Goal: Task Accomplishment & Management: Use online tool/utility

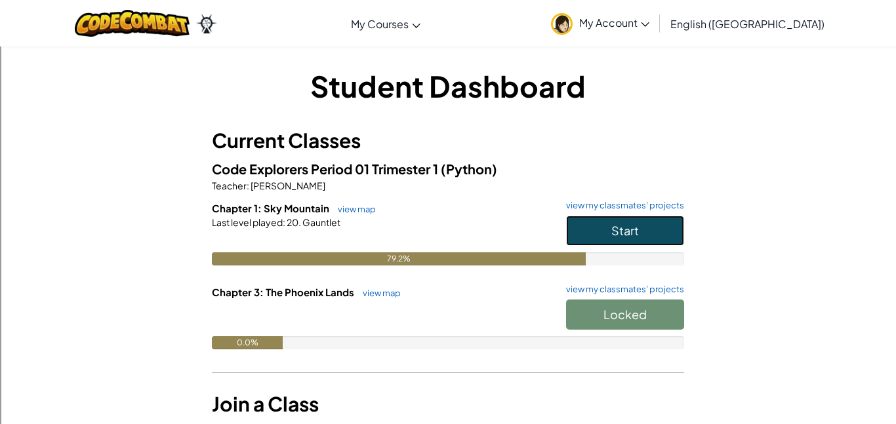
click at [624, 235] on span "Start" at bounding box center [625, 230] width 28 height 15
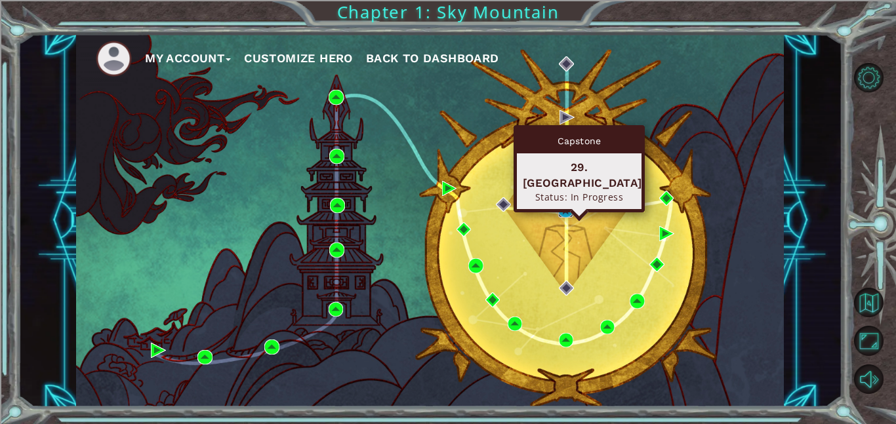
click at [563, 210] on img at bounding box center [565, 210] width 15 height 15
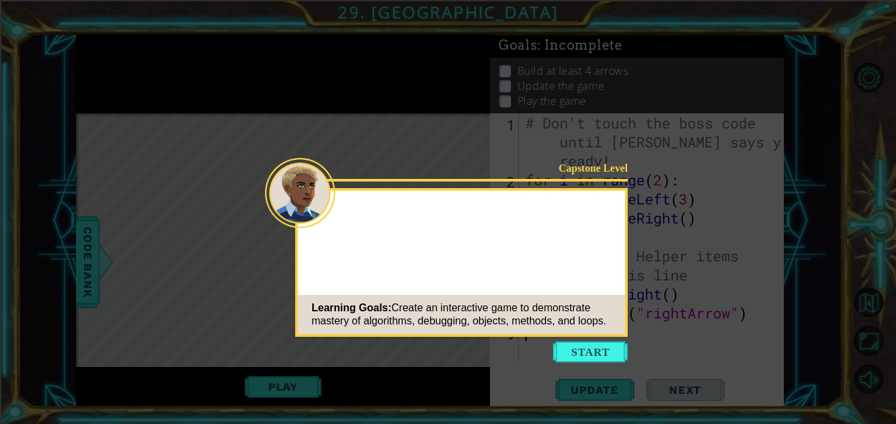
click at [595, 370] on icon at bounding box center [448, 212] width 896 height 424
click at [587, 356] on button "Start" at bounding box center [590, 352] width 75 height 21
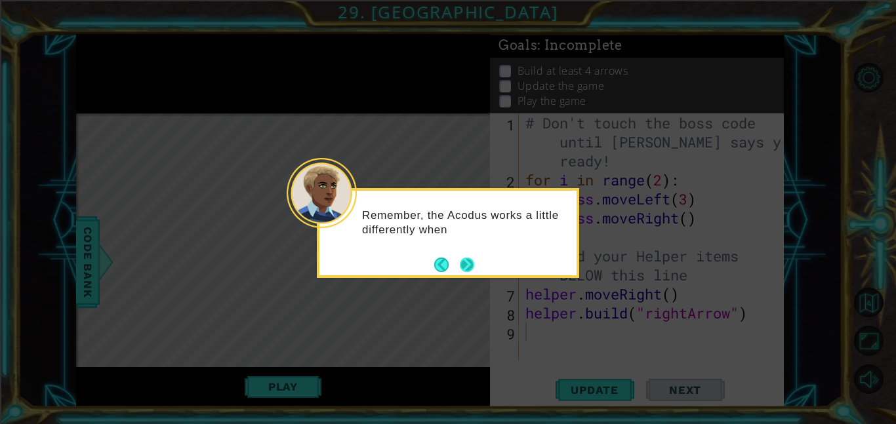
click at [467, 266] on button "Next" at bounding box center [466, 264] width 16 height 16
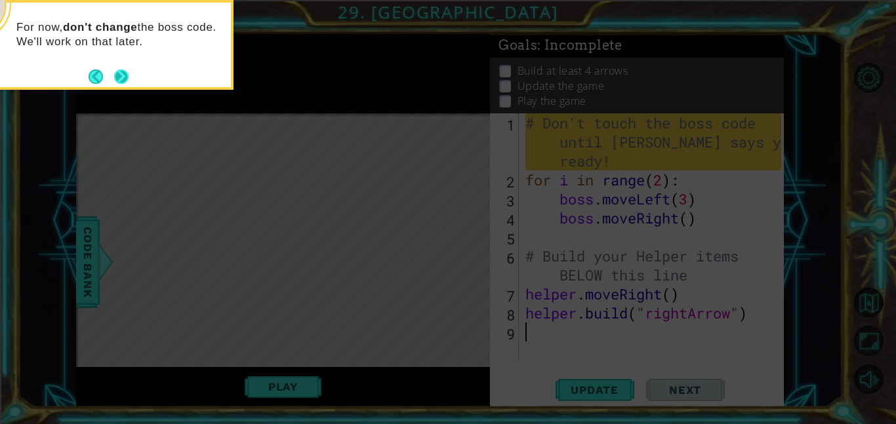
click at [127, 76] on button "Next" at bounding box center [121, 76] width 15 height 15
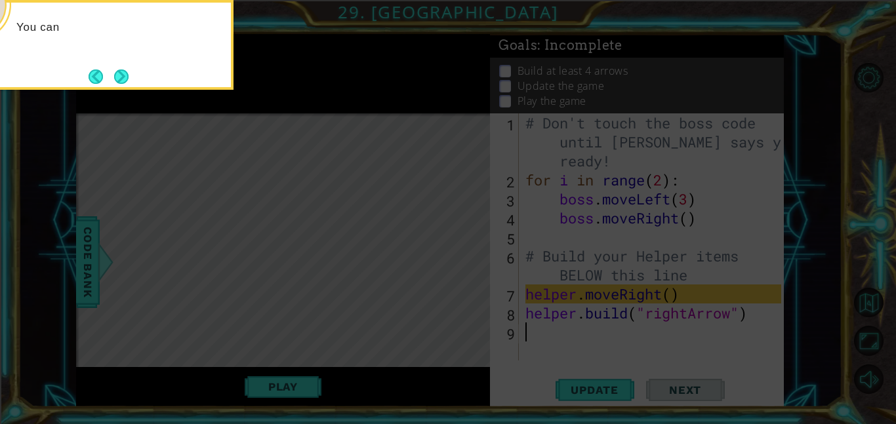
click at [127, 76] on button "Next" at bounding box center [120, 76] width 19 height 19
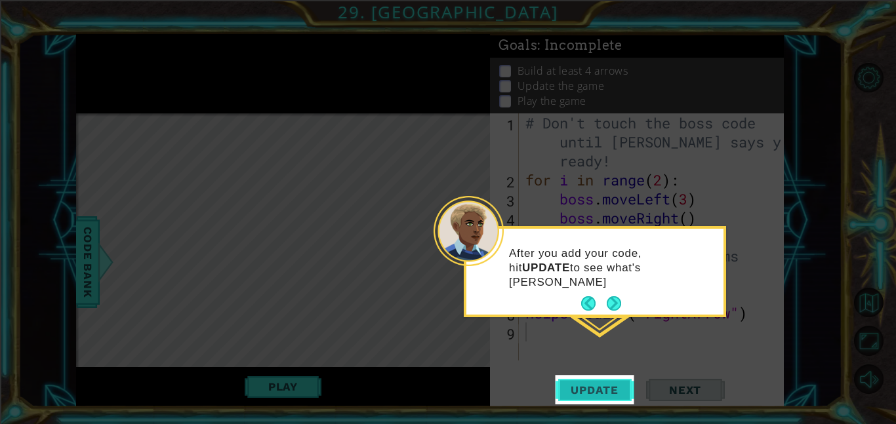
click at [570, 398] on button "Update" at bounding box center [594, 390] width 79 height 30
click at [571, 390] on span "Update" at bounding box center [594, 390] width 74 height 13
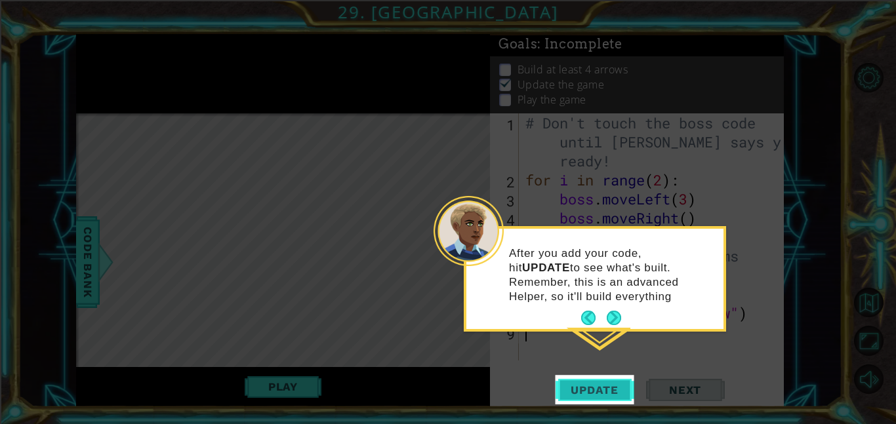
click at [589, 384] on span "Update" at bounding box center [594, 390] width 74 height 13
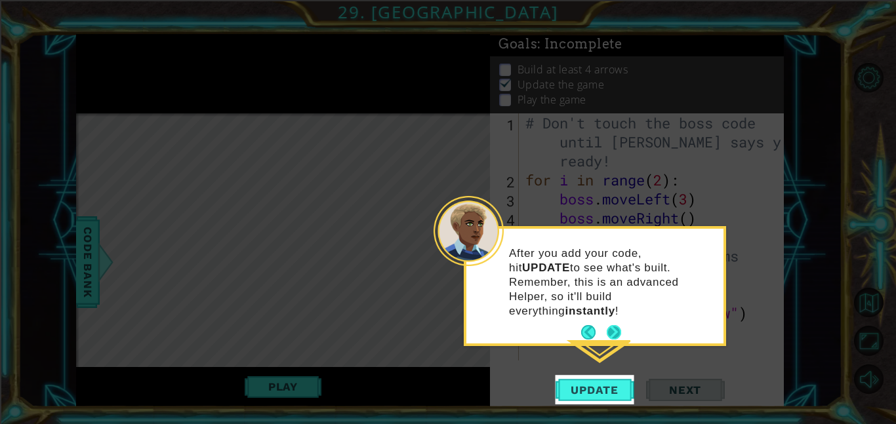
click at [611, 325] on button "Next" at bounding box center [614, 333] width 16 height 16
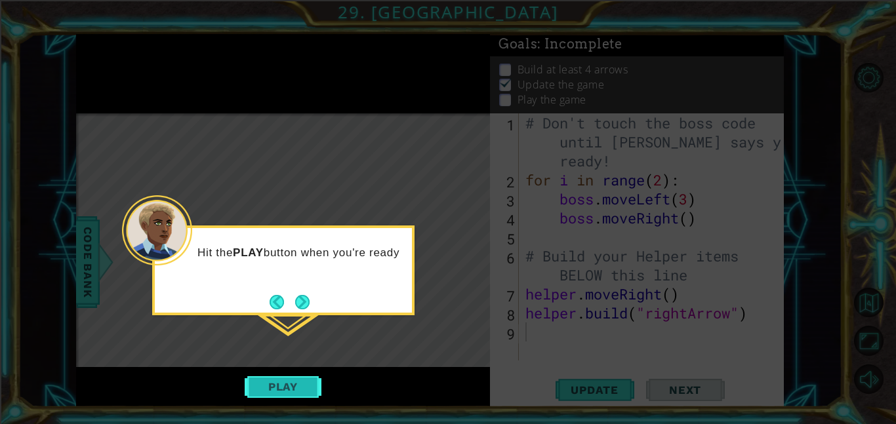
click at [283, 377] on button "Play" at bounding box center [283, 386] width 77 height 25
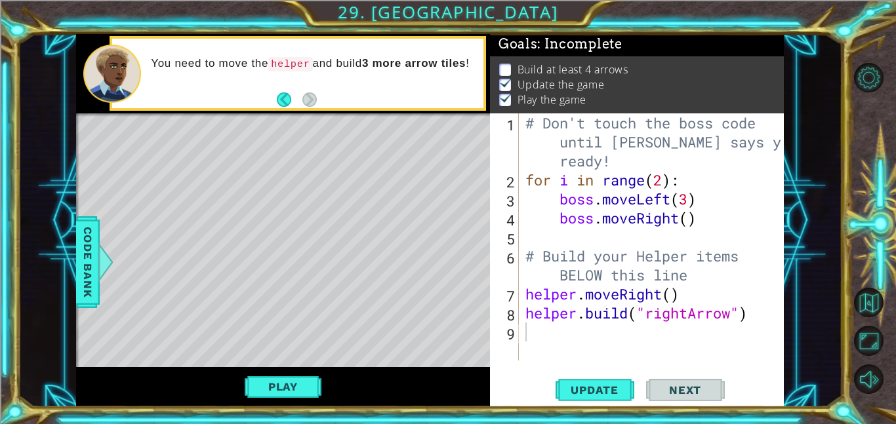
drag, startPoint x: 427, startPoint y: 335, endPoint x: 414, endPoint y: 294, distance: 43.5
click at [414, 294] on div "Level Map" at bounding box center [379, 306] width 606 height 386
click at [529, 343] on div "# Don't touch the boss code until [PERSON_NAME] says you're ready! for i in ran…" at bounding box center [655, 274] width 265 height 323
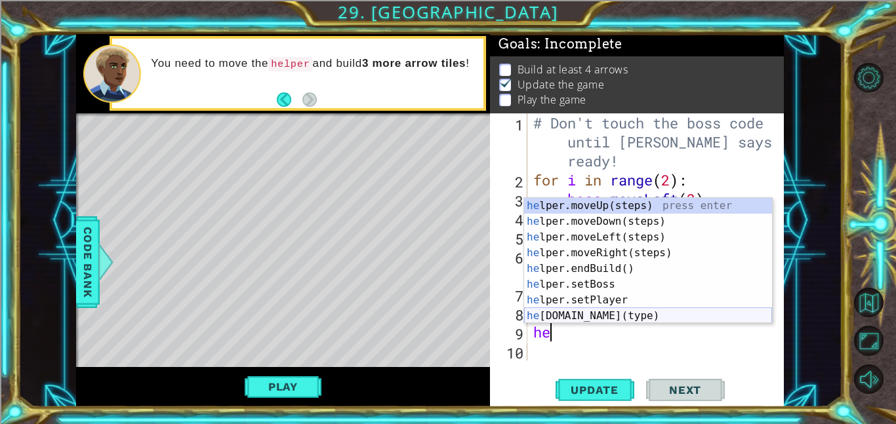
click at [600, 313] on div "he lper.moveUp(steps) press enter he lper.moveDown(steps) press enter he lper.m…" at bounding box center [648, 276] width 248 height 157
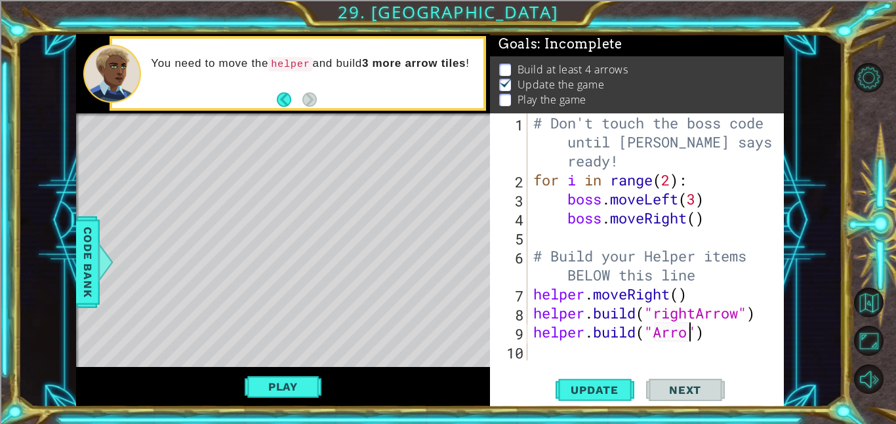
scroll to position [0, 7]
click at [616, 390] on span "Update" at bounding box center [594, 390] width 74 height 13
click at [586, 395] on span "Update" at bounding box center [594, 390] width 74 height 13
type textarea "[DOMAIN_NAME]("a")"
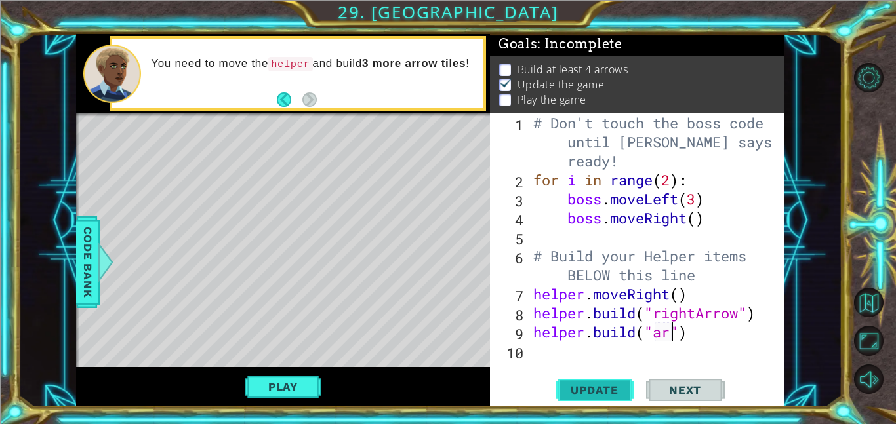
scroll to position [0, 6]
click at [233, 149] on div "Level Map" at bounding box center [379, 306] width 606 height 386
drag, startPoint x: 232, startPoint y: 149, endPoint x: 300, endPoint y: 192, distance: 80.4
click at [300, 192] on div "Level Map" at bounding box center [379, 306] width 606 height 386
click at [101, 268] on div at bounding box center [106, 262] width 16 height 39
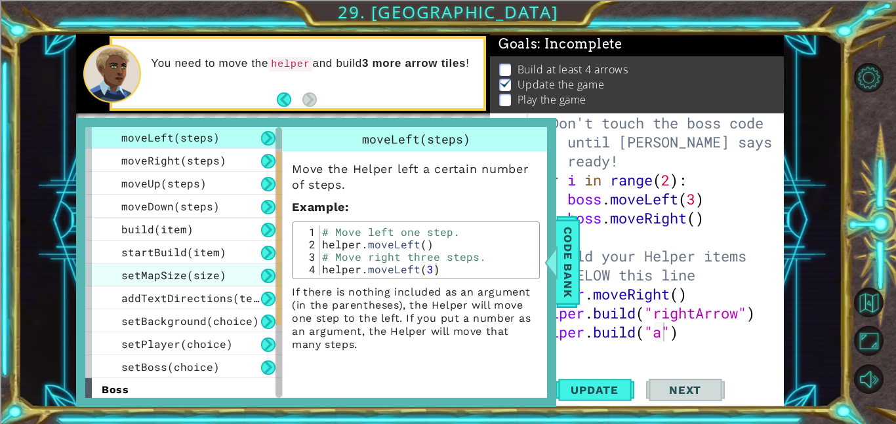
scroll to position [0, 0]
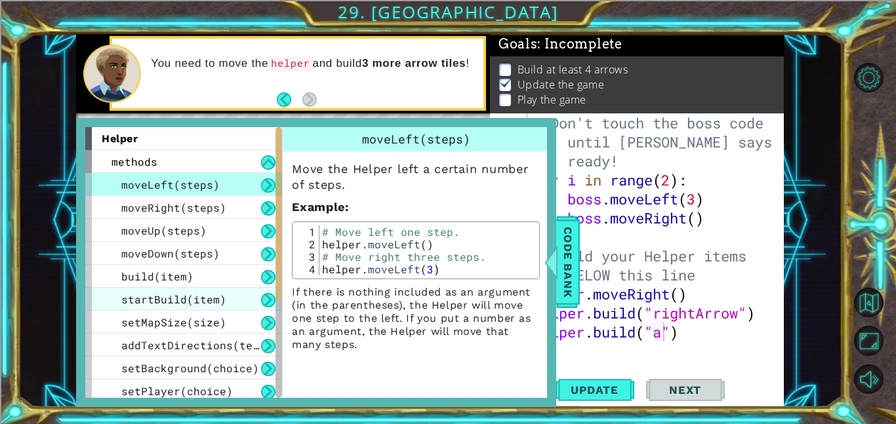
click at [172, 301] on span "startBuild(item)" at bounding box center [173, 299] width 105 height 14
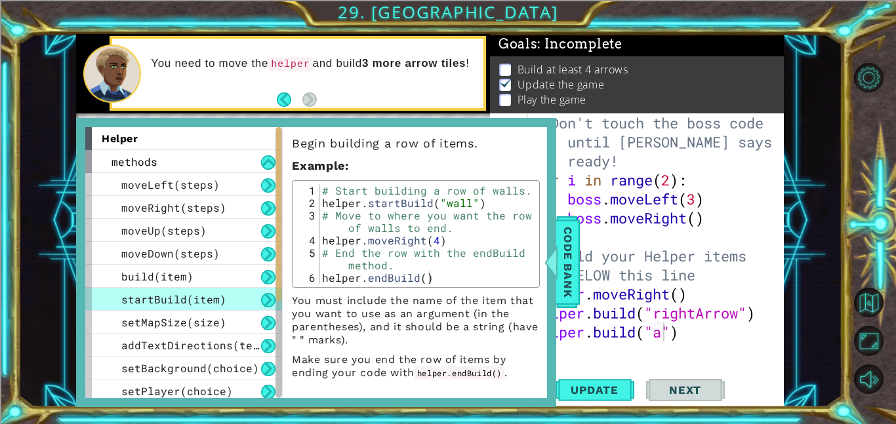
scroll to position [26, 0]
click at [585, 347] on div "# Don't touch the boss code until [PERSON_NAME] says you're ready! for i in ran…" at bounding box center [658, 274] width 257 height 323
click at [561, 262] on span "Code Bank" at bounding box center [567, 262] width 21 height 80
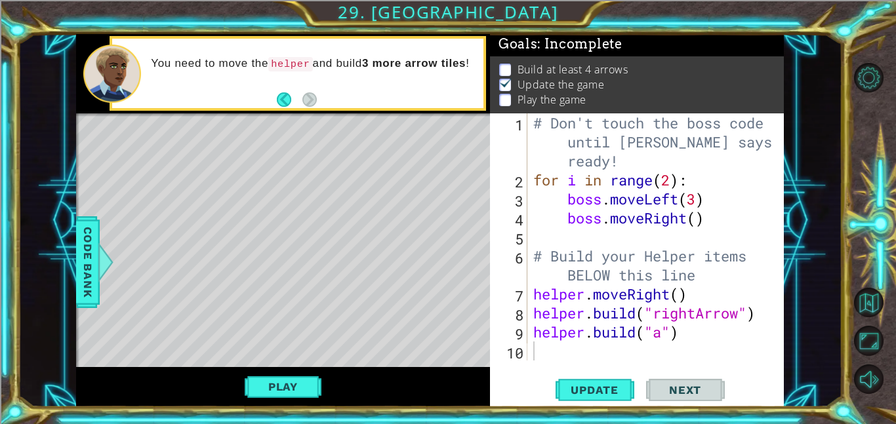
click at [664, 335] on div "# Don't touch the boss code until [PERSON_NAME] says you're ready! for i in ran…" at bounding box center [658, 274] width 257 height 323
type textarea "[DOMAIN_NAME]("rightArrow")"
click at [587, 391] on span "Update" at bounding box center [594, 390] width 74 height 13
click at [559, 348] on div "# Don't touch the boss code until [PERSON_NAME] says you're ready! for i in ran…" at bounding box center [658, 274] width 257 height 323
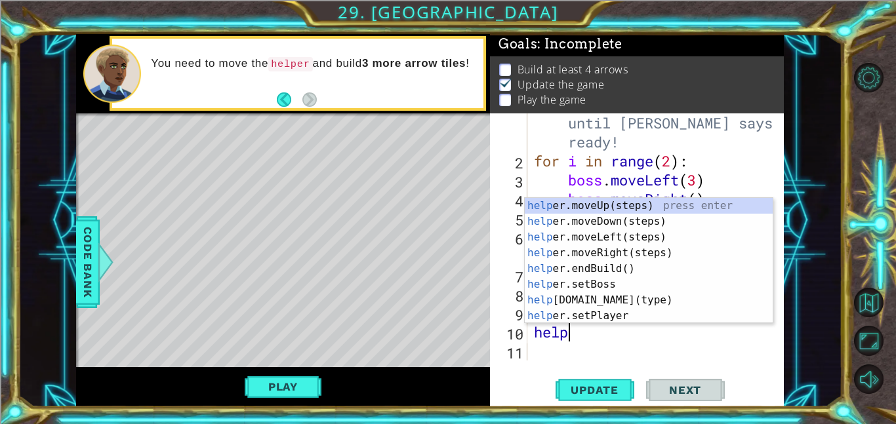
scroll to position [0, 1]
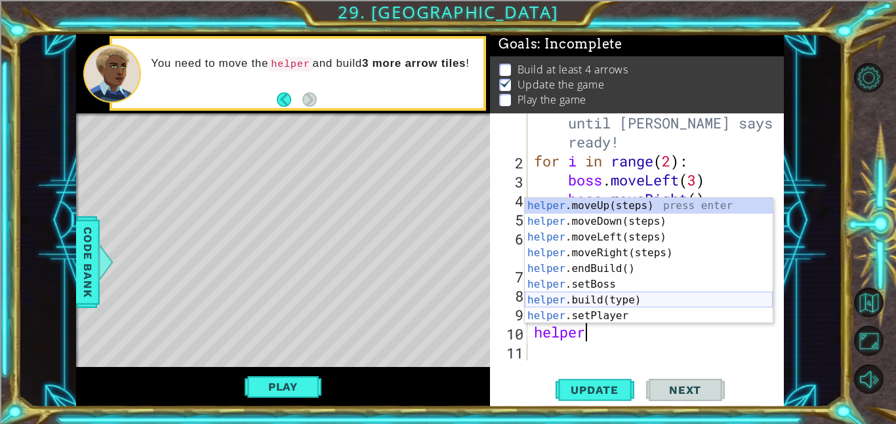
click at [637, 305] on div "helper .moveUp(steps) press enter helper .moveDown(steps) press enter helper .m…" at bounding box center [649, 276] width 248 height 157
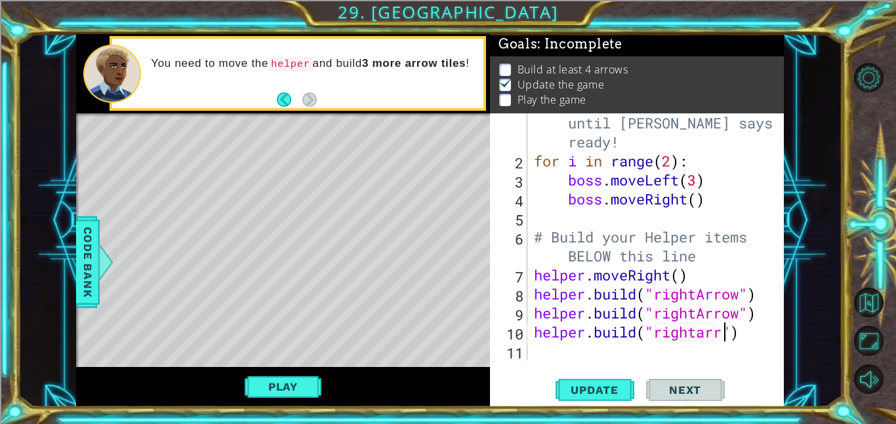
scroll to position [0, 9]
type textarea "[DOMAIN_NAME]("rightarrow")"
click at [570, 355] on div "# Don't touch the boss code until [PERSON_NAME] says you're ready! for i in ran…" at bounding box center [659, 255] width 256 height 323
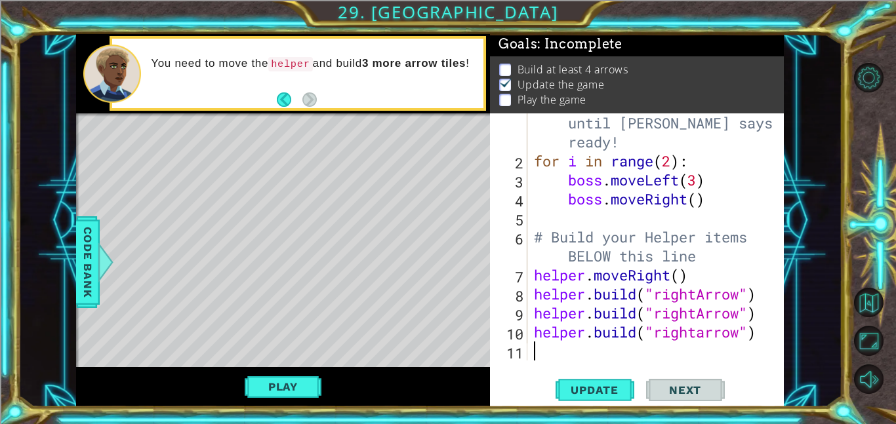
click at [707, 334] on div "# Don't touch the boss code until [PERSON_NAME] says you're ready! for i in ran…" at bounding box center [659, 255] width 256 height 323
type textarea "[DOMAIN_NAME]("rightArrow")"
click at [549, 353] on div "# Don't touch the boss code until [PERSON_NAME] says you're ready! for i in ran…" at bounding box center [659, 255] width 256 height 323
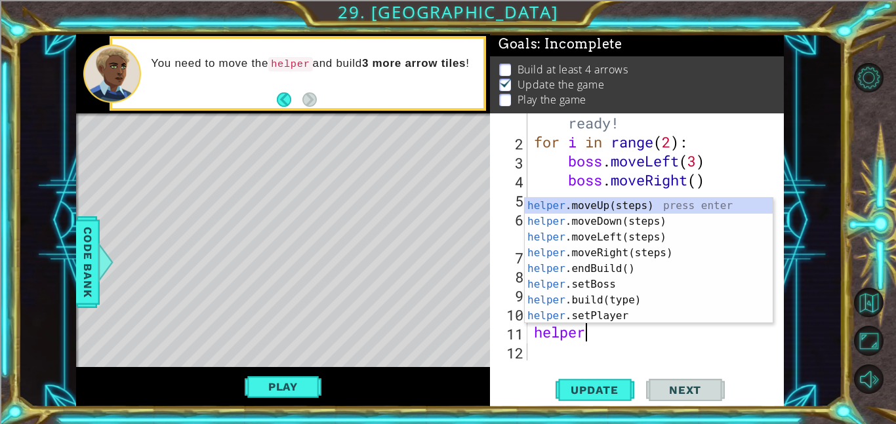
scroll to position [0, 2]
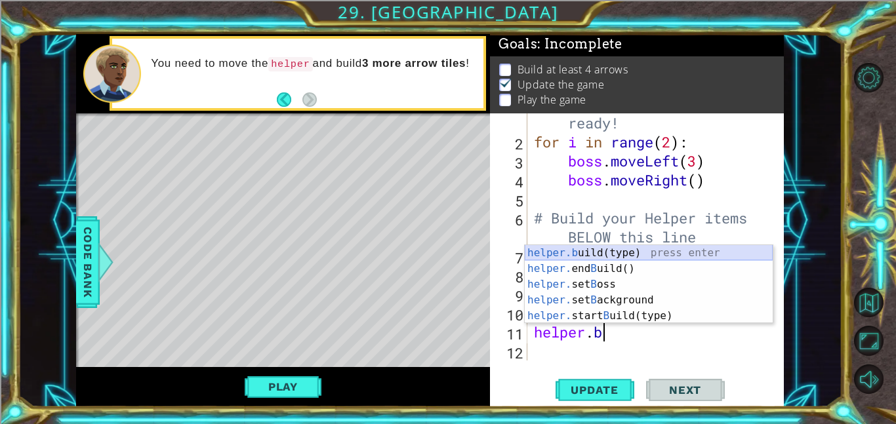
click at [574, 251] on div "helper.b uild(type) press enter helper. end B uild() press enter helper. set B …" at bounding box center [649, 300] width 248 height 110
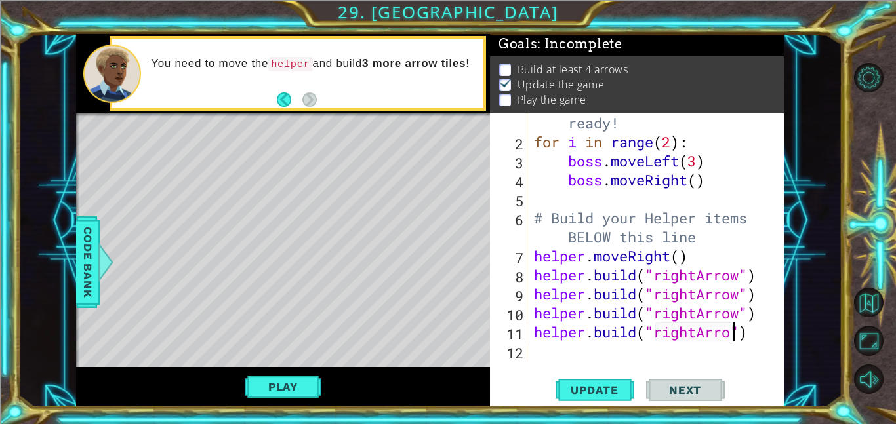
scroll to position [0, 9]
type textarea "[DOMAIN_NAME]("rightArrow")"
click at [588, 386] on span "Update" at bounding box center [594, 390] width 74 height 13
click at [274, 388] on button "Play" at bounding box center [283, 386] width 77 height 25
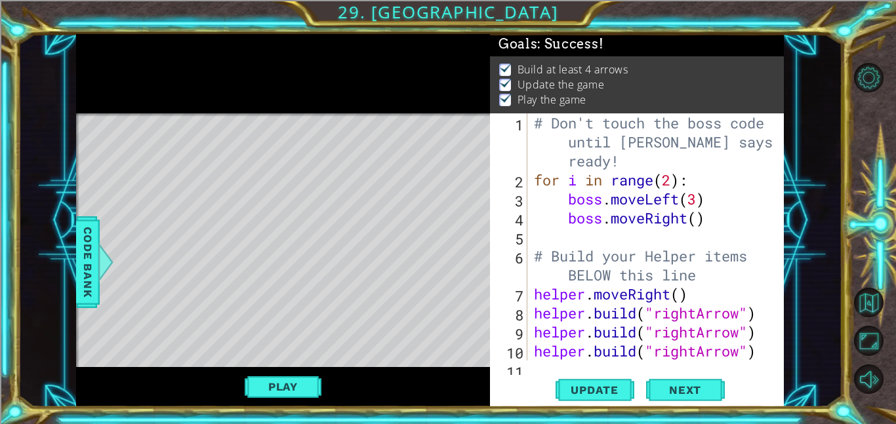
scroll to position [0, 0]
click at [663, 395] on span "Next" at bounding box center [685, 393] width 58 height 13
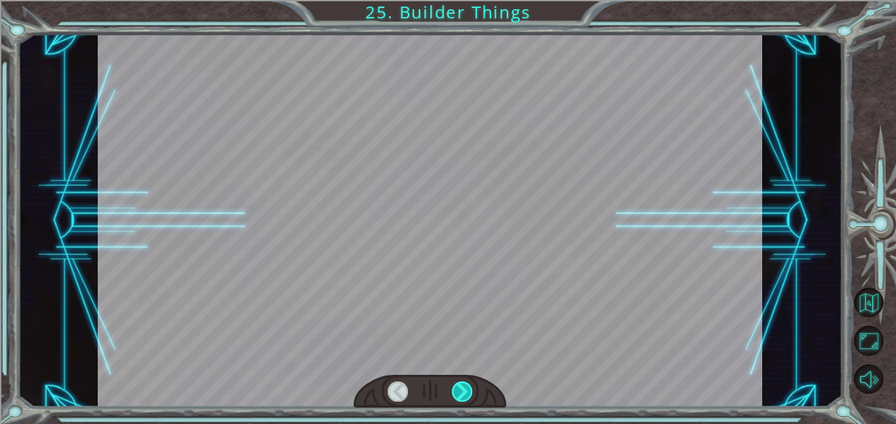
click at [462, 393] on div at bounding box center [462, 392] width 21 height 20
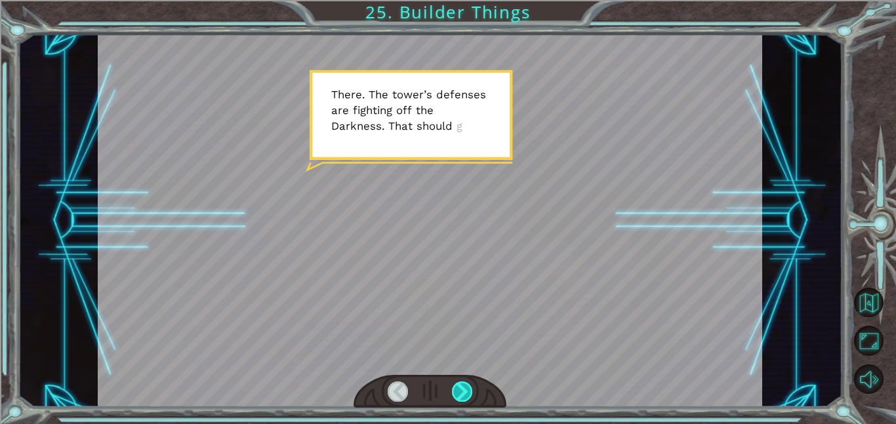
click at [462, 393] on div at bounding box center [462, 392] width 21 height 20
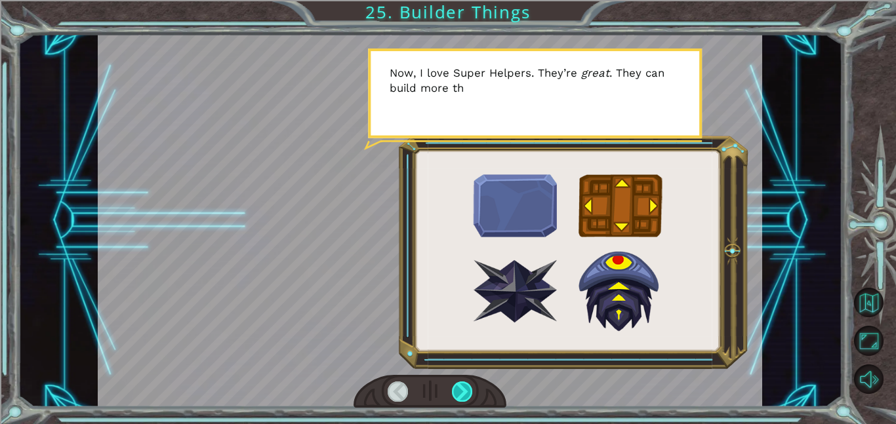
click at [462, 393] on div at bounding box center [462, 392] width 21 height 20
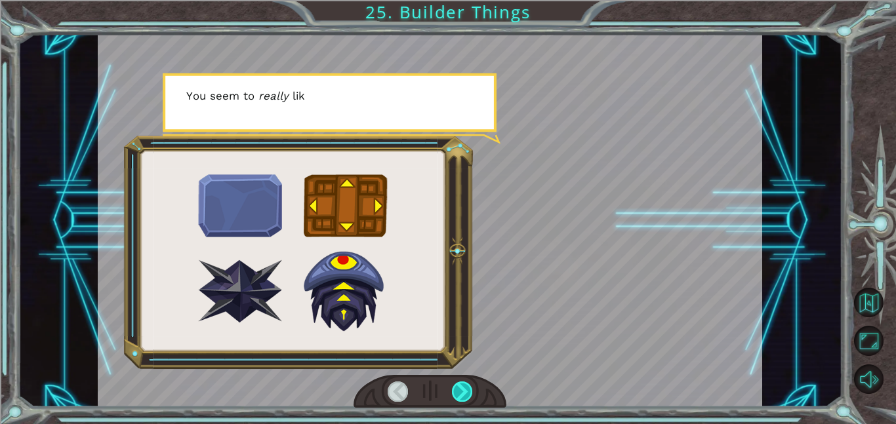
click at [462, 393] on div at bounding box center [462, 392] width 21 height 20
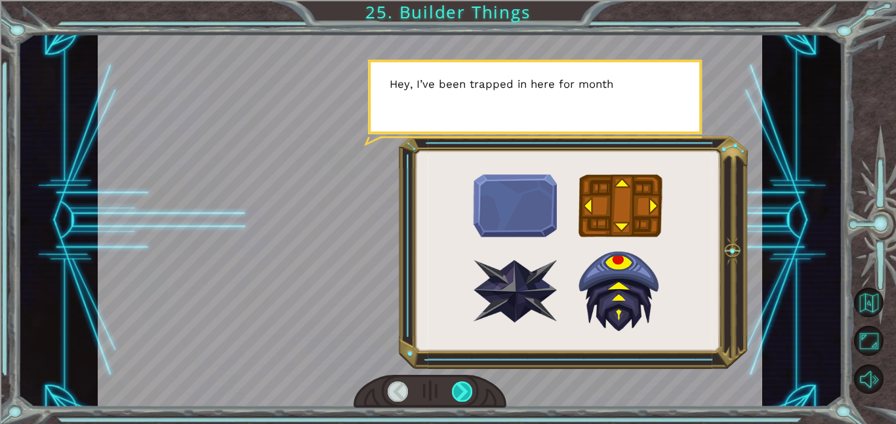
click at [462, 393] on div at bounding box center [462, 392] width 21 height 20
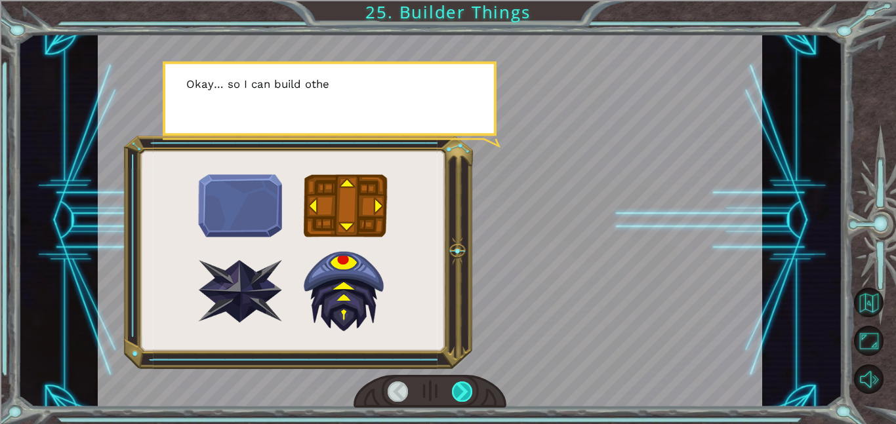
click at [462, 393] on div at bounding box center [462, 392] width 21 height 20
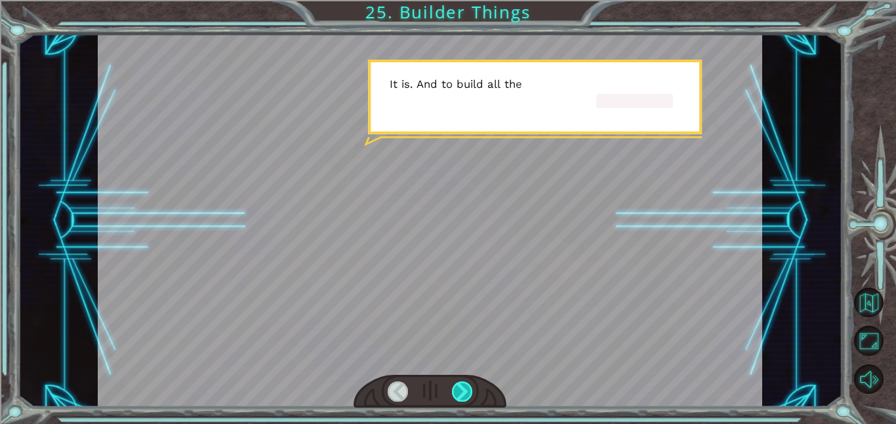
click at [462, 393] on div at bounding box center [462, 392] width 21 height 20
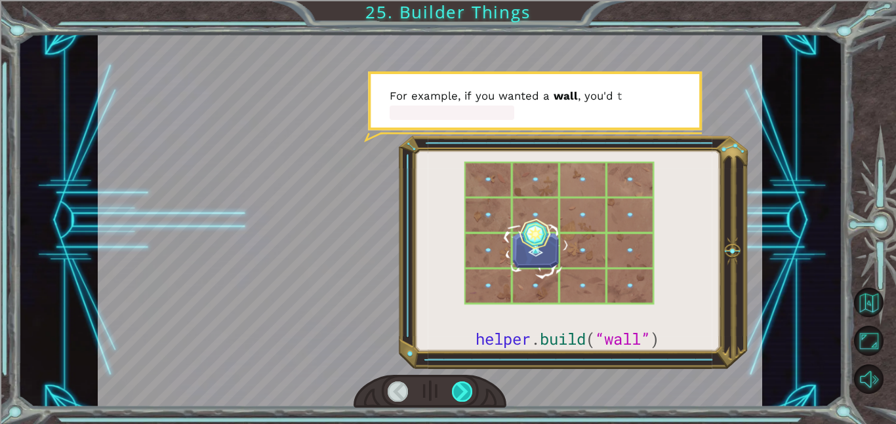
click at [462, 393] on div at bounding box center [462, 392] width 21 height 20
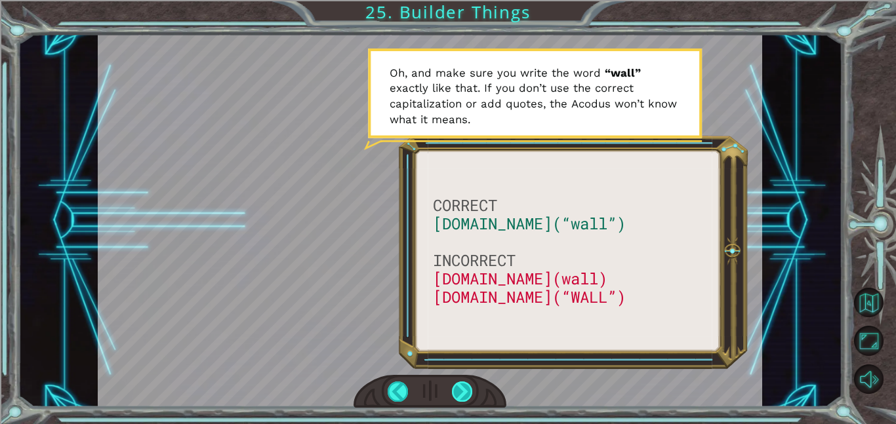
click at [456, 387] on div at bounding box center [462, 392] width 21 height 20
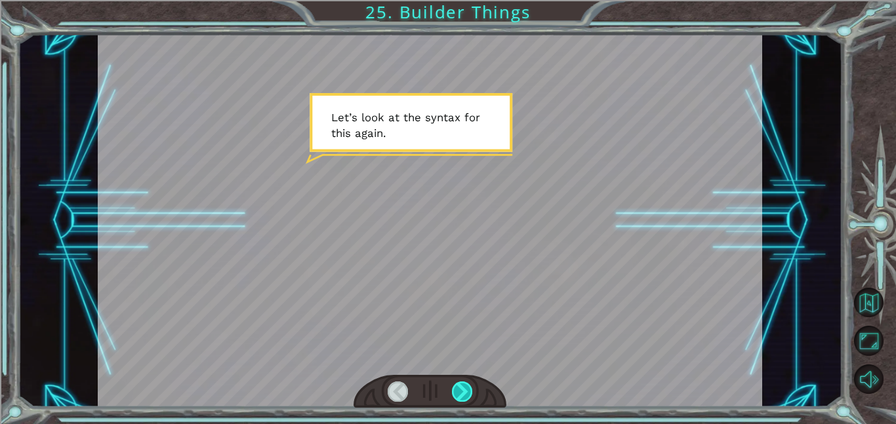
click at [456, 387] on div at bounding box center [462, 392] width 21 height 20
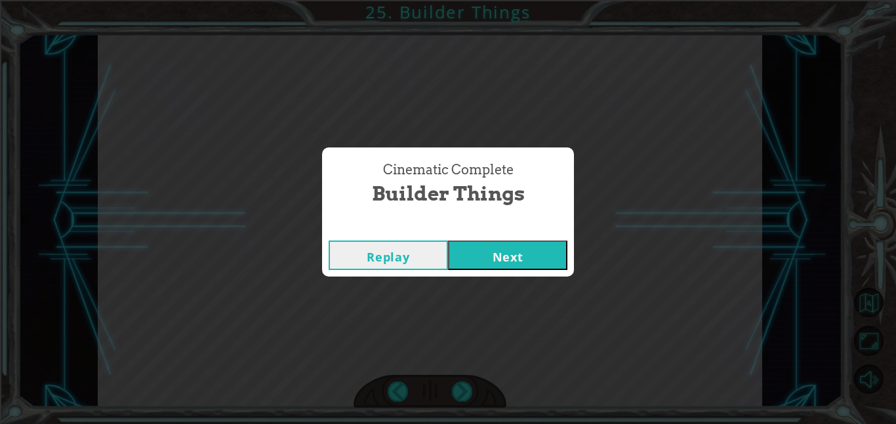
click at [483, 262] on button "Next" at bounding box center [507, 256] width 119 height 30
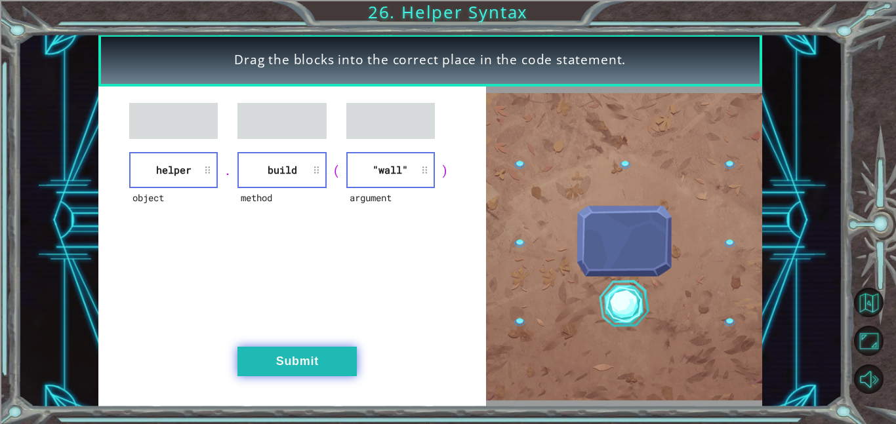
click at [335, 359] on button "Submit" at bounding box center [296, 362] width 119 height 30
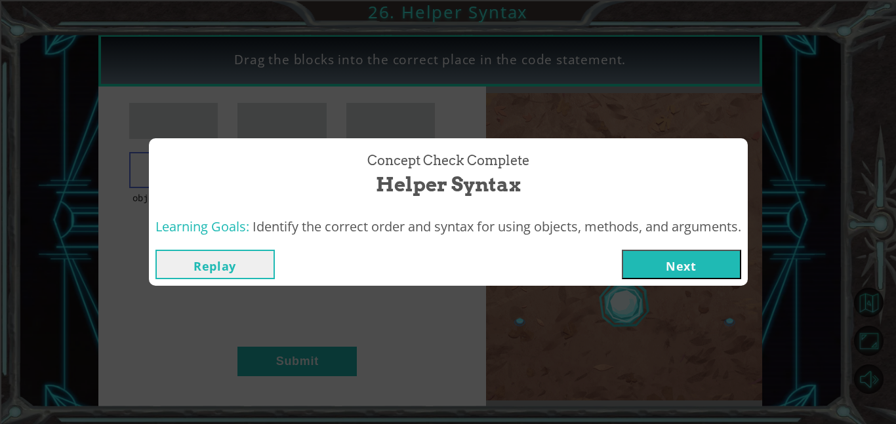
click at [671, 265] on button "Next" at bounding box center [681, 265] width 119 height 30
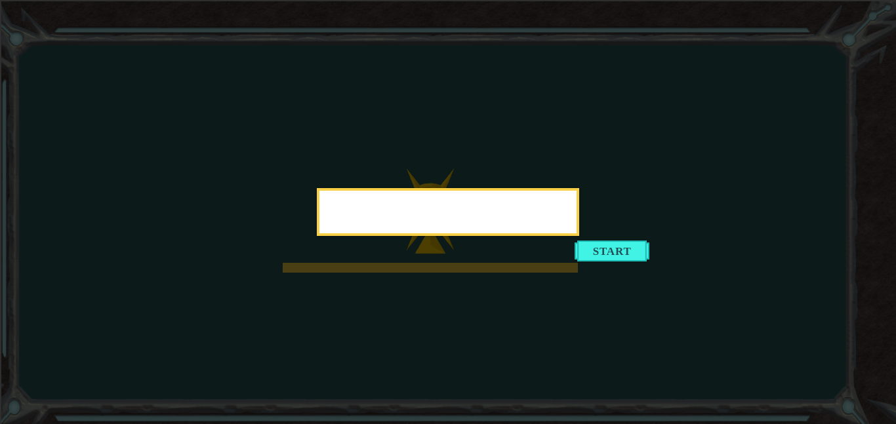
click at [660, 257] on icon at bounding box center [448, 212] width 896 height 424
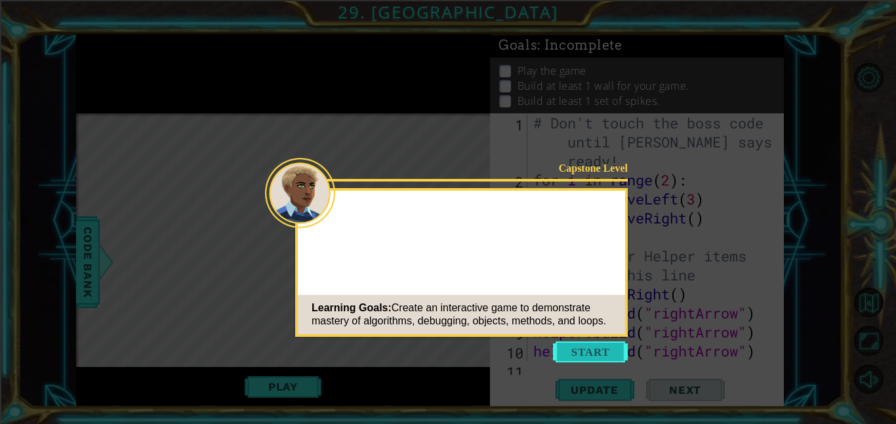
click at [593, 355] on button "Start" at bounding box center [590, 352] width 75 height 21
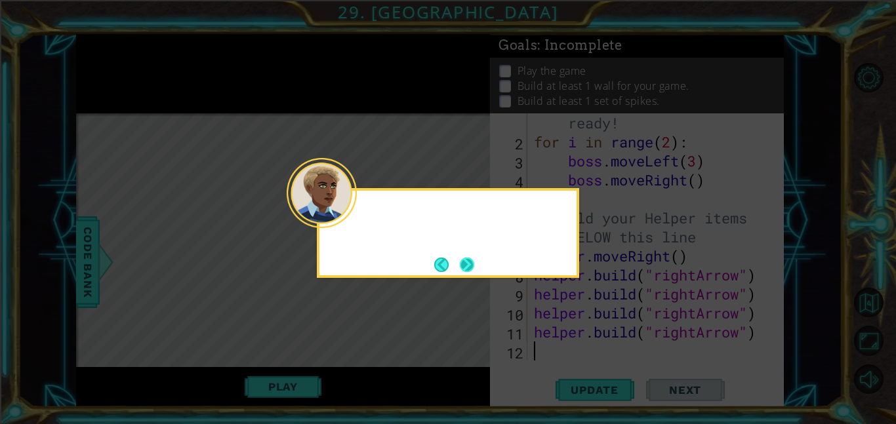
click at [467, 264] on button "Next" at bounding box center [467, 265] width 20 height 20
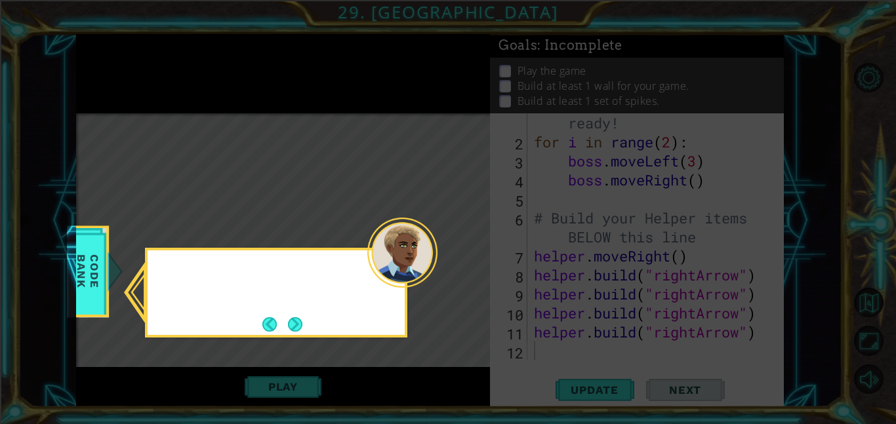
scroll to position [38, 0]
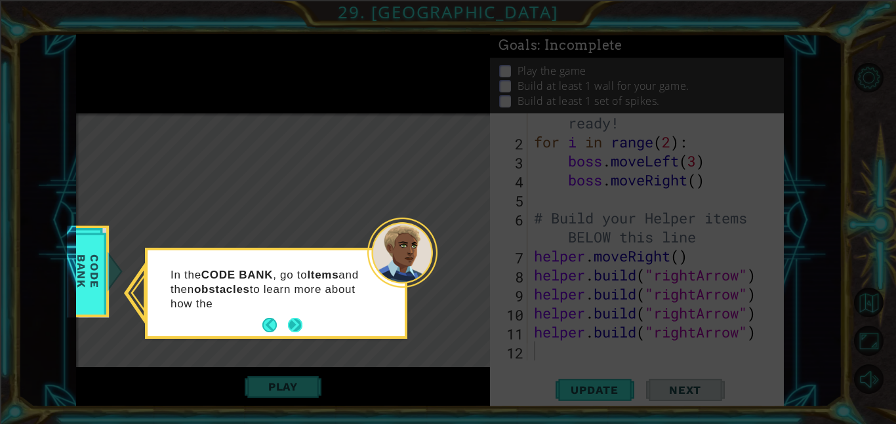
click at [294, 321] on button "Next" at bounding box center [295, 325] width 24 height 24
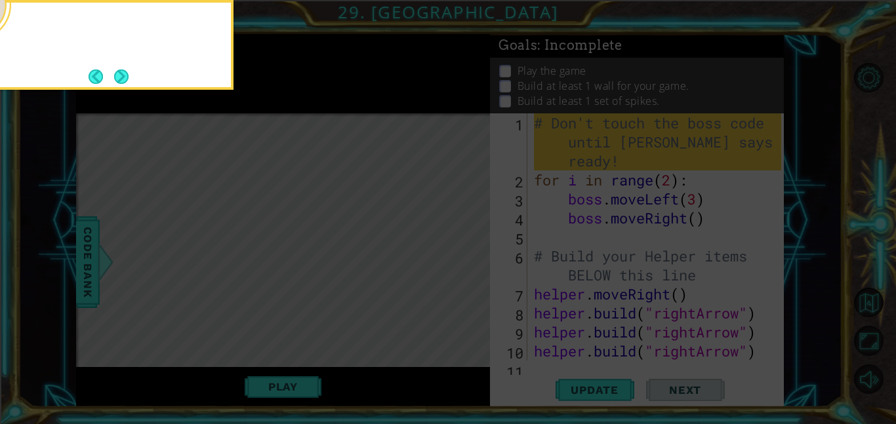
scroll to position [0, 0]
click at [118, 75] on button "Next" at bounding box center [121, 76] width 24 height 24
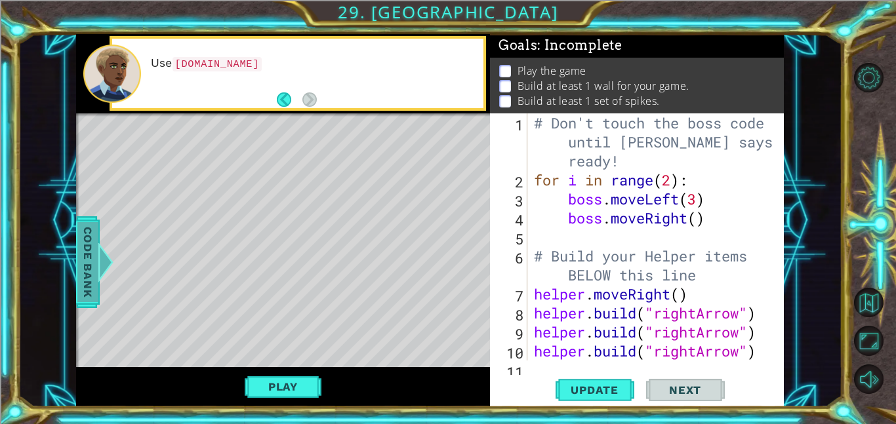
click at [88, 266] on span "Code Bank" at bounding box center [87, 262] width 21 height 80
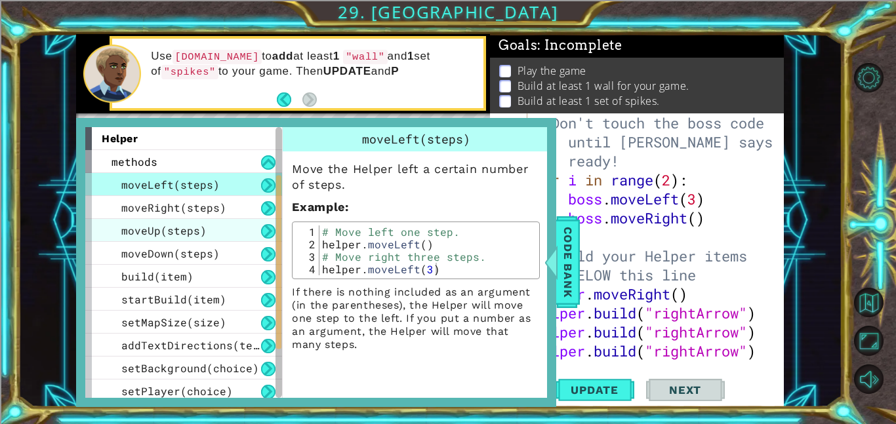
scroll to position [188, 0]
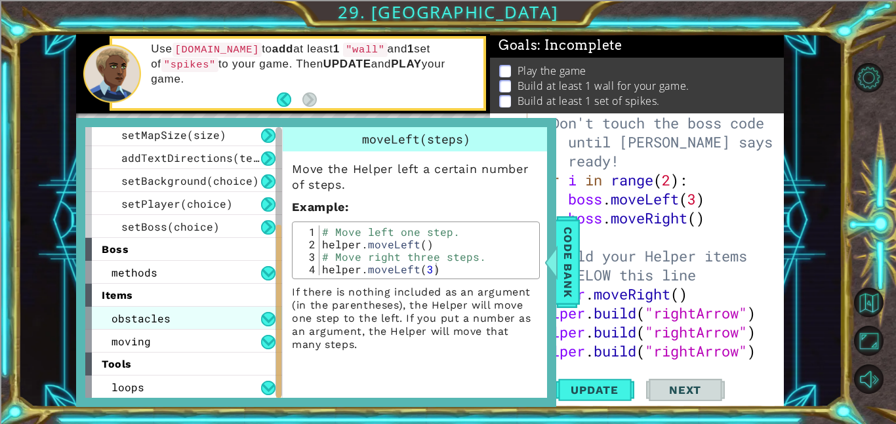
click at [201, 321] on div "obstacles" at bounding box center [183, 318] width 197 height 23
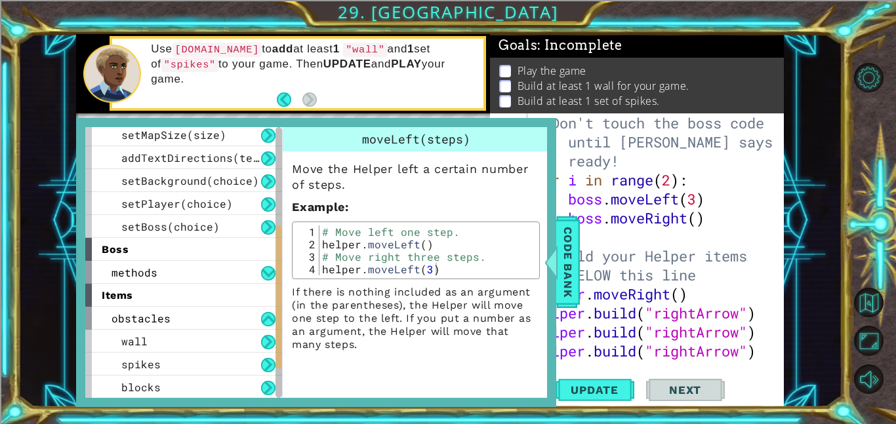
click at [730, 232] on div "# Don't touch the boss code until [PERSON_NAME] says you're ready! for i in ran…" at bounding box center [659, 274] width 256 height 323
click at [584, 261] on div "# Don't touch the boss code until [PERSON_NAME] says you're ready! for i in ran…" at bounding box center [659, 274] width 256 height 323
click at [566, 266] on span "Code Bank" at bounding box center [567, 262] width 21 height 80
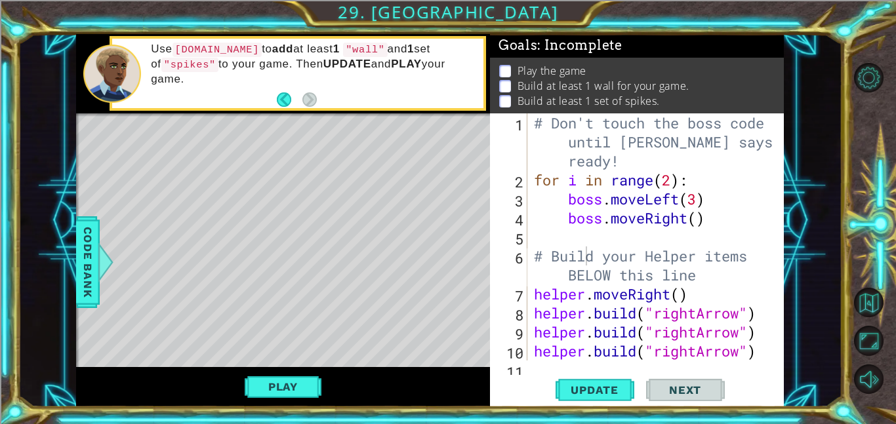
click at [535, 363] on div "# Build your Helper items BELOW this line 1 2 3 4 5 6 7 8 9 10 11 # Don't touch…" at bounding box center [637, 260] width 294 height 294
click at [532, 365] on div "# Build your Helper items BELOW this line 1 2 3 4 5 6 7 8 9 10 11 # Don't touch…" at bounding box center [637, 260] width 294 height 294
click at [524, 366] on div "11" at bounding box center [509, 372] width 35 height 19
type textarea "[DOMAIN_NAME]("rightArrow")"
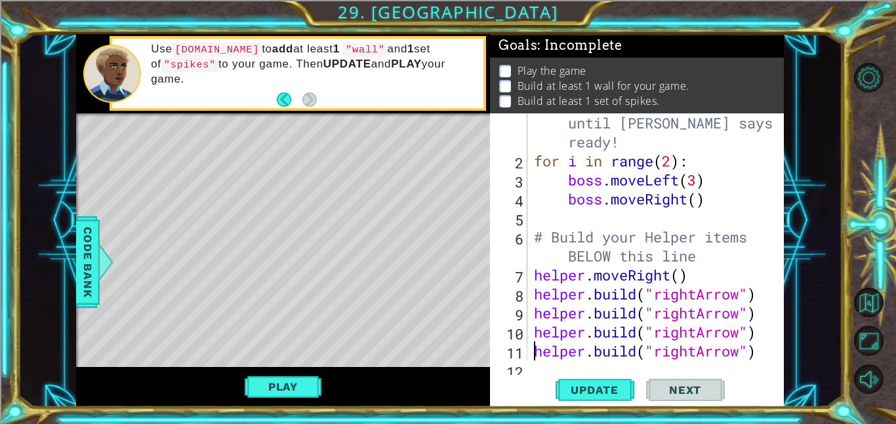
click at [531, 365] on div "[DOMAIN_NAME]("rightArrow") 1 2 3 4 5 6 7 8 9 10 11 12 # Don't touch the boss c…" at bounding box center [637, 260] width 294 height 294
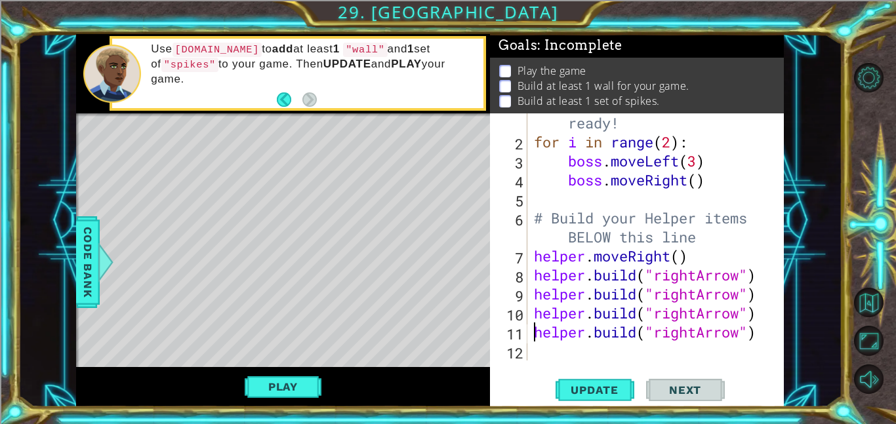
scroll to position [38, 0]
click at [531, 351] on div "# Don't touch the boss code until [PERSON_NAME] says you're ready! for i in ran…" at bounding box center [659, 236] width 256 height 323
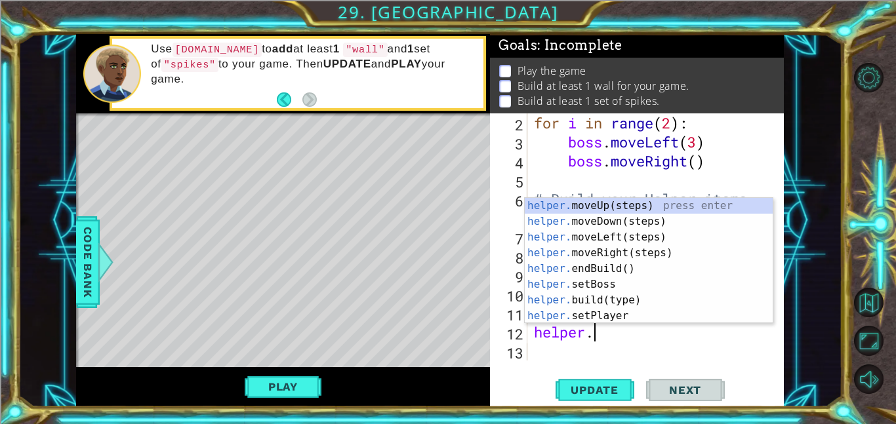
scroll to position [0, 2]
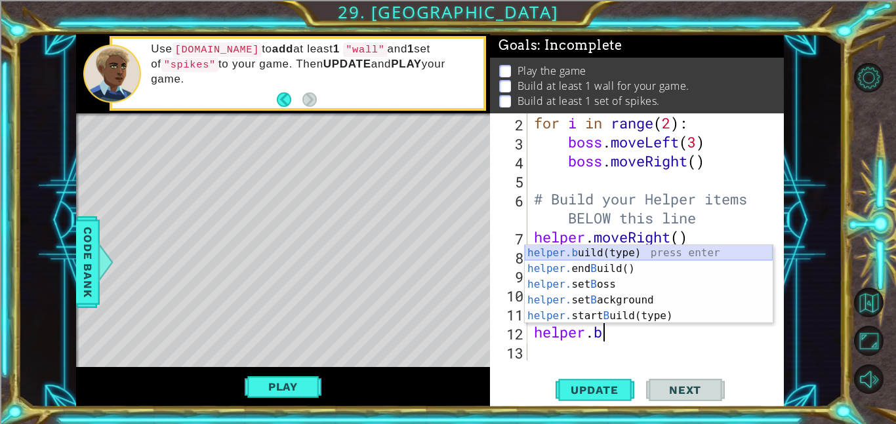
click at [612, 251] on div "helper.b uild(type) press enter helper. end B uild() press enter helper. set B …" at bounding box center [649, 300] width 248 height 110
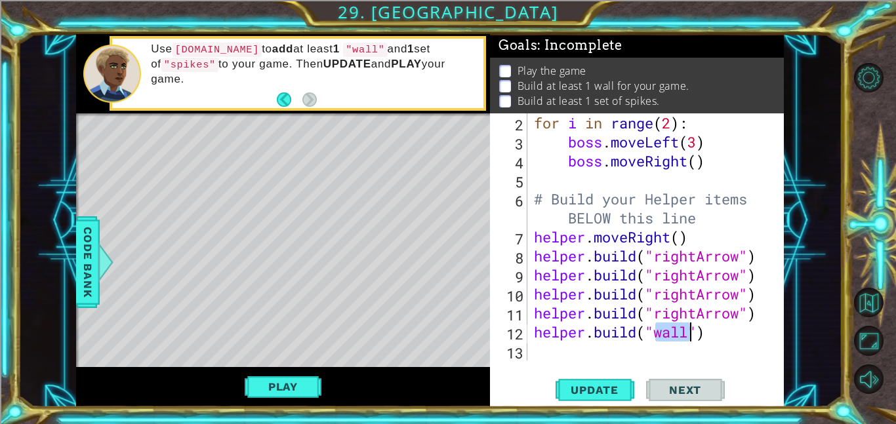
type textarea "[DOMAIN_NAME]("wall")"
click at [644, 369] on div "[DOMAIN_NAME]("wall") 2 3 4 5 6 7 8 9 10 11 12 13 for i in range ( 2 ) : boss .…" at bounding box center [637, 260] width 294 height 294
click at [555, 351] on div "for i in range ( 2 ) : boss . moveLeft ( 3 ) boss . moveRight ( ) # Build your …" at bounding box center [659, 255] width 256 height 285
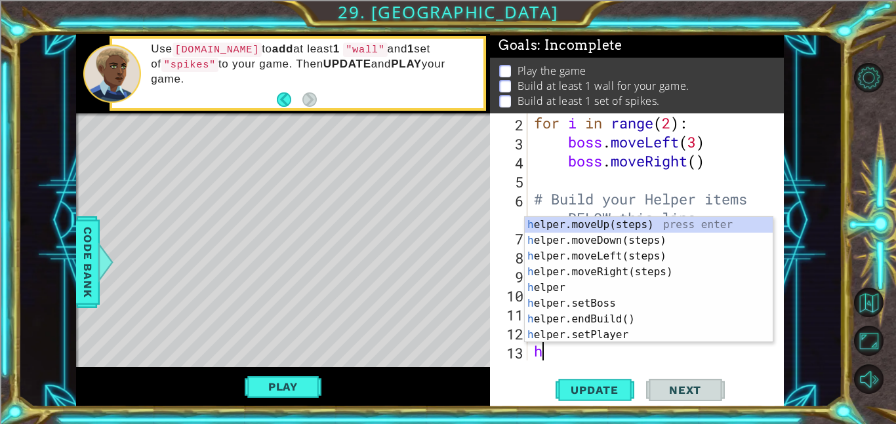
scroll to position [76, 0]
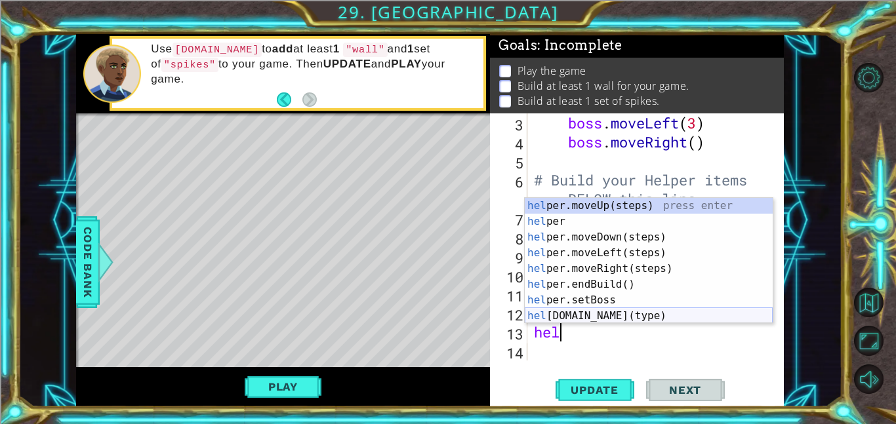
click at [606, 314] on div "hel per.moveUp(steps) press enter hel per press enter hel per.moveDown(steps) p…" at bounding box center [649, 276] width 248 height 157
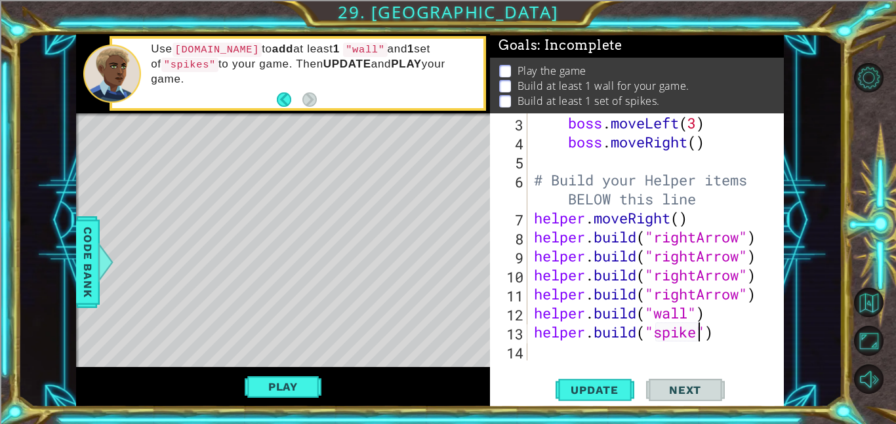
scroll to position [0, 8]
click at [601, 395] on span "Update" at bounding box center [594, 390] width 74 height 13
click at [282, 387] on button "Play" at bounding box center [283, 386] width 77 height 25
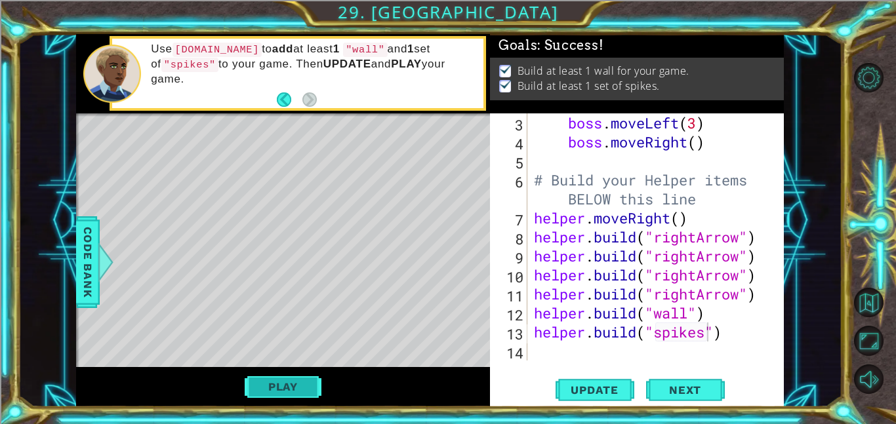
scroll to position [0, 0]
click at [682, 393] on span "Next" at bounding box center [685, 386] width 58 height 13
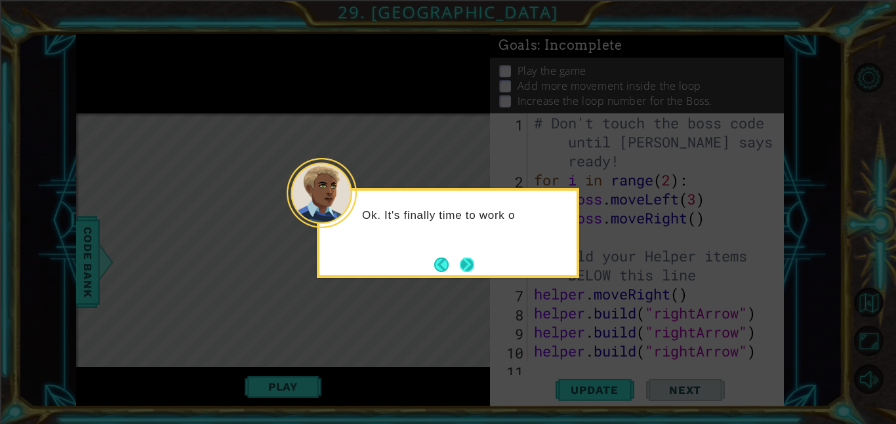
click at [468, 256] on footer at bounding box center [454, 265] width 40 height 20
click at [464, 264] on button "Next" at bounding box center [467, 265] width 24 height 24
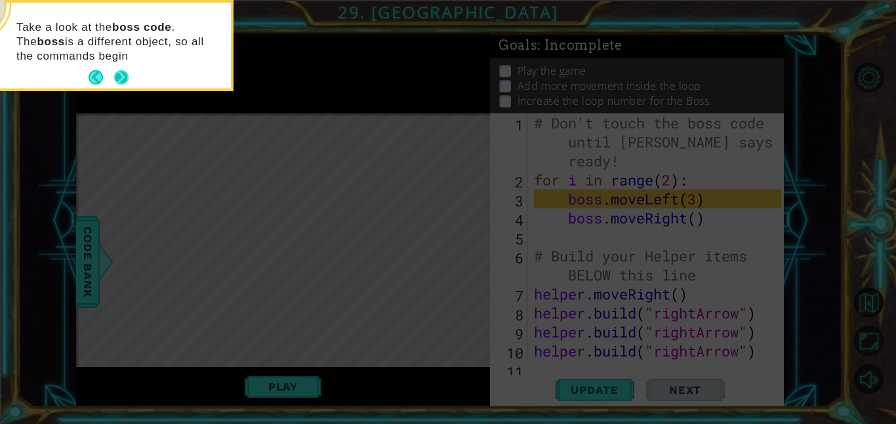
click at [119, 75] on button "Next" at bounding box center [121, 78] width 24 height 24
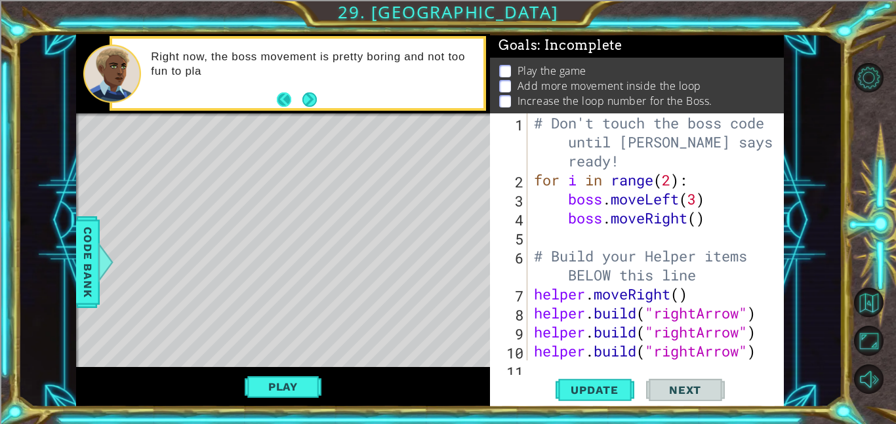
click at [298, 98] on button "Back" at bounding box center [290, 99] width 26 height 14
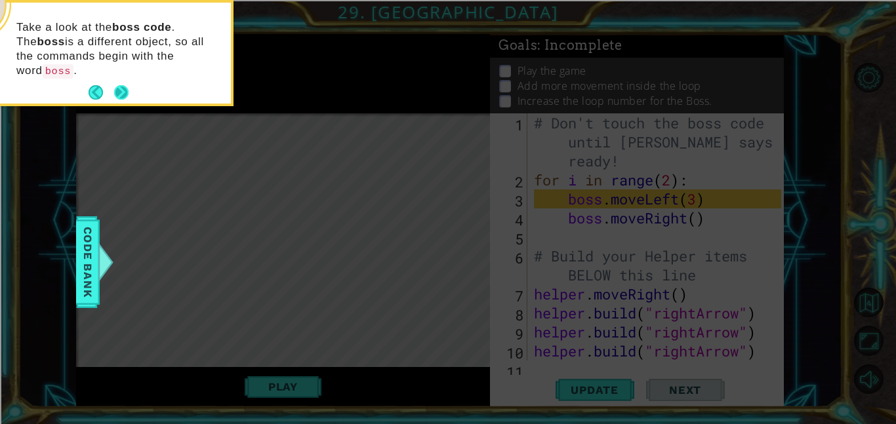
click at [124, 81] on button "Next" at bounding box center [121, 93] width 24 height 24
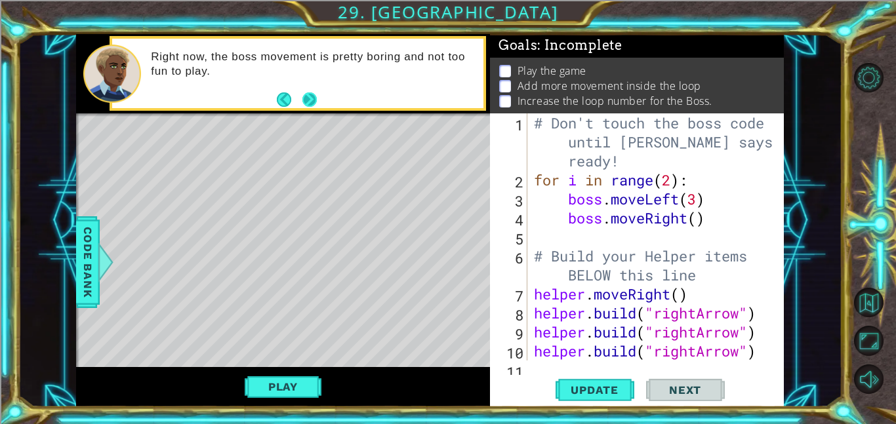
click at [306, 96] on button "Next" at bounding box center [309, 100] width 24 height 24
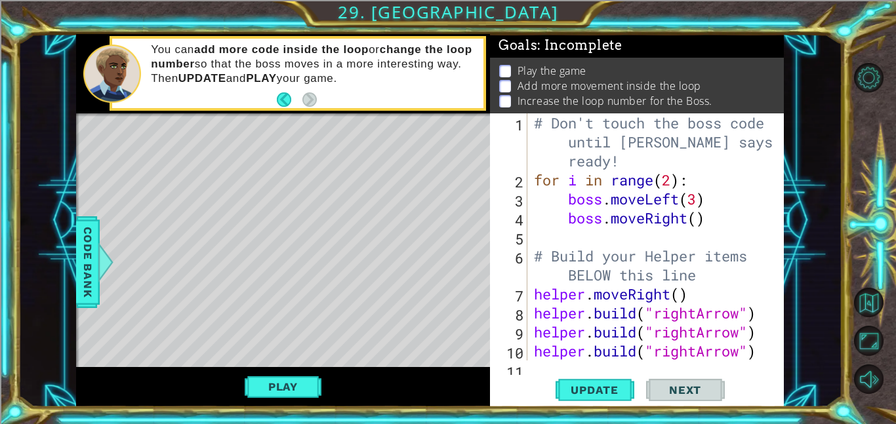
click at [699, 216] on div "# Don't touch the boss code until [PERSON_NAME] says you're ready! for i in ran…" at bounding box center [659, 274] width 256 height 323
click at [673, 182] on div "# Don't touch the boss code until [PERSON_NAME] says you're ready! for i in ran…" at bounding box center [659, 274] width 256 height 323
click at [711, 223] on div "# Don't touch the boss code until [PERSON_NAME] says you're ready! for i in ran…" at bounding box center [659, 274] width 256 height 323
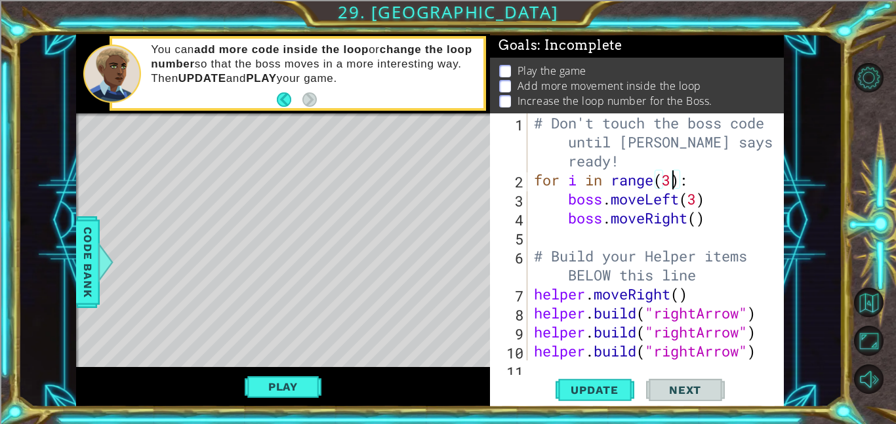
type textarea "boss.moveRight()"
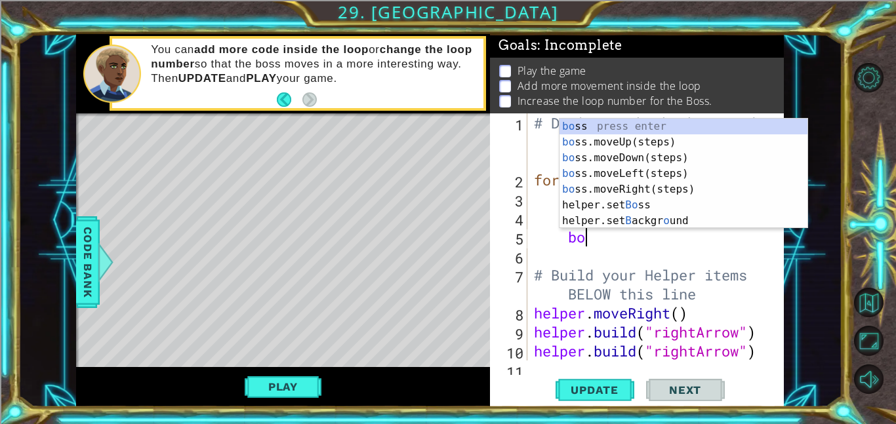
scroll to position [0, 2]
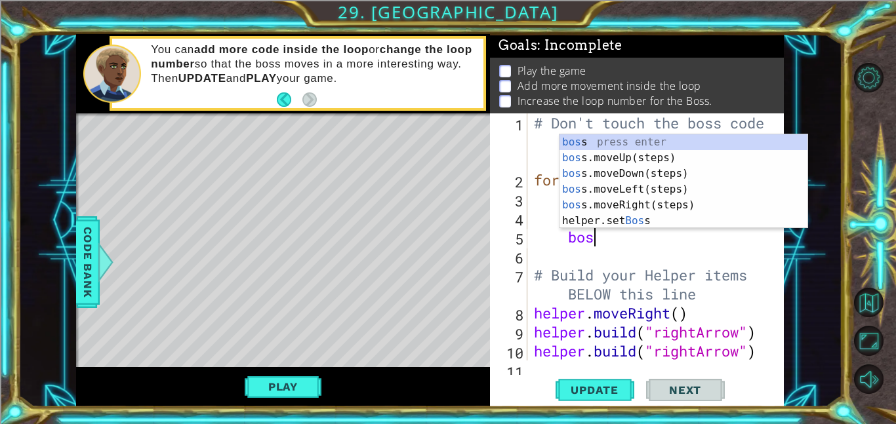
type textarea "boss"
click at [711, 178] on div "boss press enter boss .moveUp(steps) press enter boss .moveDown(steps) press en…" at bounding box center [683, 197] width 248 height 126
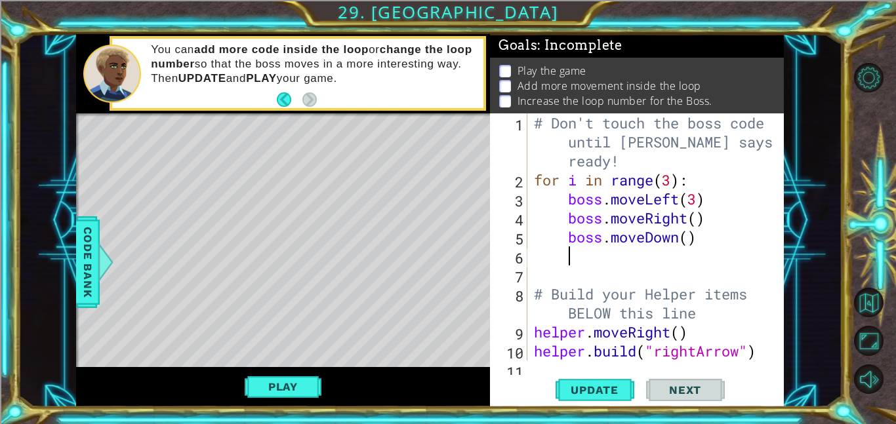
click at [687, 235] on div "# Don't touch the boss code until [PERSON_NAME] says you're ready! for i in ran…" at bounding box center [659, 274] width 256 height 323
type textarea "boss.moveDown(3)"
click at [593, 255] on div "# Don't touch the boss code until [PERSON_NAME] says you're ready! for i in ran…" at bounding box center [659, 274] width 256 height 323
type textarea "n"
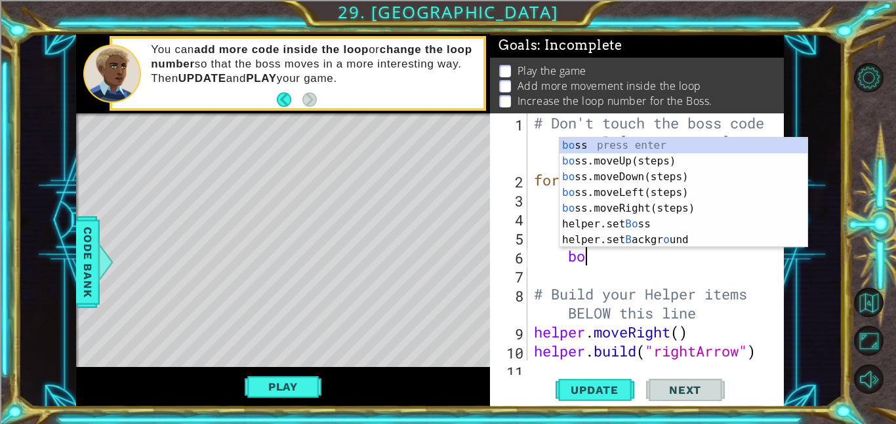
scroll to position [0, 2]
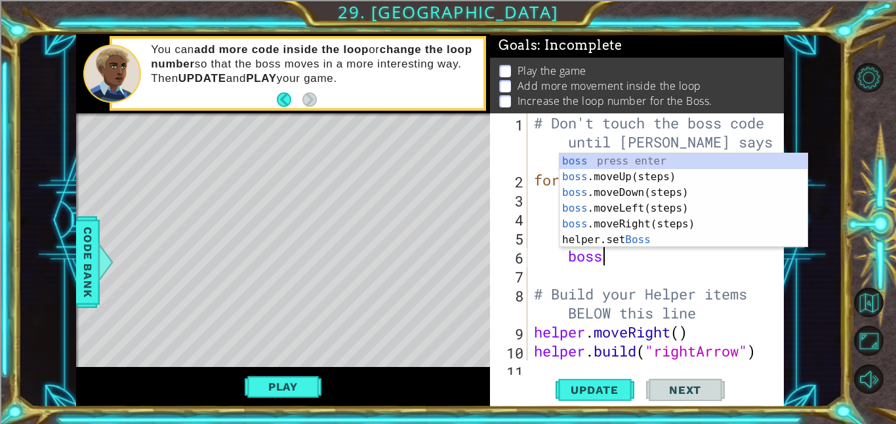
type textarea "boss."
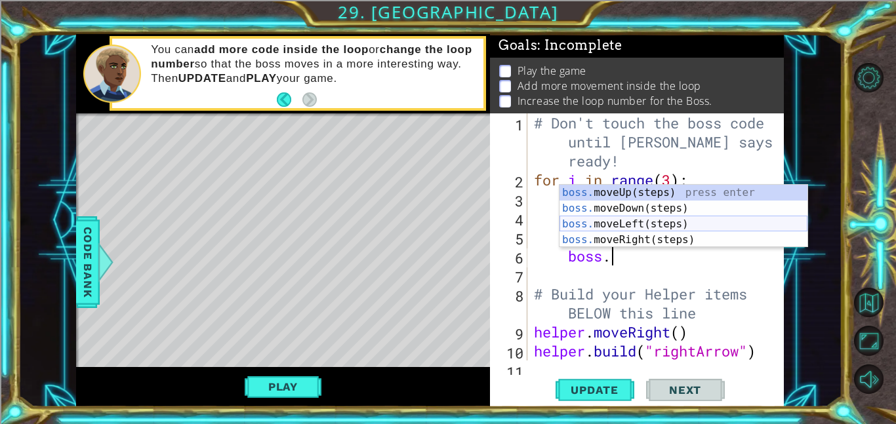
click at [606, 232] on div "boss. moveUp(steps) press enter boss. moveDown(steps) press enter boss. moveLef…" at bounding box center [683, 232] width 248 height 94
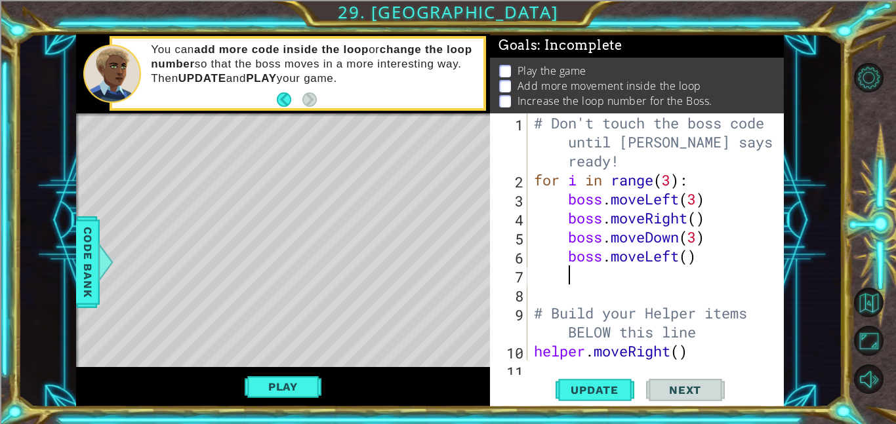
scroll to position [0, 1]
click at [609, 389] on span "Update" at bounding box center [594, 390] width 74 height 13
click at [288, 382] on button "Play" at bounding box center [283, 386] width 77 height 25
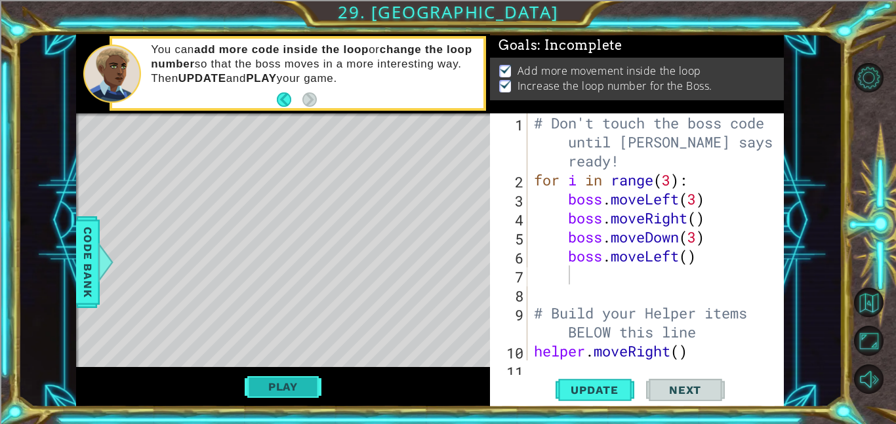
scroll to position [0, 0]
click at [665, 395] on span "Next" at bounding box center [685, 392] width 58 height 13
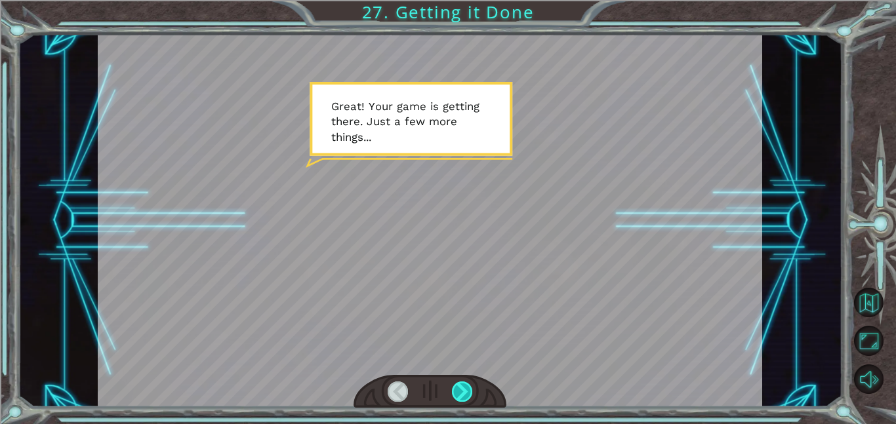
click at [466, 391] on div at bounding box center [462, 392] width 21 height 20
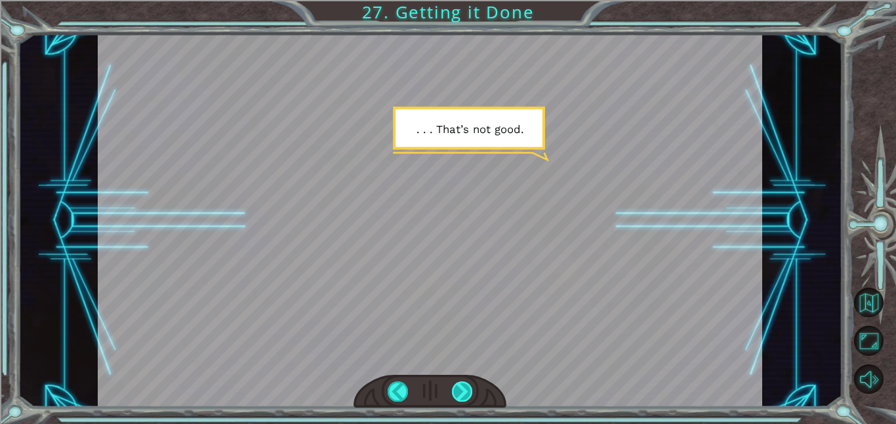
click at [466, 391] on div at bounding box center [462, 392] width 21 height 20
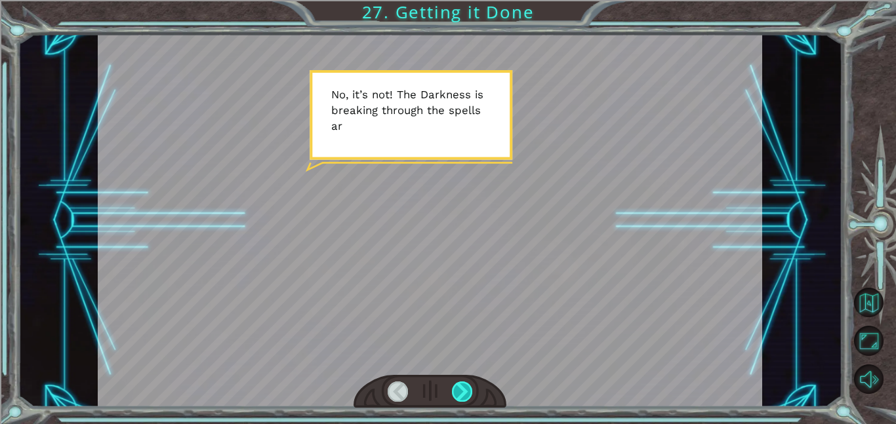
click at [466, 391] on div at bounding box center [462, 392] width 21 height 20
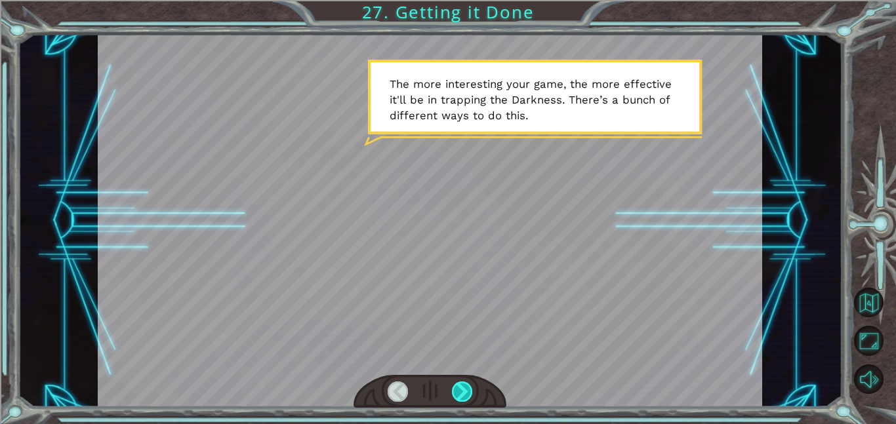
click at [466, 391] on div at bounding box center [462, 392] width 21 height 20
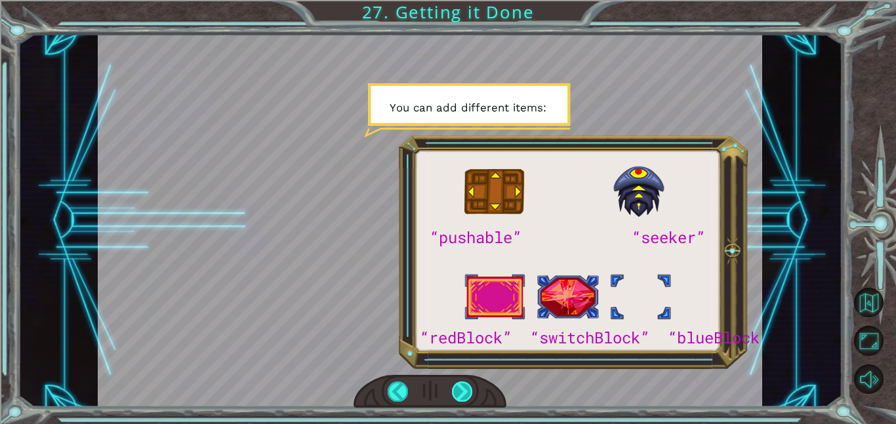
click at [456, 394] on div at bounding box center [462, 392] width 21 height 20
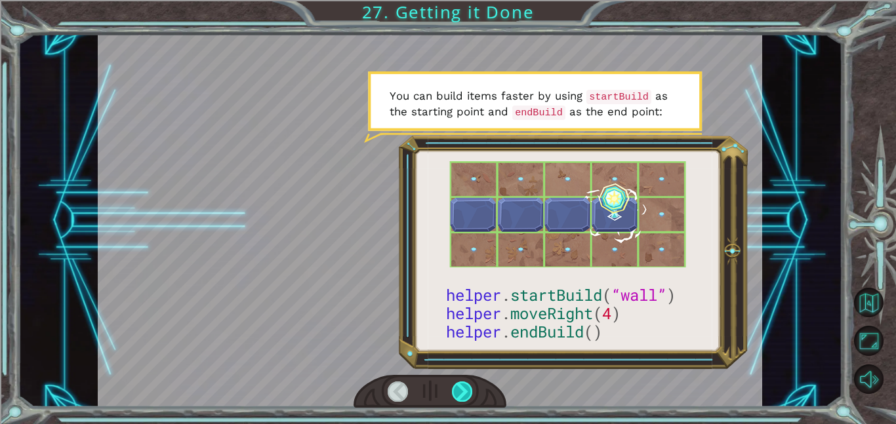
click at [456, 394] on div at bounding box center [462, 392] width 21 height 20
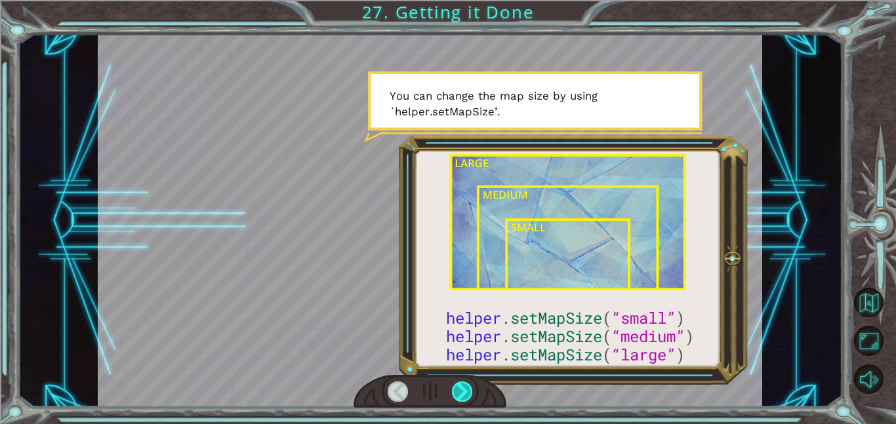
click at [456, 394] on div at bounding box center [462, 392] width 21 height 20
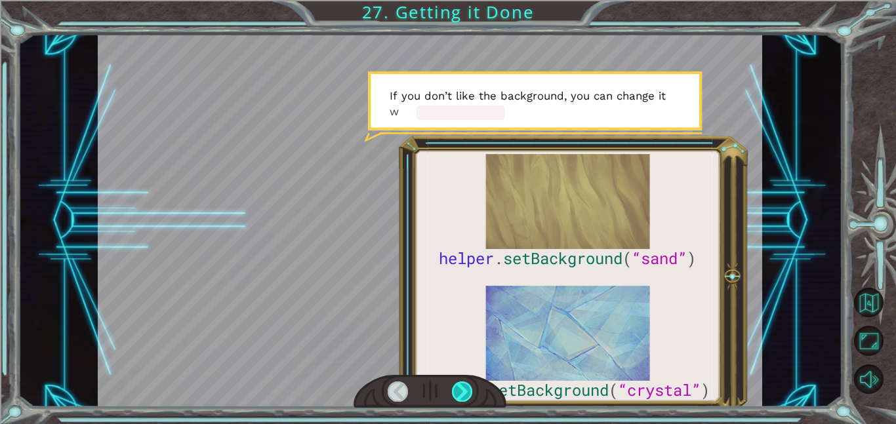
click at [456, 394] on div at bounding box center [462, 392] width 21 height 20
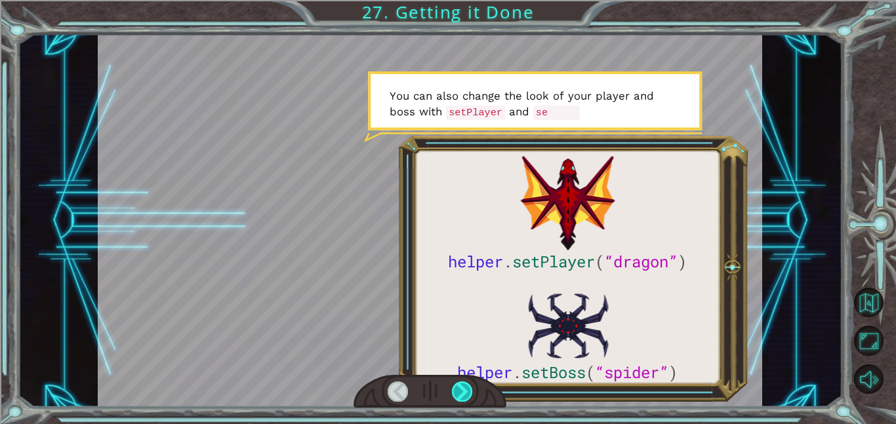
click at [456, 394] on div at bounding box center [462, 392] width 21 height 20
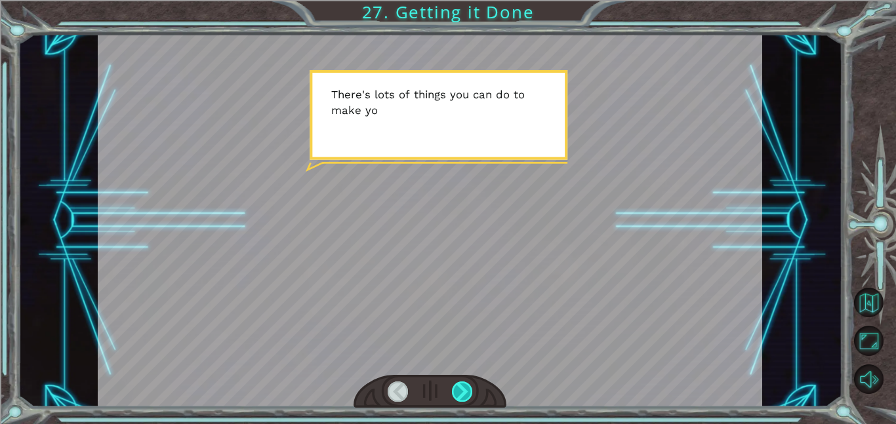
click at [456, 394] on div at bounding box center [462, 392] width 21 height 20
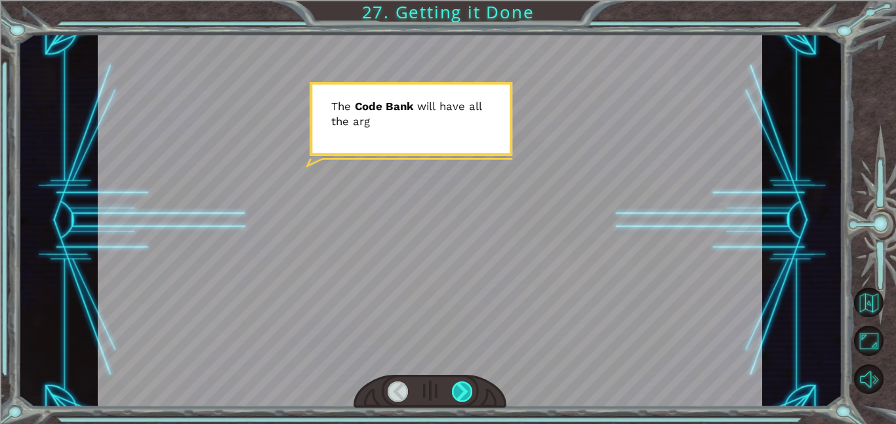
click at [456, 394] on div at bounding box center [462, 392] width 21 height 20
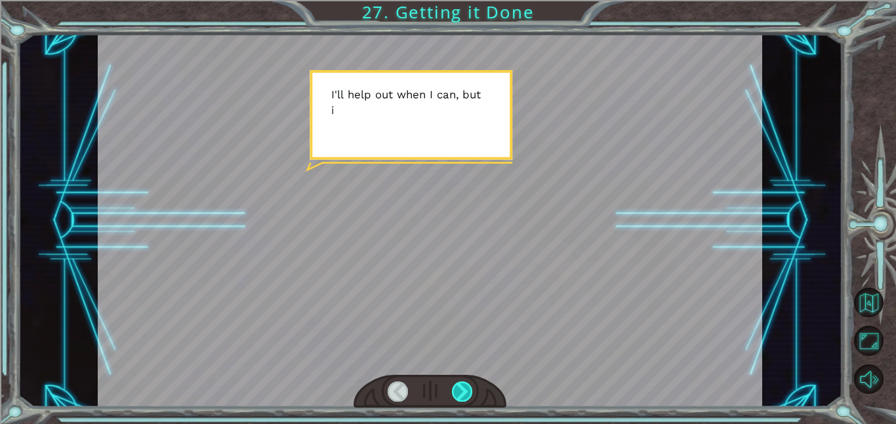
click at [456, 394] on div at bounding box center [462, 392] width 21 height 20
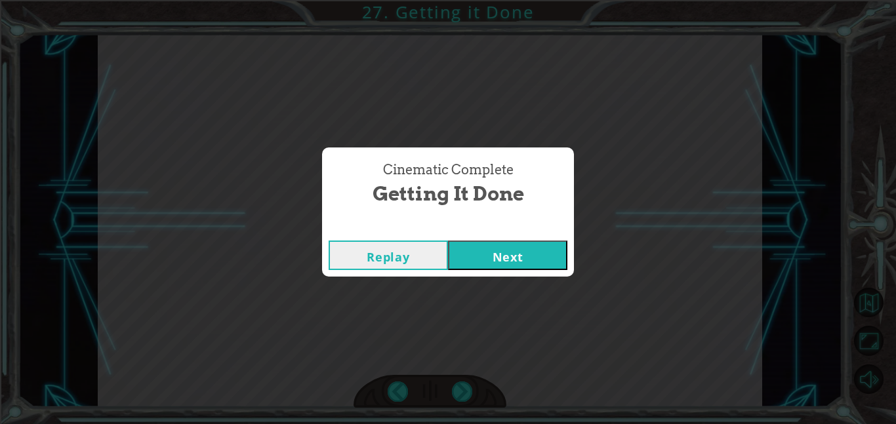
click at [528, 260] on button "Next" at bounding box center [507, 256] width 119 height 30
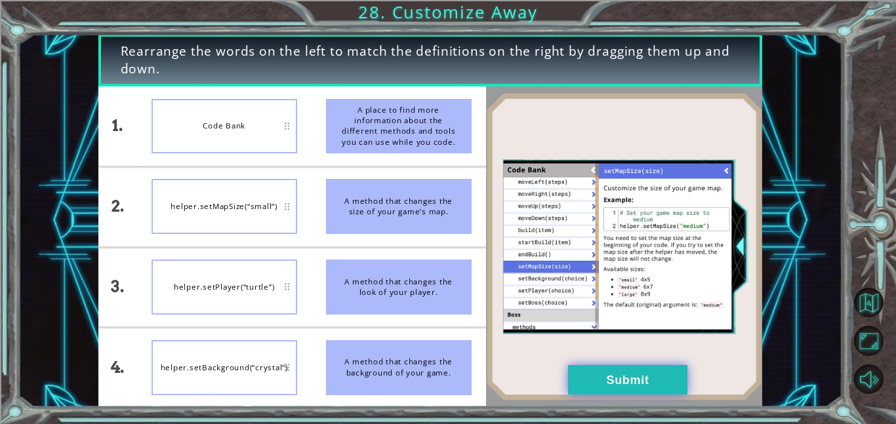
click at [635, 375] on button "Submit" at bounding box center [627, 380] width 119 height 30
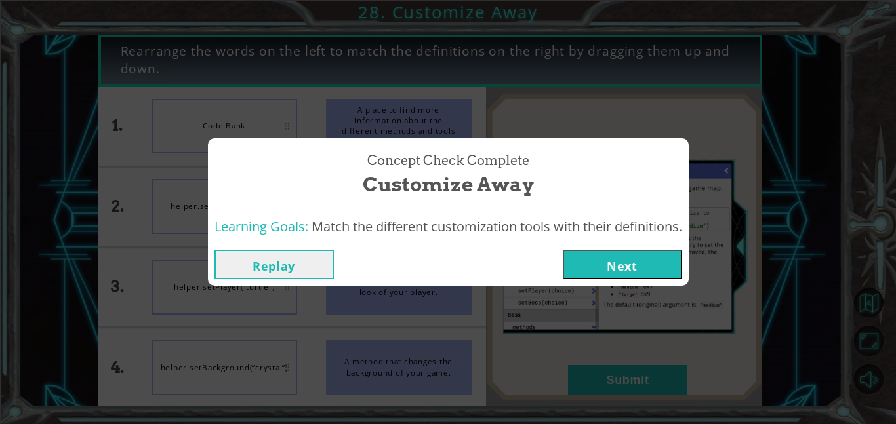
click at [618, 273] on button "Next" at bounding box center [622, 265] width 119 height 30
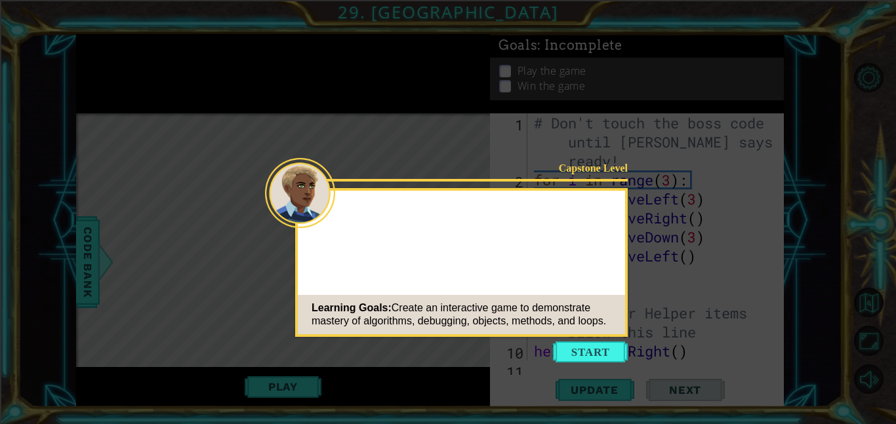
click at [595, 363] on icon at bounding box center [448, 212] width 896 height 424
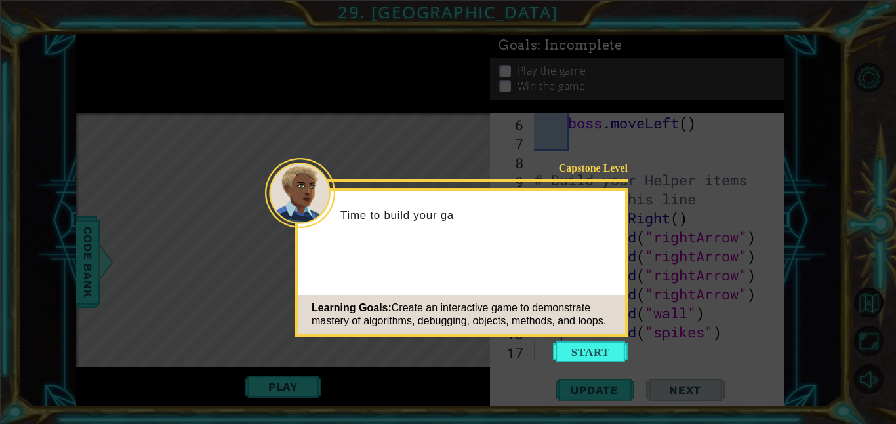
scroll to position [133, 0]
click at [589, 360] on button "Start" at bounding box center [590, 352] width 75 height 21
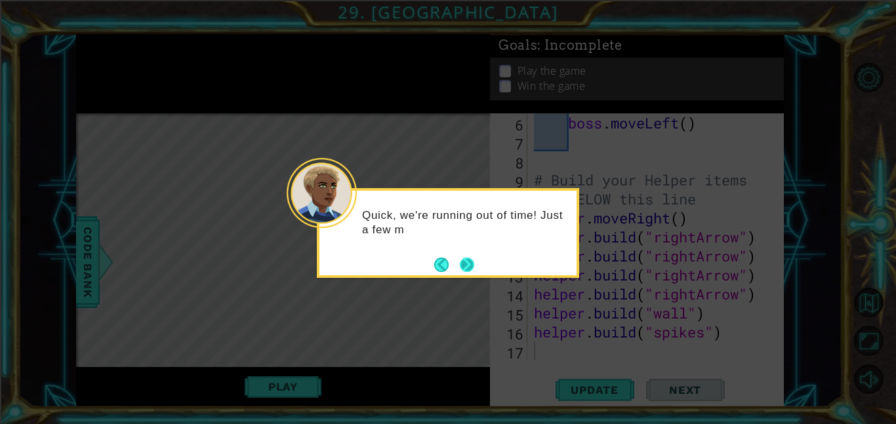
click at [468, 266] on button "Next" at bounding box center [467, 265] width 24 height 24
click at [468, 266] on button "Next" at bounding box center [467, 265] width 20 height 20
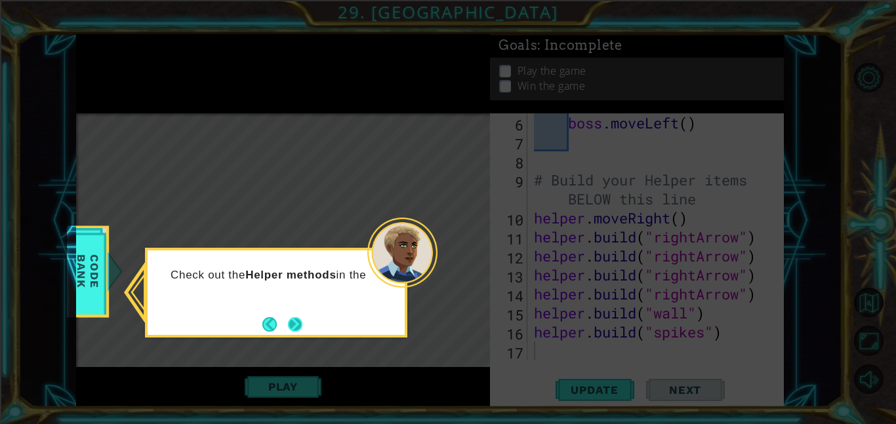
click at [288, 321] on button "Next" at bounding box center [294, 324] width 19 height 19
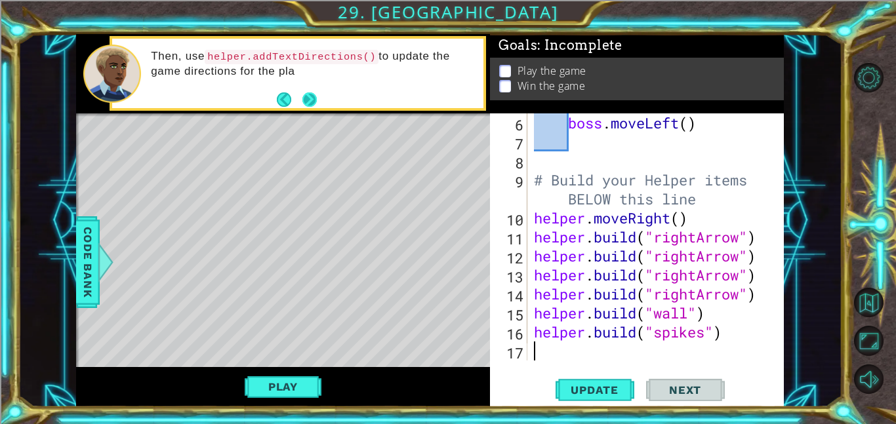
click at [308, 96] on button "Next" at bounding box center [309, 100] width 20 height 20
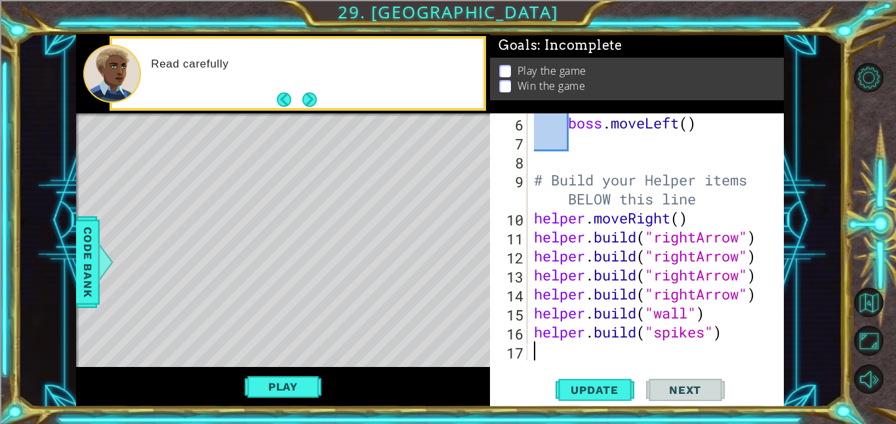
click at [308, 96] on button "Next" at bounding box center [309, 100] width 23 height 23
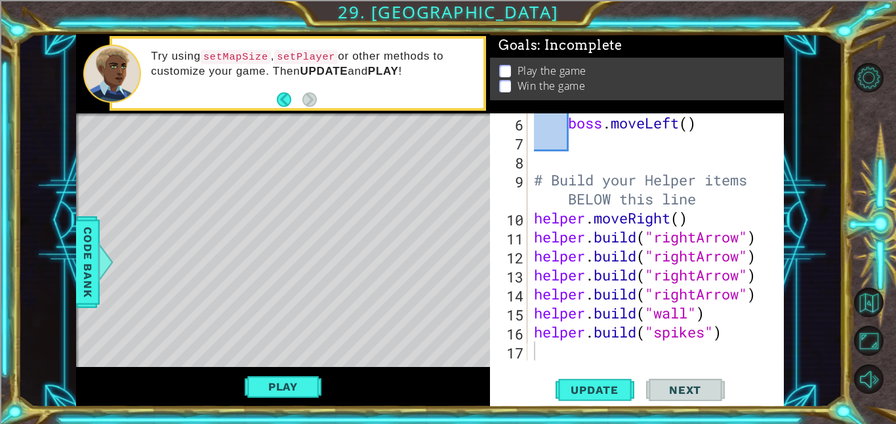
click at [544, 348] on div "boss . moveLeft ( ) # Build your Helper items BELOW this line helper . moveRigh…" at bounding box center [659, 255] width 256 height 285
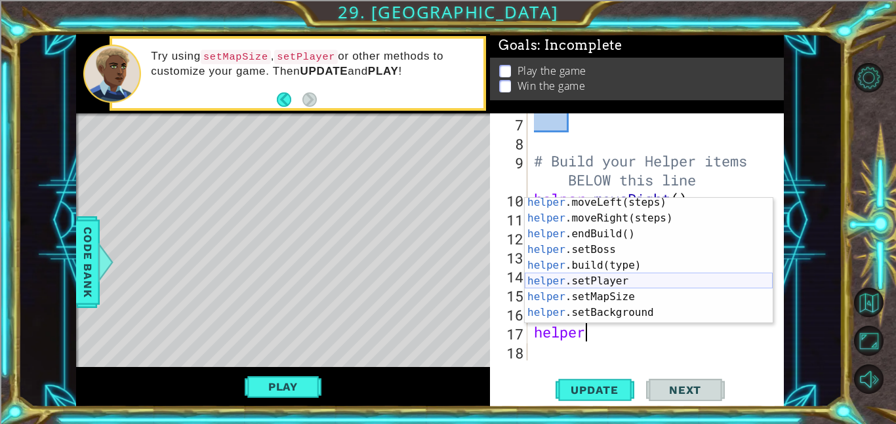
scroll to position [56, 0]
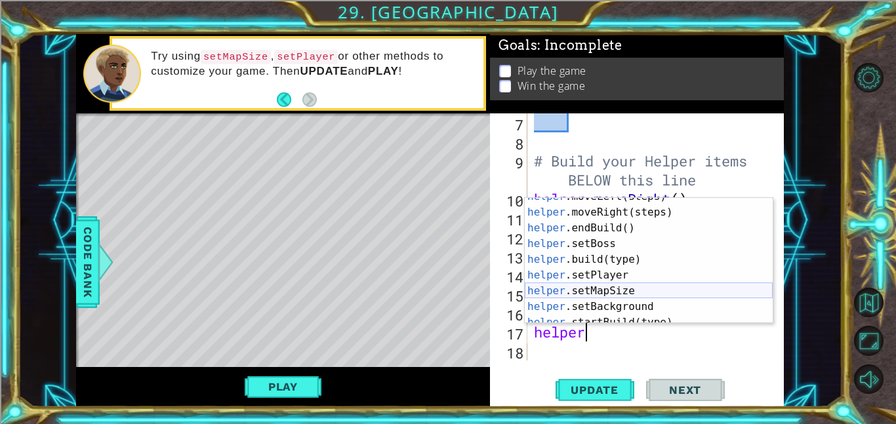
click at [614, 288] on div "helper .moveLeft(steps) press enter helper .moveRight(steps) press enter helper…" at bounding box center [649, 267] width 248 height 157
type textarea "helper.setMapSize("middle")"
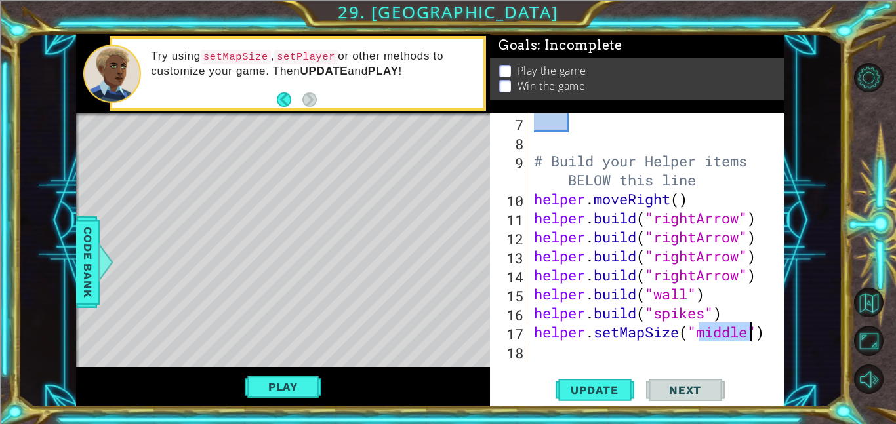
click at [591, 355] on div "# Build your Helper items BELOW this line helper . moveRight ( ) helper . build…" at bounding box center [659, 255] width 256 height 285
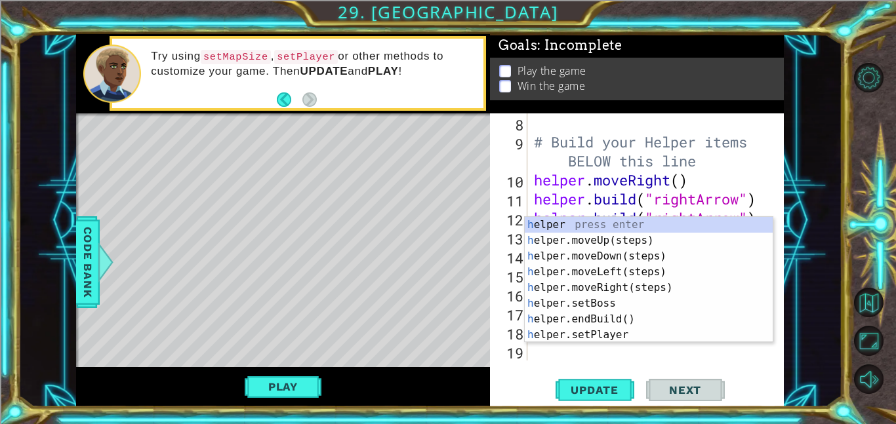
scroll to position [171, 0]
click at [608, 334] on div "h elper press enter h elper.moveUp(steps) press enter h elper.moveDown(steps) p…" at bounding box center [649, 295] width 248 height 157
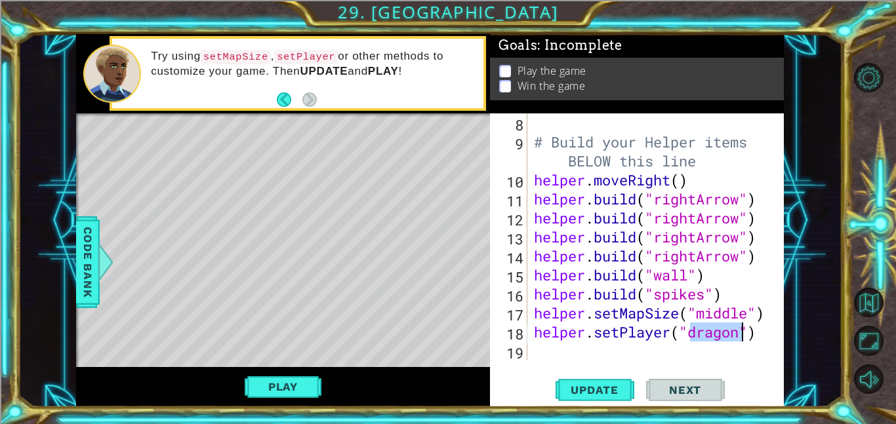
type textarea "helper.setPlayer("dragon")"
click at [618, 345] on div "# Build your Helper items BELOW this line helper . moveRight ( ) helper . build…" at bounding box center [659, 255] width 256 height 285
click at [605, 384] on span "Update" at bounding box center [594, 390] width 74 height 13
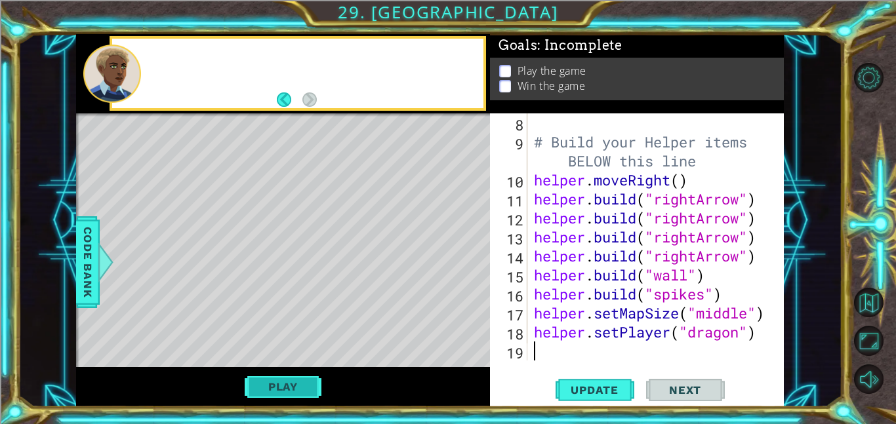
click at [273, 381] on button "Play" at bounding box center [283, 386] width 77 height 25
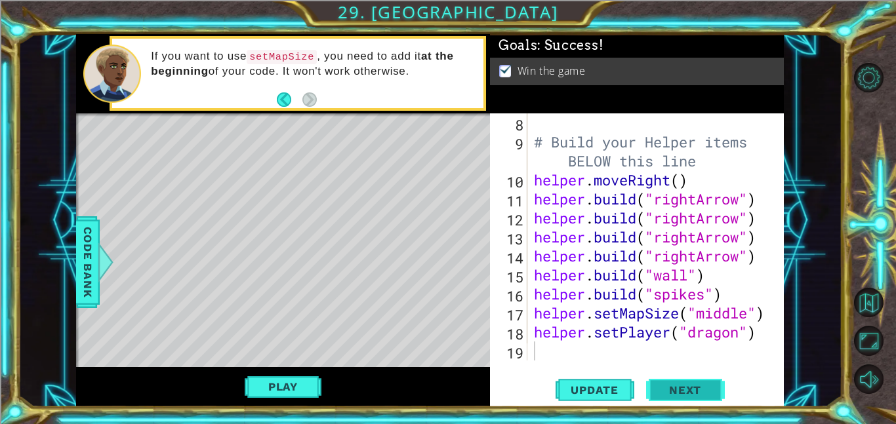
click at [688, 387] on span "Next" at bounding box center [685, 388] width 58 height 13
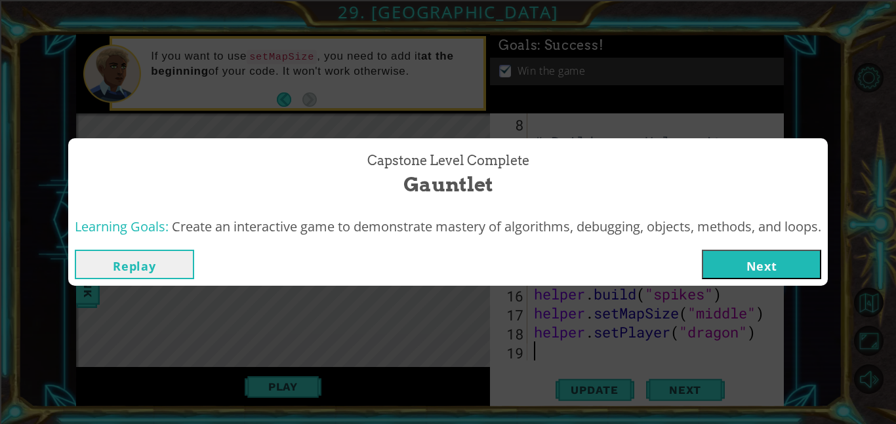
click at [787, 264] on button "Next" at bounding box center [761, 265] width 119 height 30
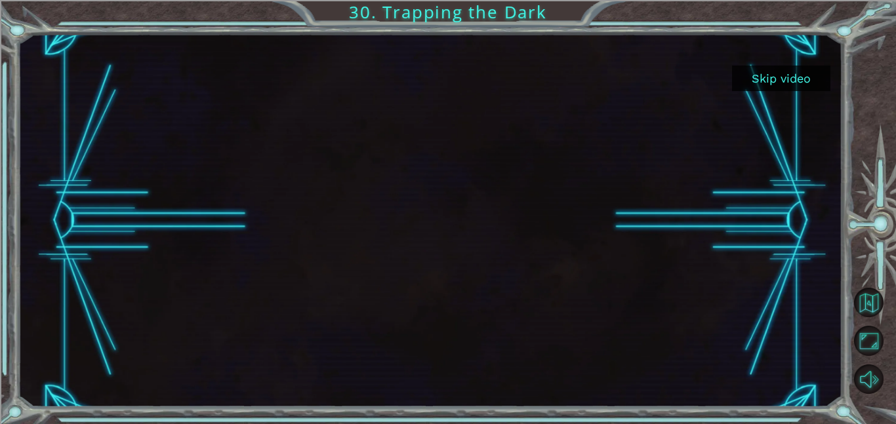
click at [778, 68] on button "Skip video" at bounding box center [781, 79] width 98 height 26
click at [778, 71] on button "Skip video" at bounding box center [781, 79] width 98 height 26
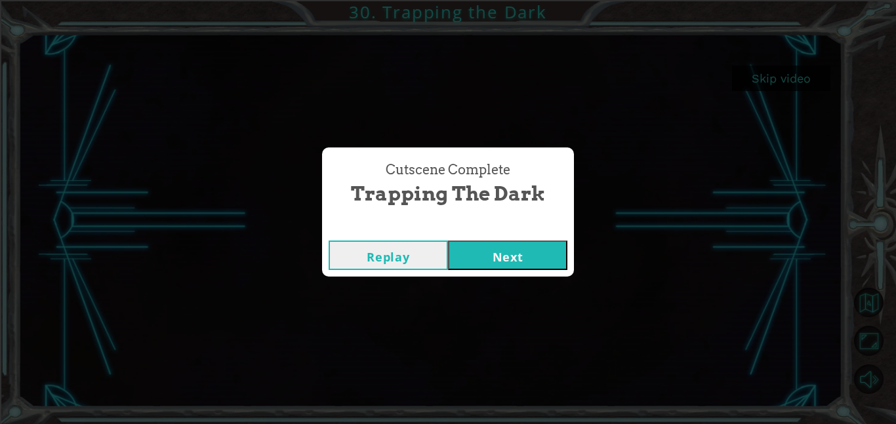
click at [526, 258] on button "Next" at bounding box center [507, 256] width 119 height 30
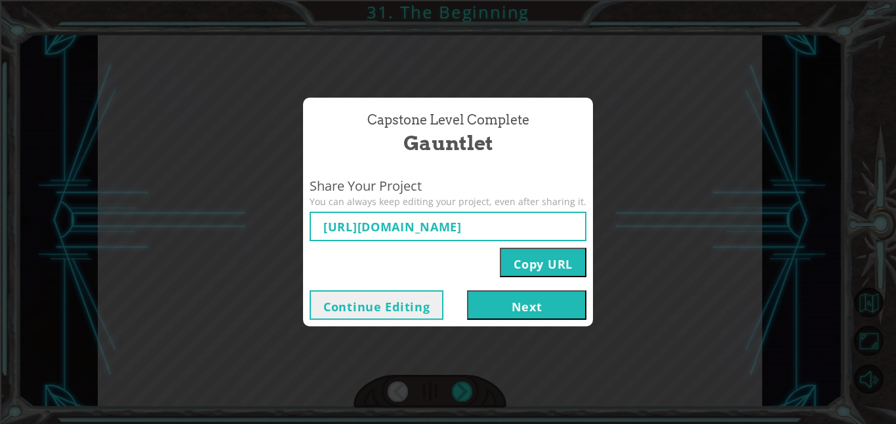
type input "[URL][DOMAIN_NAME]"
click at [376, 310] on button "Continue Editing" at bounding box center [376, 305] width 134 height 30
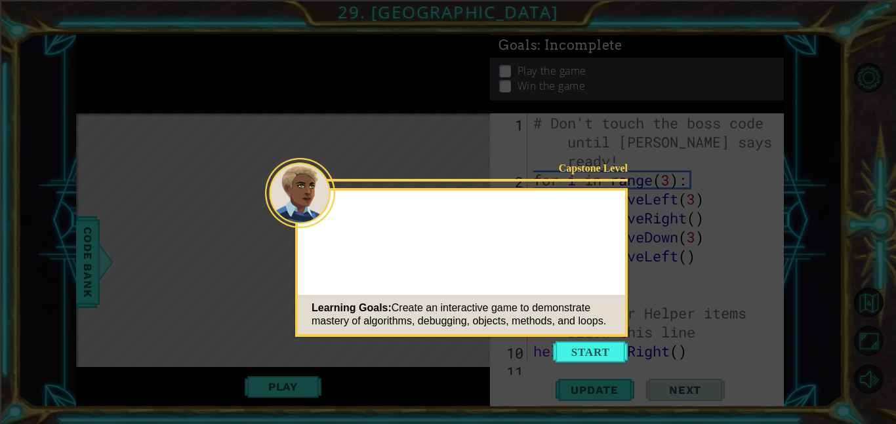
click at [589, 340] on icon at bounding box center [448, 212] width 896 height 424
click at [580, 345] on button "Start" at bounding box center [590, 352] width 75 height 21
click at [591, 360] on icon at bounding box center [448, 212] width 896 height 424
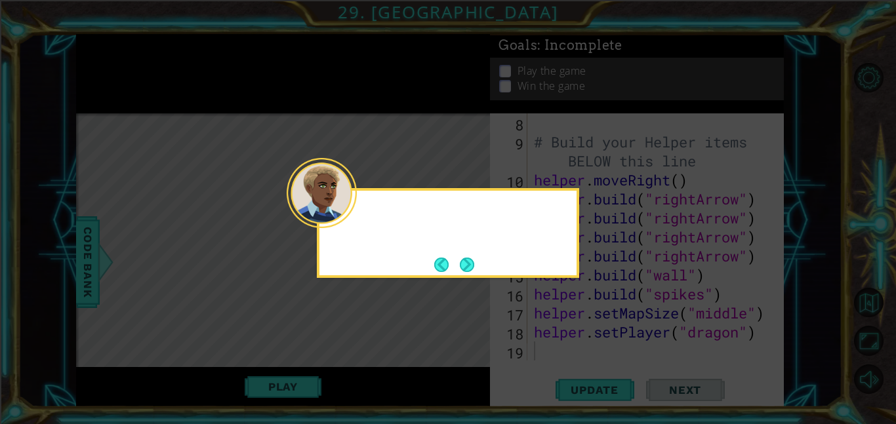
scroll to position [171, 0]
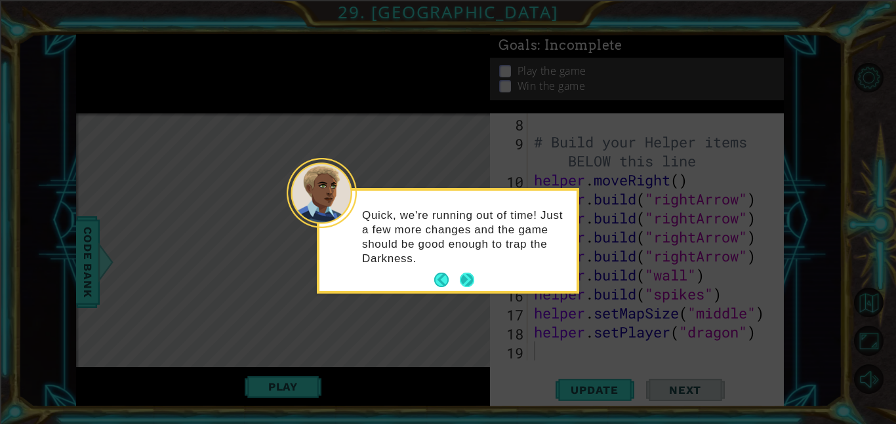
click at [474, 276] on button "Next" at bounding box center [467, 280] width 14 height 14
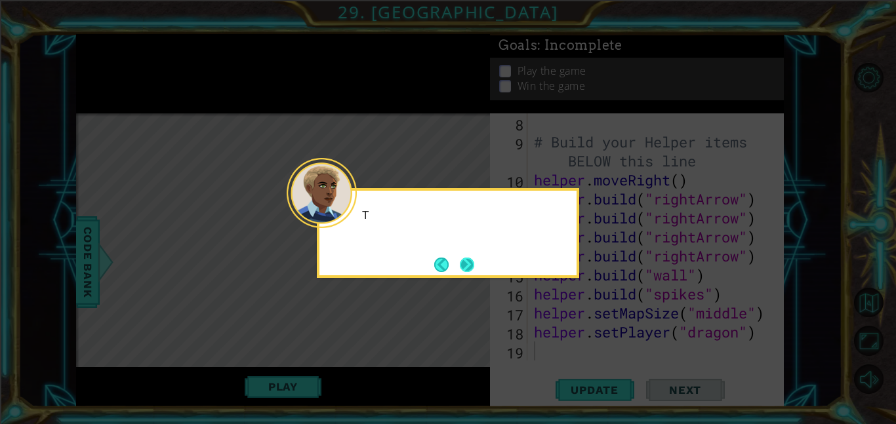
click at [471, 263] on button "Next" at bounding box center [467, 265] width 24 height 24
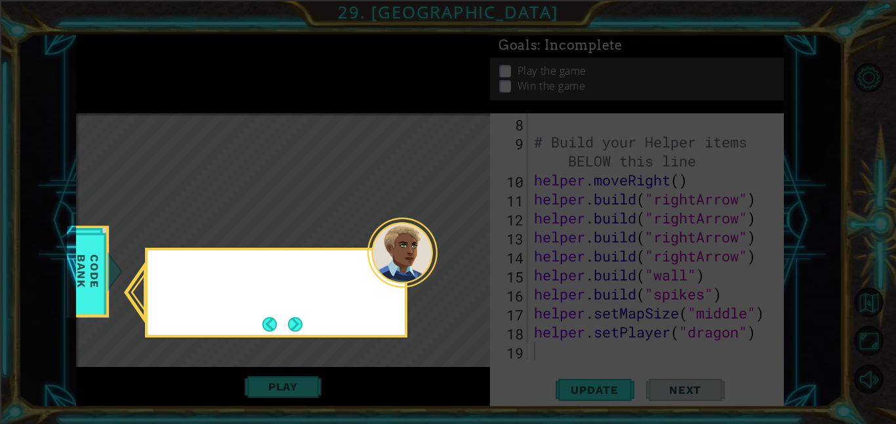
click at [482, 262] on icon at bounding box center [448, 212] width 896 height 424
click at [295, 330] on button "Next" at bounding box center [295, 324] width 18 height 18
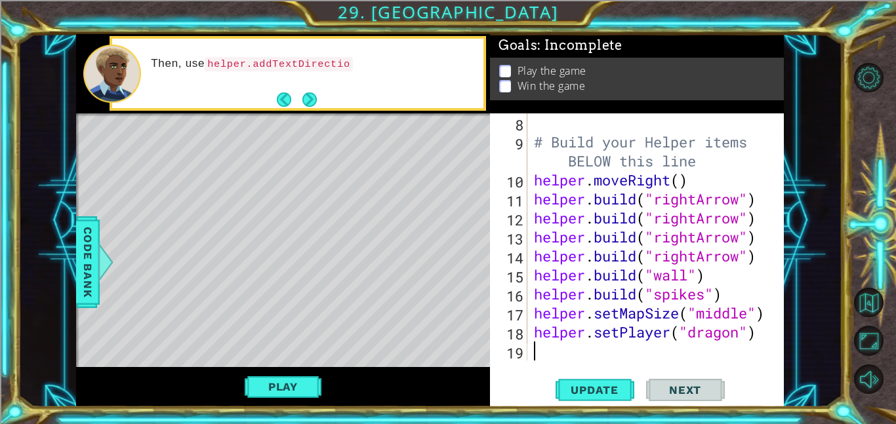
click at [321, 88] on div "Then, use helper.addTextDirectio" at bounding box center [312, 73] width 341 height 47
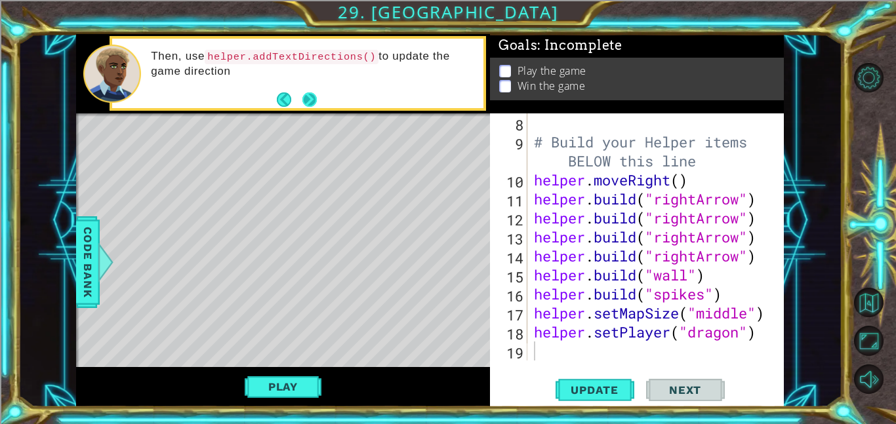
click at [312, 94] on button "Next" at bounding box center [309, 99] width 15 height 15
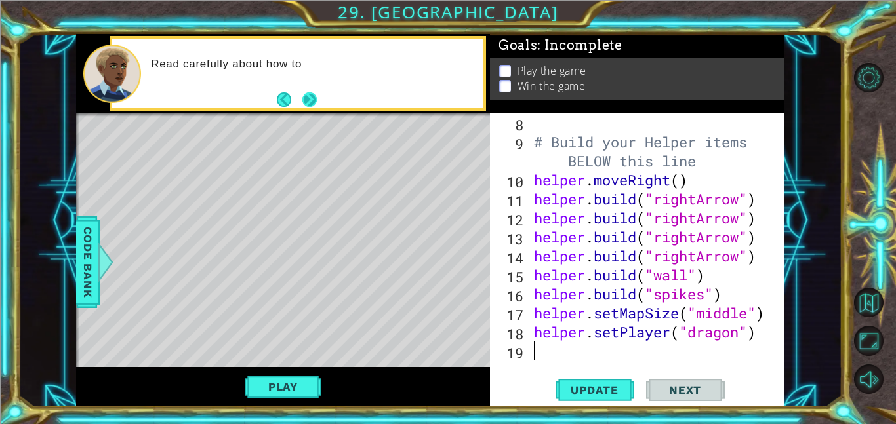
click at [308, 108] on button "Next" at bounding box center [309, 99] width 21 height 21
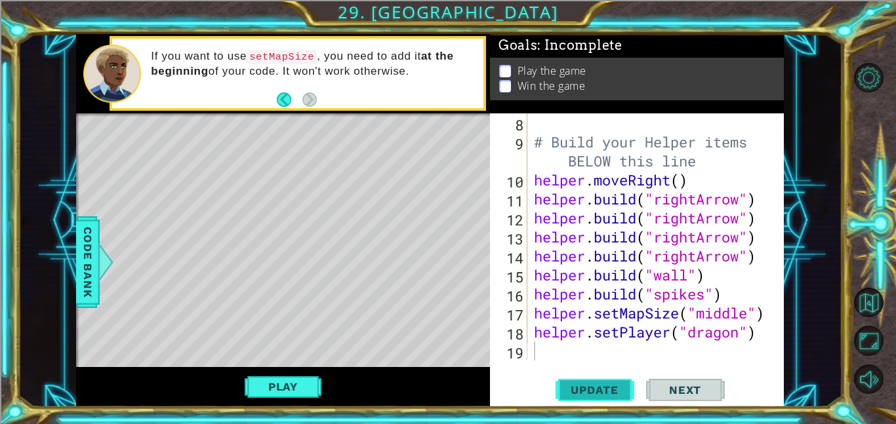
click at [590, 384] on span "Update" at bounding box center [594, 390] width 74 height 13
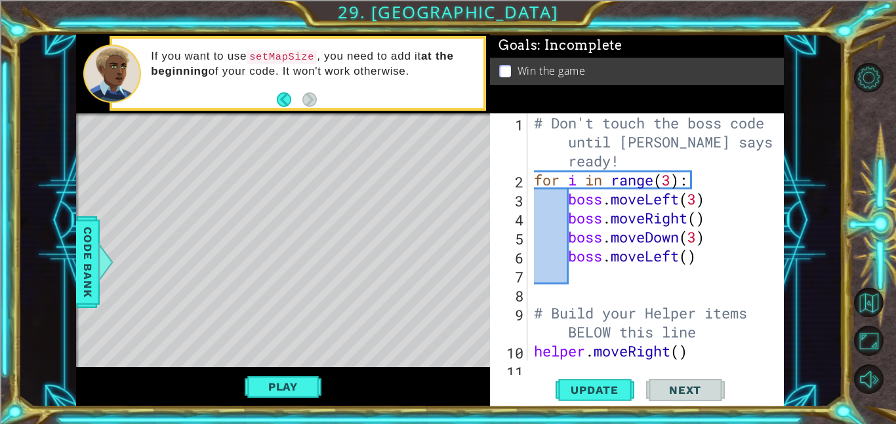
scroll to position [0, 0]
click at [696, 244] on div "# Don't touch the boss code until [PERSON_NAME] says you're ready! for i in ran…" at bounding box center [659, 274] width 256 height 323
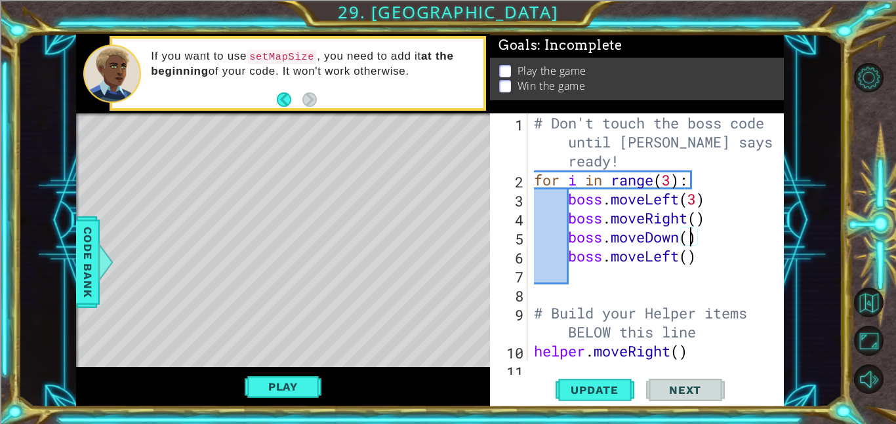
click at [696, 195] on div "# Don't touch the boss code until [PERSON_NAME] says you're ready! for i in ran…" at bounding box center [659, 274] width 256 height 323
type textarea "boss.moveLeft()"
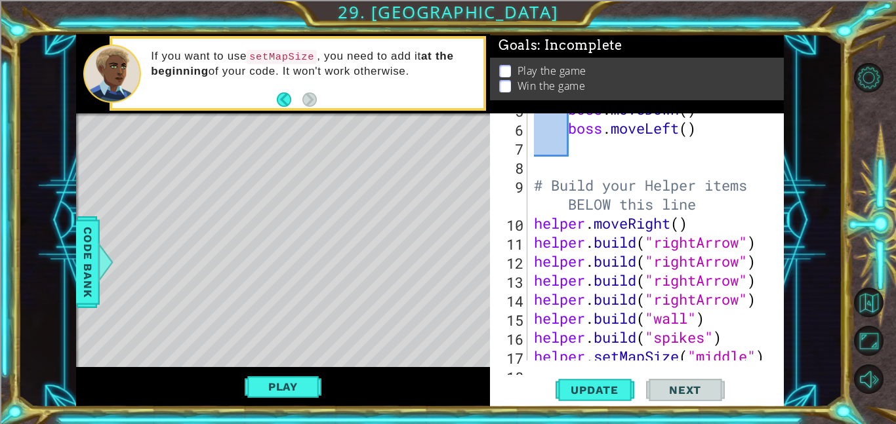
scroll to position [171, 0]
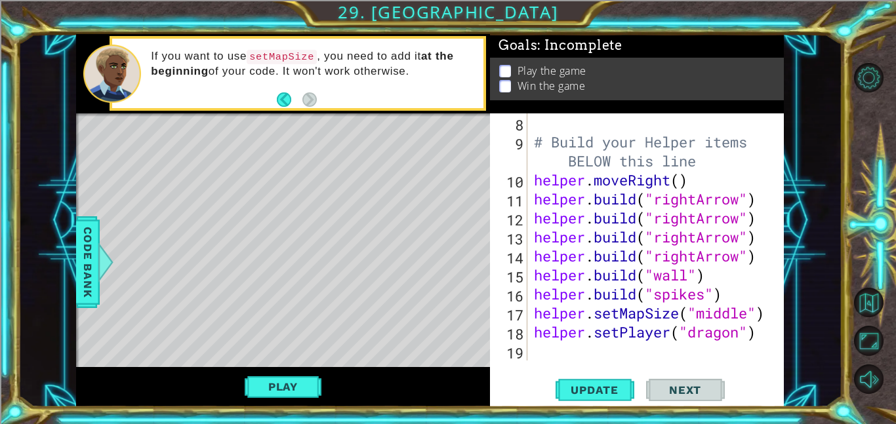
click at [545, 353] on div "# Build your Helper items BELOW this line helper . moveRight ( ) helper . build…" at bounding box center [659, 255] width 256 height 285
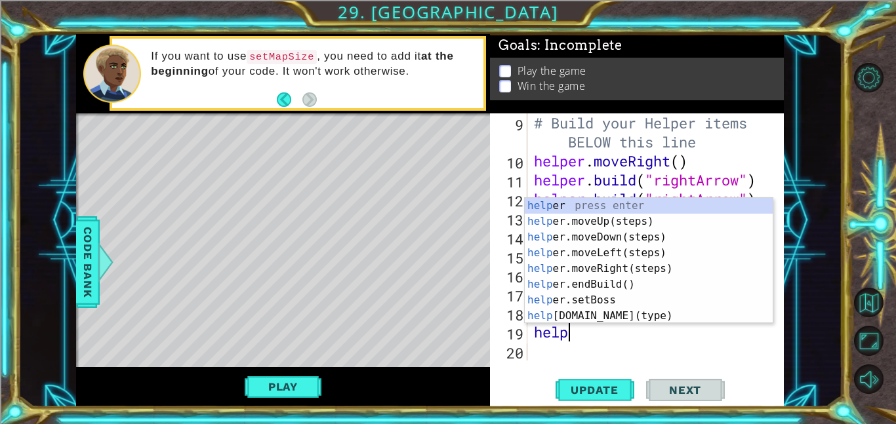
scroll to position [0, 1]
click at [640, 316] on div "helper press enter helper .moveUp(steps) press enter helper .moveDown(steps) pr…" at bounding box center [649, 276] width 248 height 157
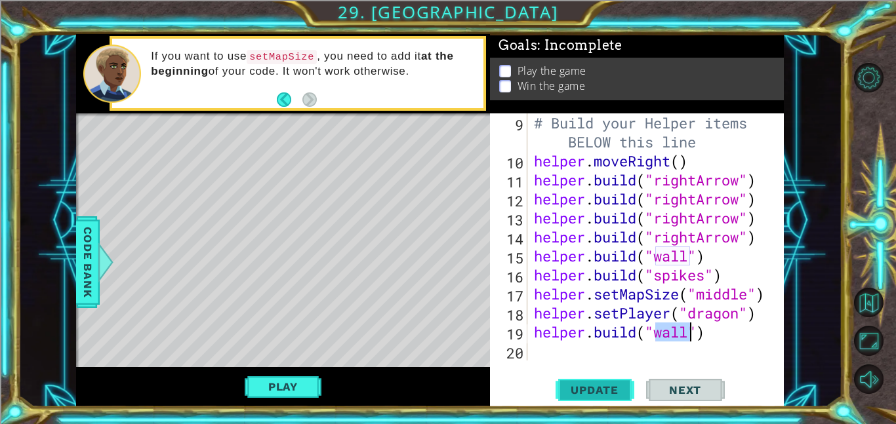
type textarea "[DOMAIN_NAME]("wall")"
click at [626, 380] on button "Update" at bounding box center [594, 390] width 79 height 30
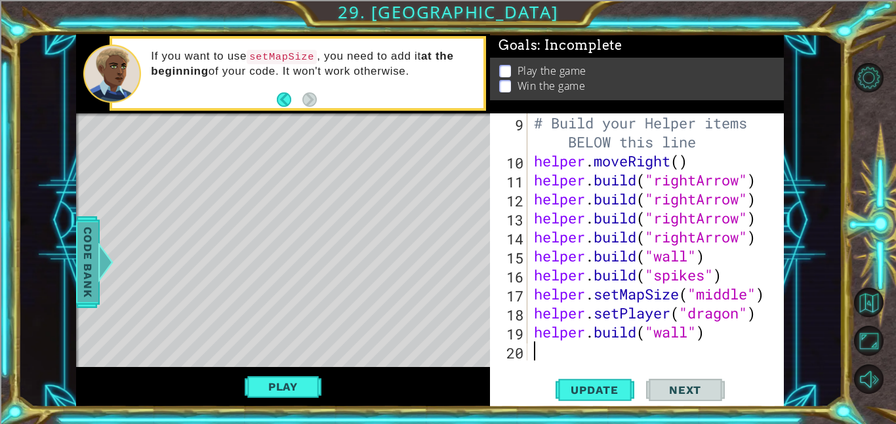
click at [83, 279] on span "Code Bank" at bounding box center [87, 262] width 21 height 80
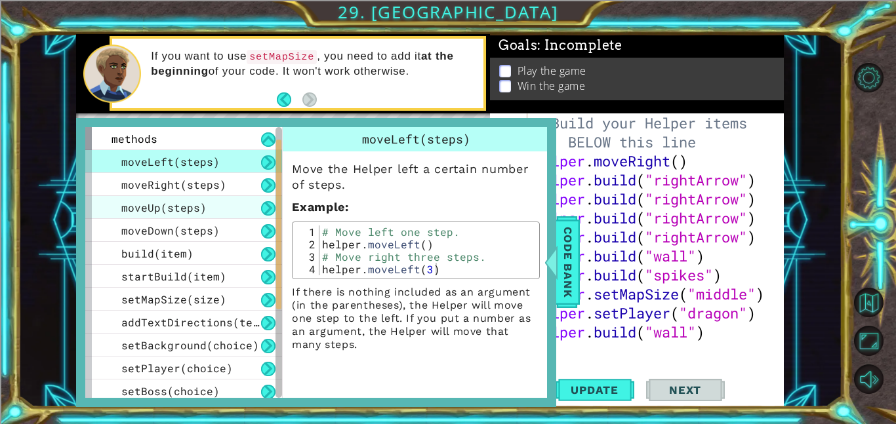
scroll to position [22, 0]
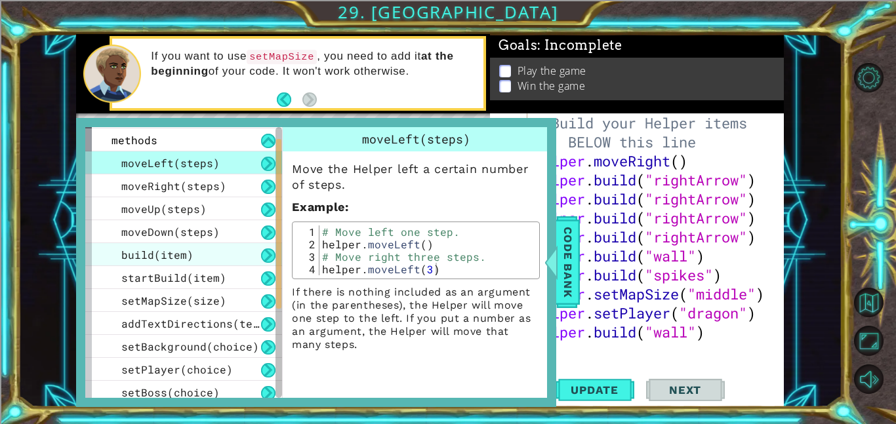
click at [201, 258] on div "build(item)" at bounding box center [183, 254] width 197 height 23
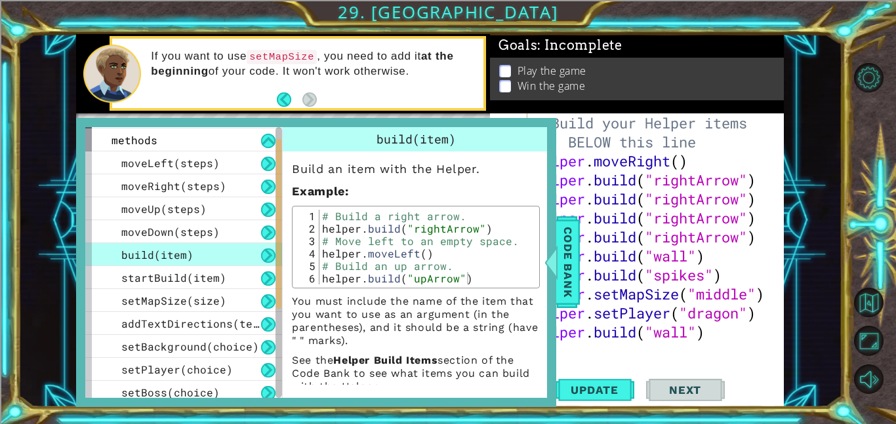
scroll to position [14, 0]
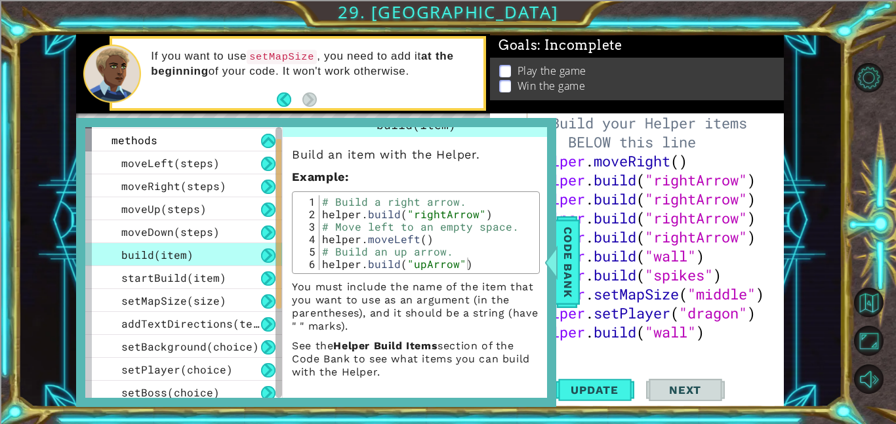
click at [615, 360] on div "# Build your Helper items BELOW this line helper . moveRight ( ) helper . build…" at bounding box center [659, 265] width 256 height 304
click at [563, 269] on span "Code Bank" at bounding box center [567, 262] width 21 height 80
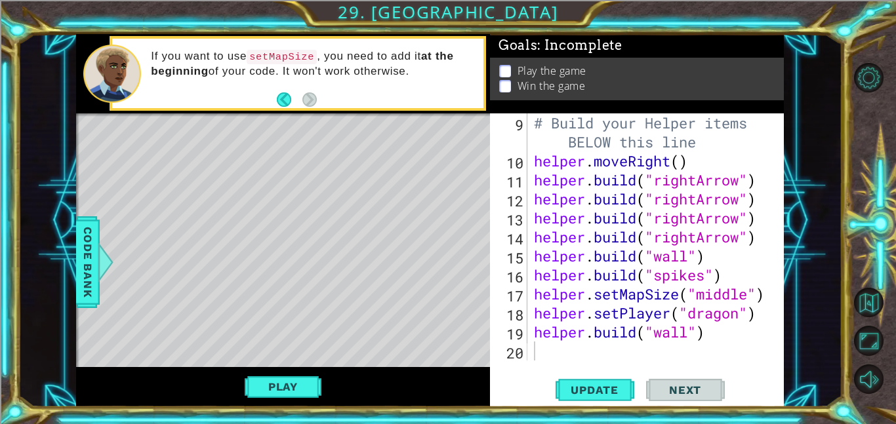
click at [538, 350] on div "# Build your Helper items BELOW this line helper . moveRight ( ) helper . build…" at bounding box center [659, 265] width 256 height 304
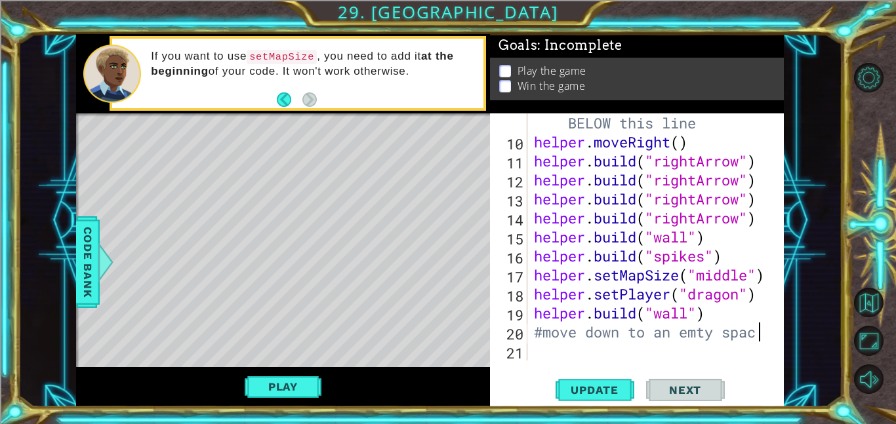
scroll to position [0, 10]
type textarea "#move down to an emty space"
click at [595, 389] on span "Update" at bounding box center [594, 390] width 74 height 13
click at [306, 380] on button "Play" at bounding box center [283, 386] width 77 height 25
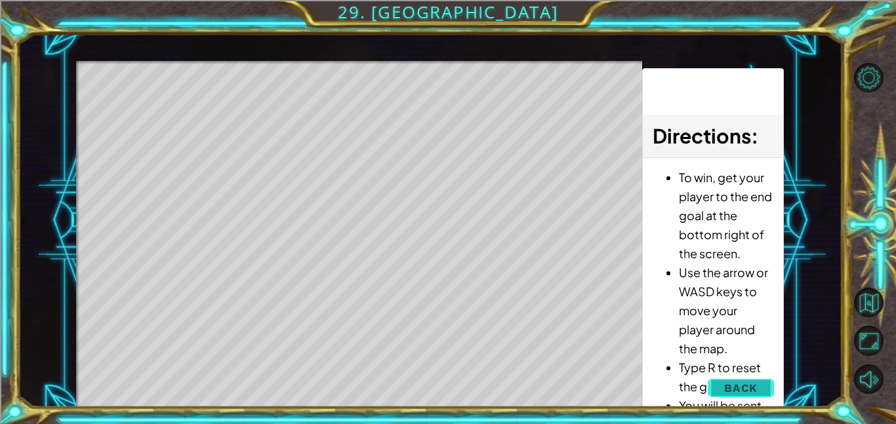
click at [742, 387] on span "Back" at bounding box center [740, 388] width 33 height 13
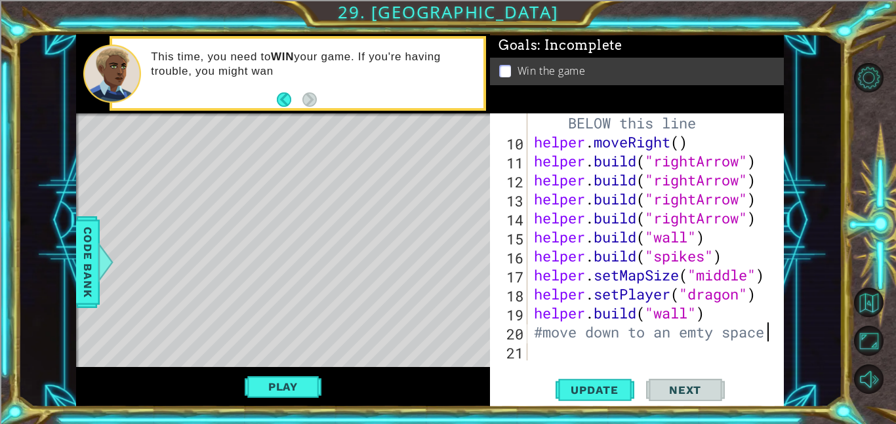
click at [542, 349] on div "# Build your Helper items BELOW this line helper . moveRight ( ) helper . build…" at bounding box center [659, 246] width 256 height 304
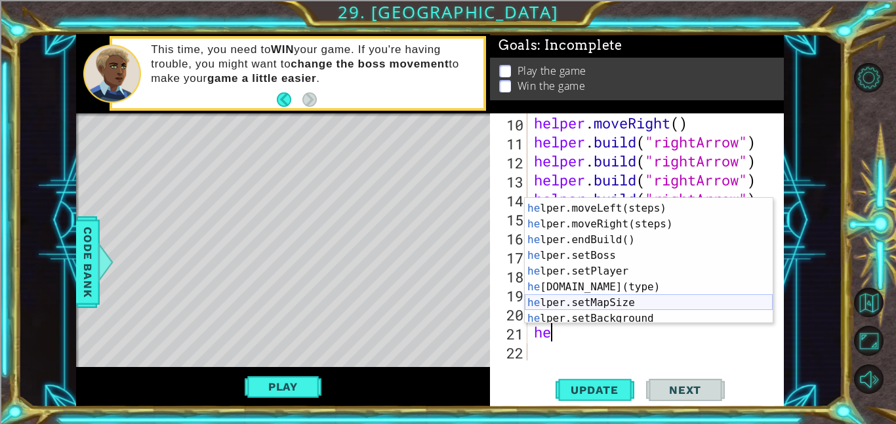
scroll to position [43, 0]
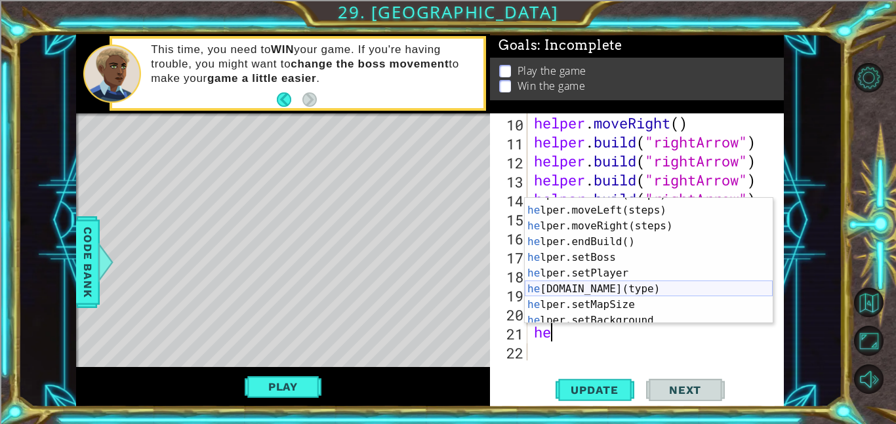
click at [583, 290] on div "he lper.moveDown(steps) press enter he lper.moveLeft(steps) press enter he lper…" at bounding box center [649, 265] width 248 height 157
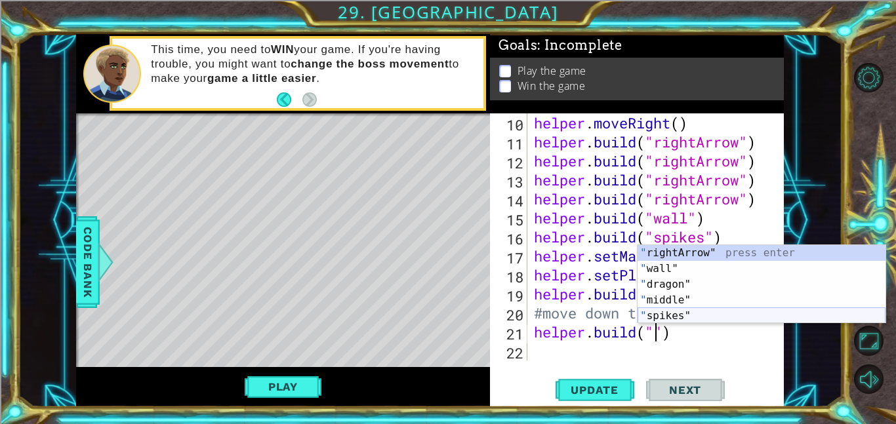
click at [661, 313] on div "" rightArrow" press enter " wall" press enter " dragon" press enter " middle" p…" at bounding box center [761, 300] width 248 height 110
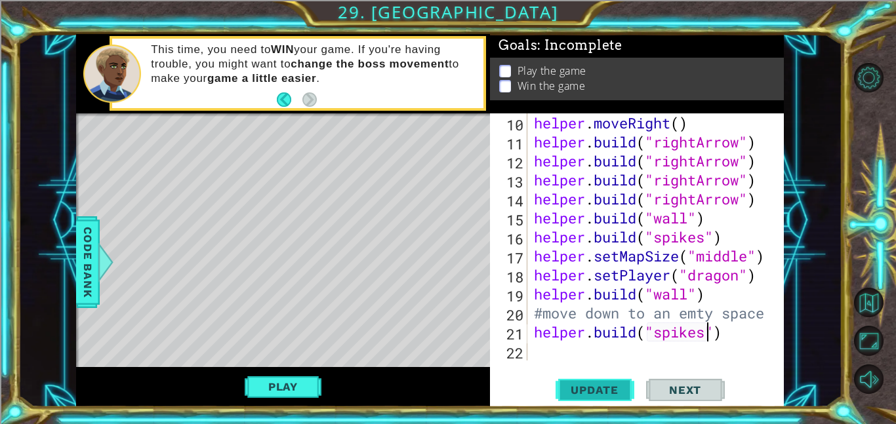
type textarea "[DOMAIN_NAME]("spikes")"
click at [599, 389] on span "Update" at bounding box center [594, 390] width 74 height 13
click at [527, 347] on div "[DOMAIN_NAME]("spikes") 10 11 12 13 14 15 16 17 18 19 20 21 22 helper . moveRig…" at bounding box center [635, 236] width 291 height 247
click at [536, 351] on div "helper . moveRight ( ) helper . build ( "rightArrow" ) helper . build ( "rightA…" at bounding box center [659, 255] width 256 height 285
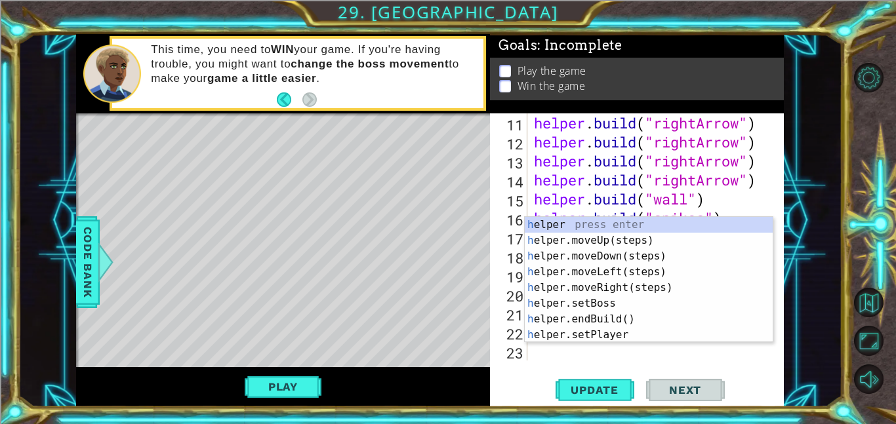
scroll to position [247, 0]
type textarea "he"
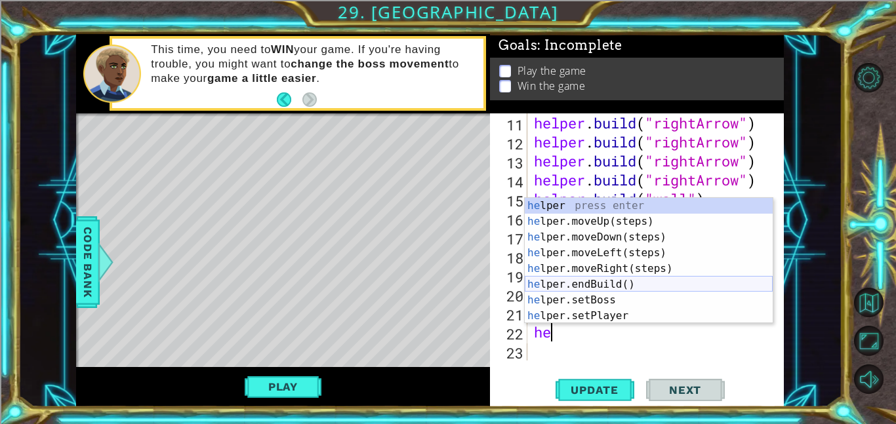
click at [590, 285] on div "he lper press enter he lper.moveUp(steps) press enter he lper.moveDown(steps) p…" at bounding box center [649, 276] width 248 height 157
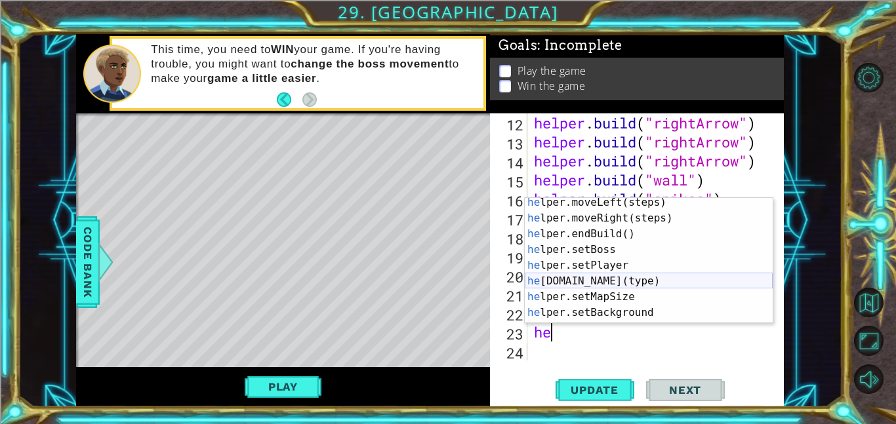
scroll to position [53, 0]
click at [589, 280] on div "he lper.moveLeft(steps) press enter he lper.moveRight(steps) press enter he lpe…" at bounding box center [649, 271] width 248 height 157
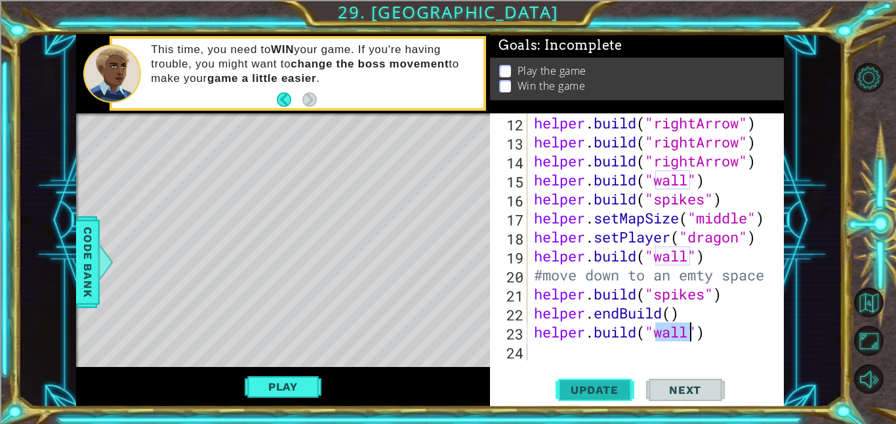
type textarea "[DOMAIN_NAME]("wall")"
click at [610, 390] on span "Update" at bounding box center [594, 390] width 74 height 13
click at [94, 264] on span "Code Bank" at bounding box center [87, 262] width 21 height 80
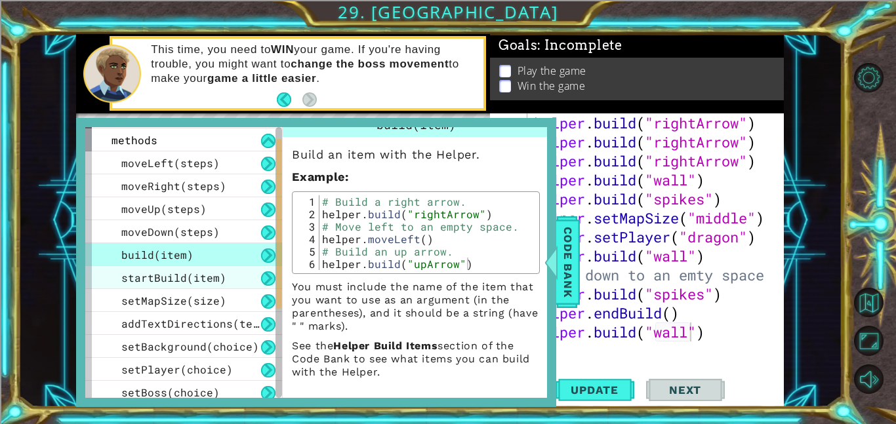
click at [227, 280] on div "startBuild(item)" at bounding box center [183, 277] width 197 height 23
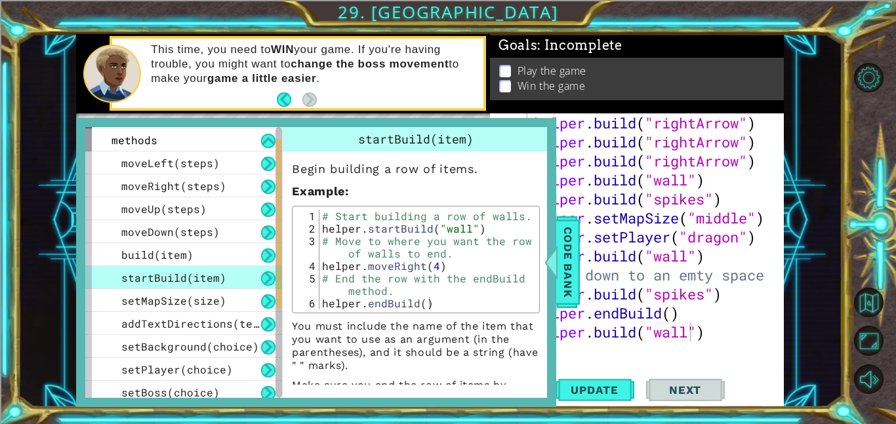
click at [622, 360] on div "helper . build ( "rightArrow" ) helper . build ( "rightArrow" ) helper . build …" at bounding box center [659, 255] width 256 height 285
click at [573, 283] on span "Code Bank" at bounding box center [567, 262] width 21 height 80
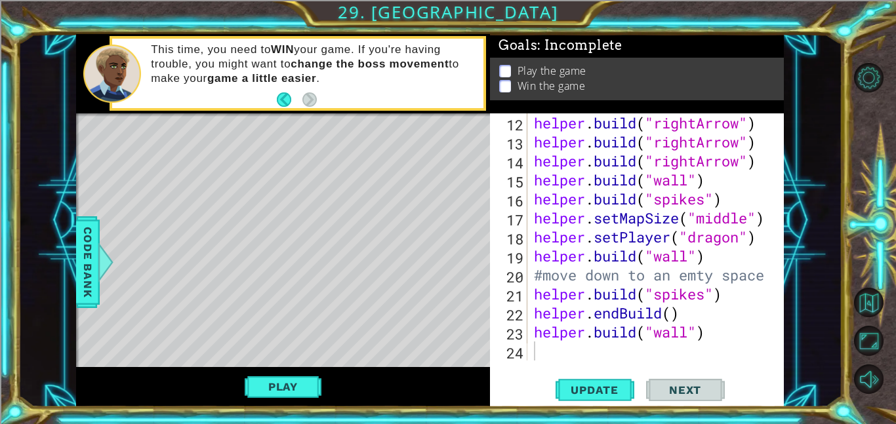
click at [542, 358] on div "helper . build ( "rightArrow" ) helper . build ( "rightArrow" ) helper . build …" at bounding box center [659, 255] width 256 height 285
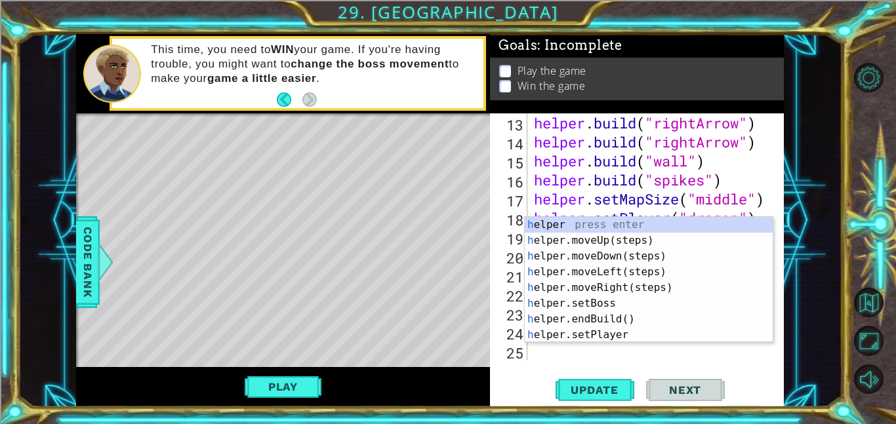
scroll to position [285, 0]
type textarea "he"
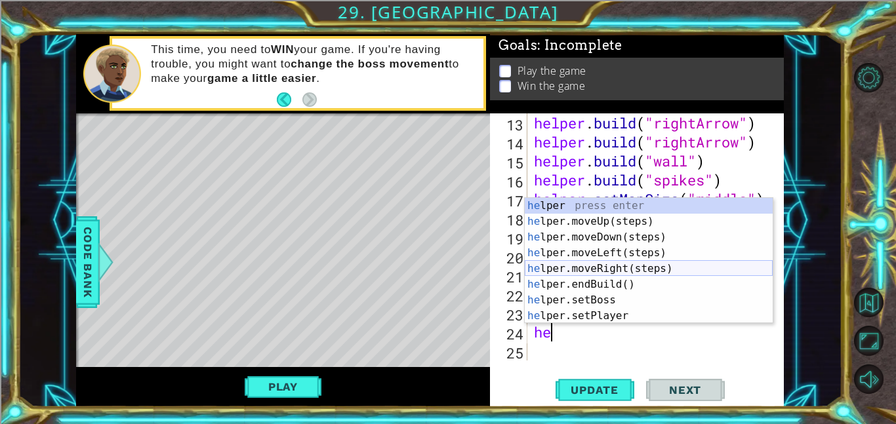
click at [589, 271] on div "he lper press enter he lper.moveUp(steps) press enter he lper.moveDown(steps) p…" at bounding box center [649, 276] width 248 height 157
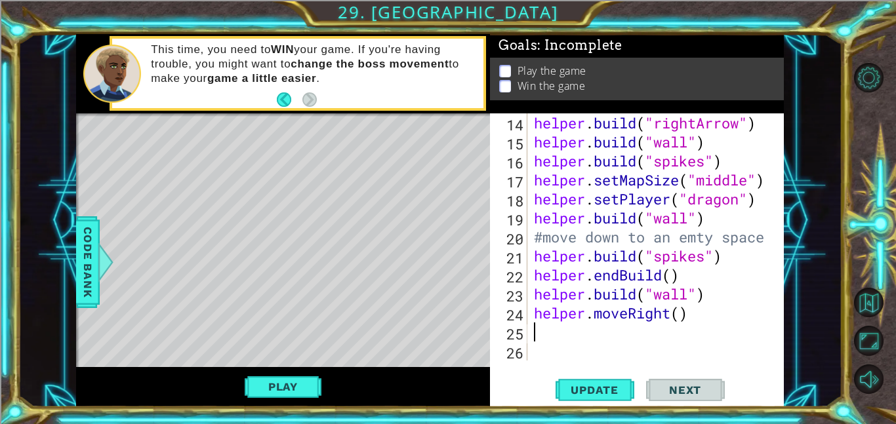
scroll to position [304, 0]
click at [677, 318] on div "helper . build ( "rightArrow" ) helper . build ( "wall" ) helper . build ( "spi…" at bounding box center [659, 255] width 256 height 285
type textarea "helper.moveRight(4)"
click at [604, 386] on span "Update" at bounding box center [594, 390] width 74 height 13
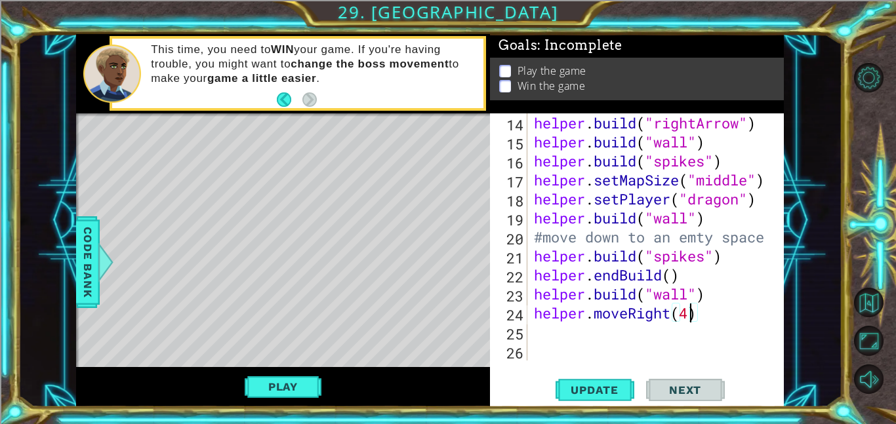
click at [540, 335] on div "helper . build ( "rightArrow" ) helper . build ( "wall" ) helper . build ( "spi…" at bounding box center [659, 255] width 256 height 285
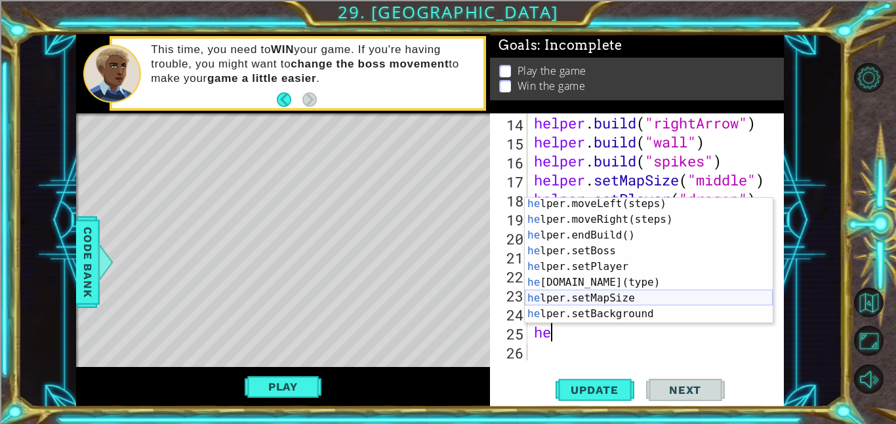
scroll to position [50, 0]
click at [595, 283] on div "he lper.moveLeft(steps) press enter he lper.moveRight(steps) press enter he lpe…" at bounding box center [649, 274] width 248 height 157
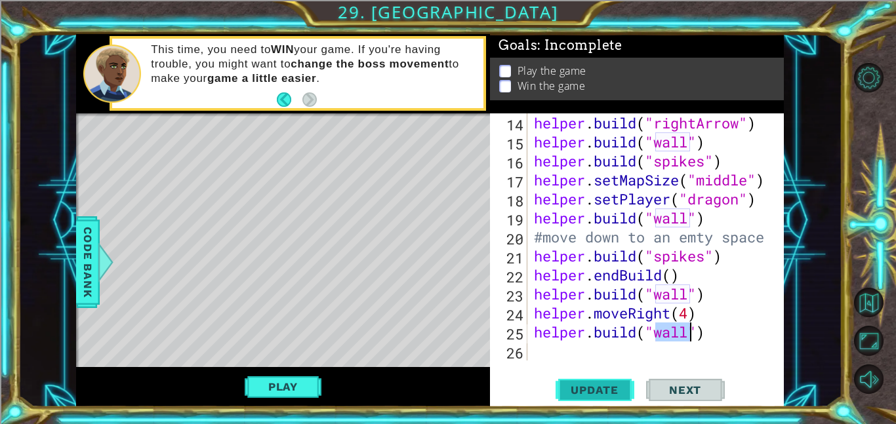
type textarea "[DOMAIN_NAME]("wall")"
click at [617, 378] on button "Update" at bounding box center [594, 390] width 79 height 30
click at [563, 352] on div "helper . build ( "rightArrow" ) helper . build ( "wall" ) helper . build ( "spi…" at bounding box center [659, 255] width 256 height 285
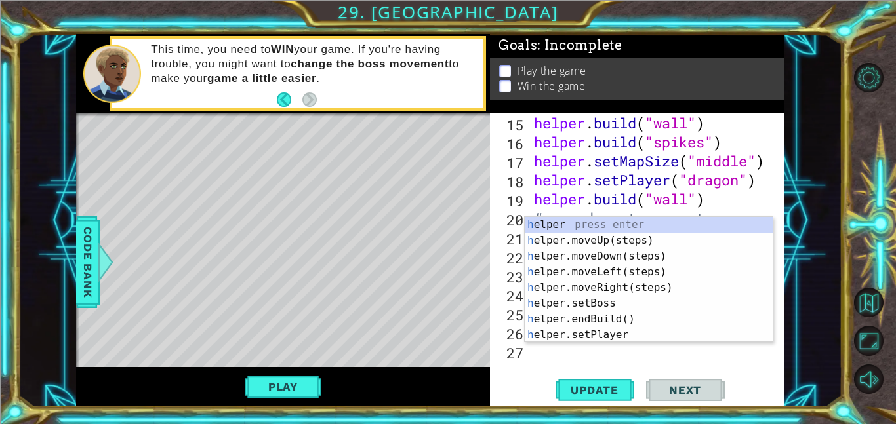
scroll to position [323, 0]
type textarea "he"
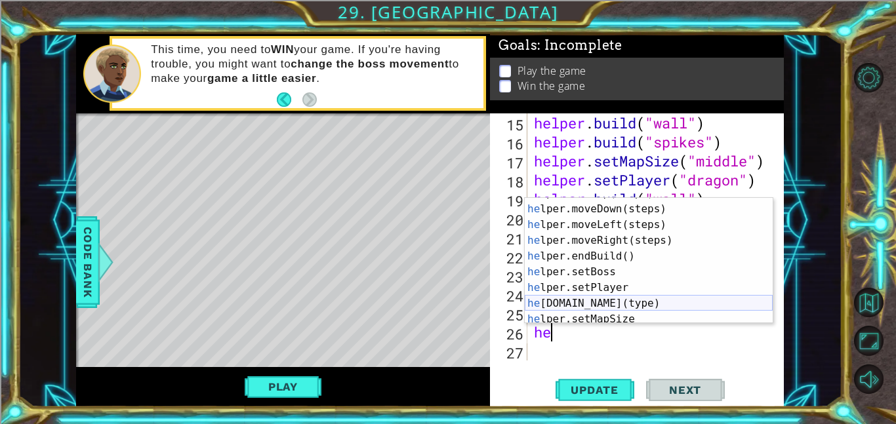
scroll to position [0, 0]
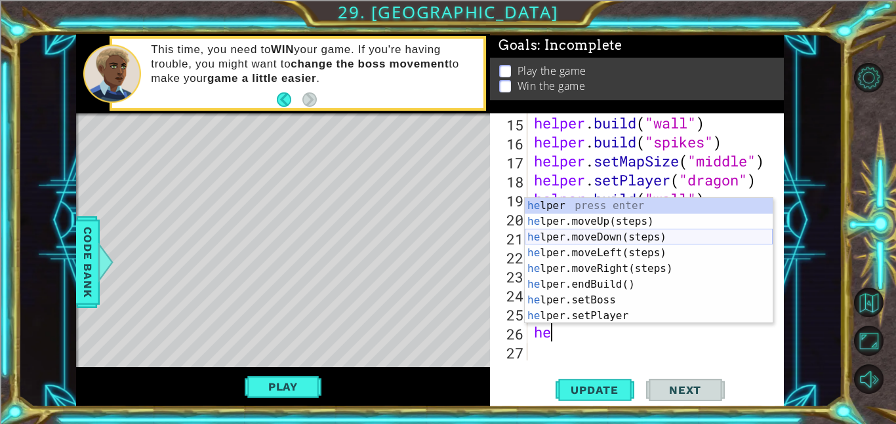
click at [617, 235] on div "he lper press enter he lper.moveUp(steps) press enter he lper.moveDown(steps) p…" at bounding box center [649, 276] width 248 height 157
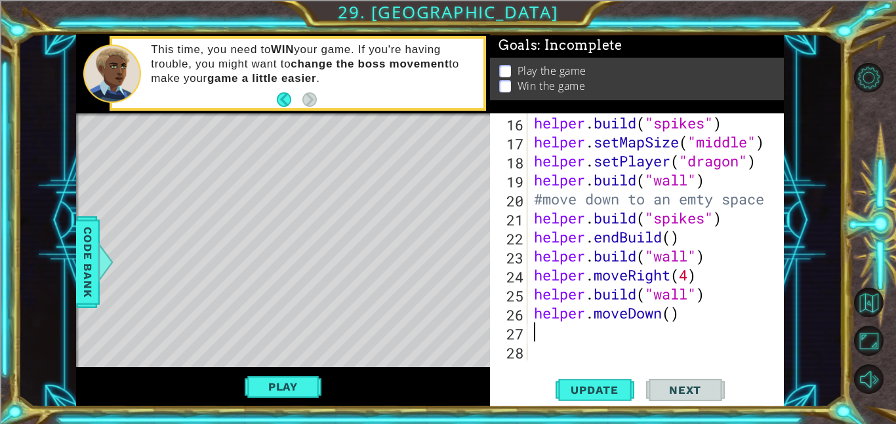
scroll to position [342, 0]
click at [674, 316] on div "helper . build ( "spikes" ) helper . setMapSize ( "middle" ) helper . setPlayer…" at bounding box center [659, 255] width 256 height 285
type textarea "helper.moveDown(4)"
click at [549, 338] on div "helper . build ( "spikes" ) helper . setMapSize ( "middle" ) helper . setPlayer…" at bounding box center [659, 255] width 256 height 285
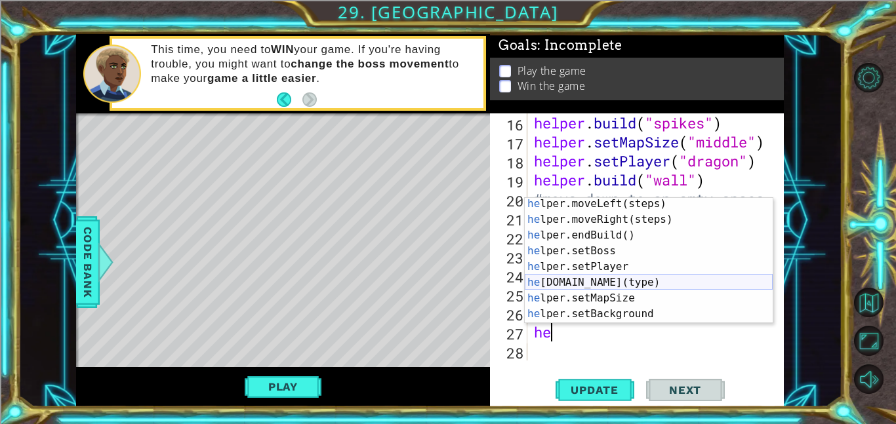
scroll to position [65, 0]
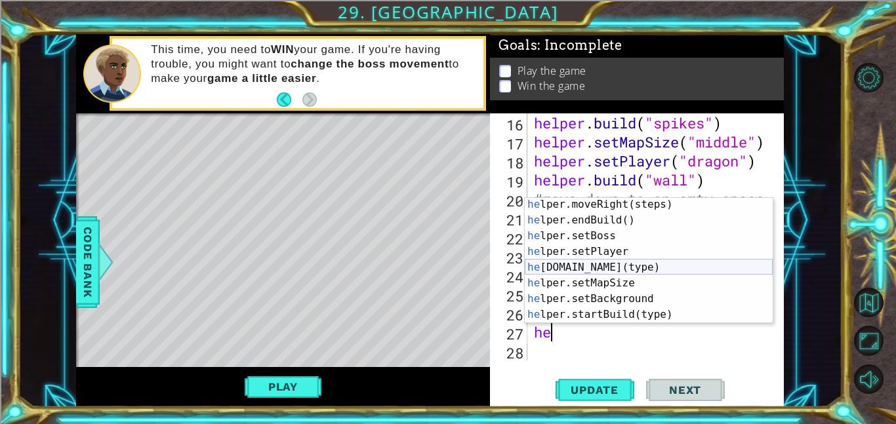
click at [589, 268] on div "he lper.moveRight(steps) press enter he lper.endBuild() press enter he lper.set…" at bounding box center [649, 275] width 248 height 157
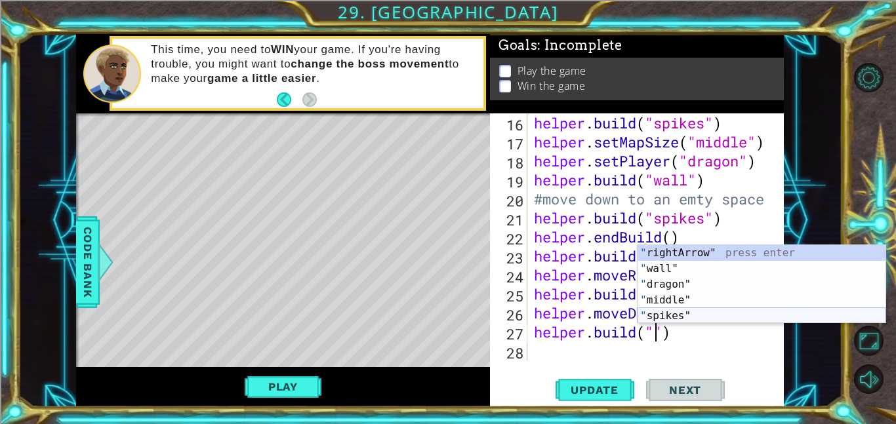
click at [665, 316] on div "" rightArrow" press enter " wall" press enter " dragon" press enter " middle" p…" at bounding box center [761, 300] width 248 height 110
type textarea "[DOMAIN_NAME]("spikes")"
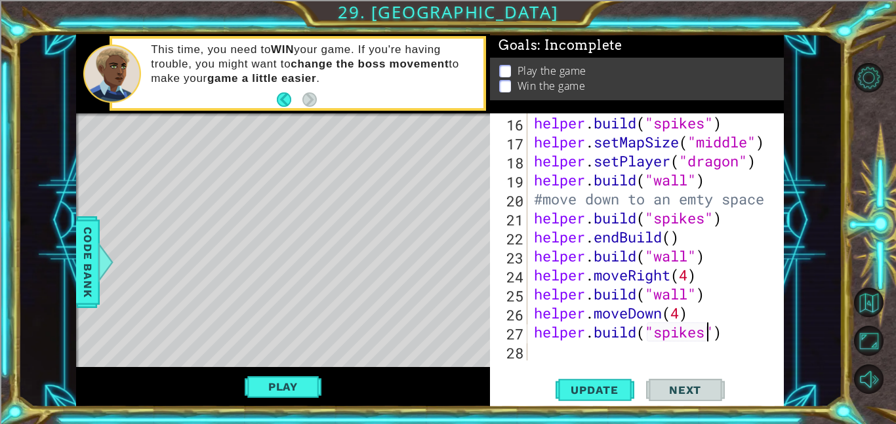
click at [550, 353] on div "helper . build ( "spikes" ) helper . setMapSize ( "middle" ) helper . setPlayer…" at bounding box center [659, 255] width 256 height 285
click at [599, 401] on button "Update" at bounding box center [594, 390] width 79 height 30
type textarea "h"
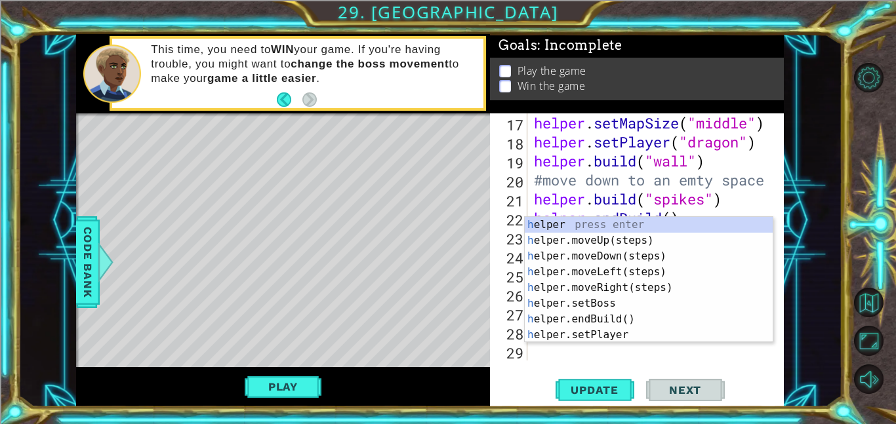
scroll to position [361, 0]
click at [598, 273] on div "h elper press enter h elper.moveUp(steps) press enter h elper.moveDown(steps) p…" at bounding box center [649, 295] width 248 height 157
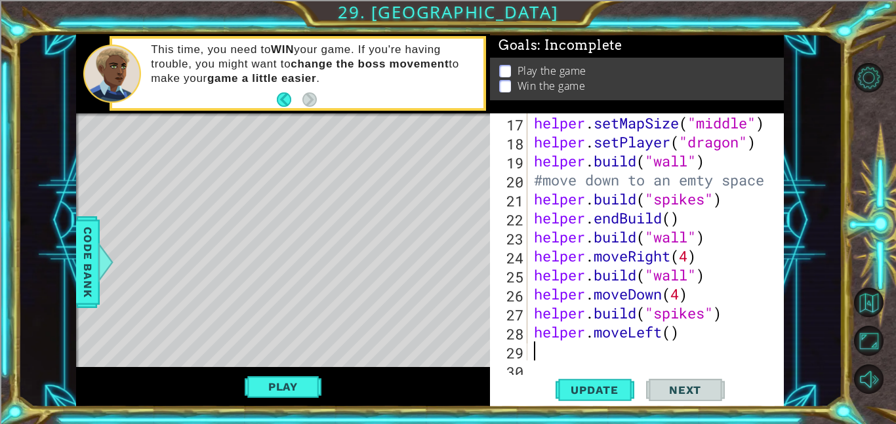
scroll to position [380, 0]
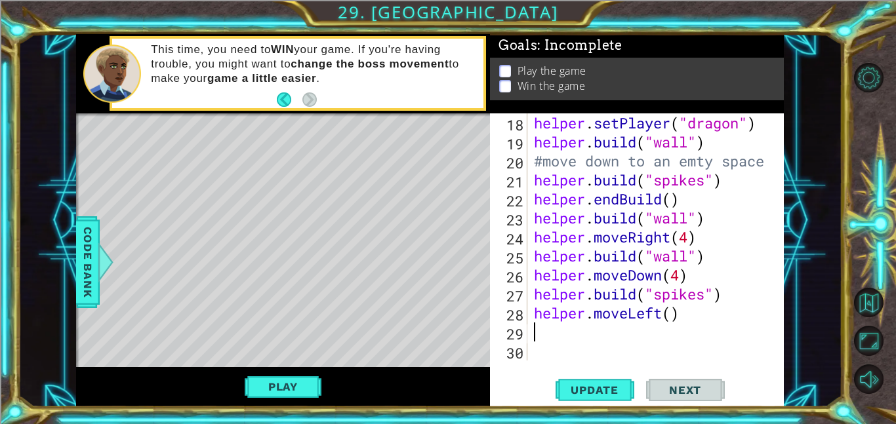
click at [674, 317] on div "helper . setPlayer ( "dragon" ) helper . build ( "wall" ) #move down to an emty…" at bounding box center [659, 255] width 256 height 285
type textarea "helper.moveLeft(4)"
click at [544, 329] on div "helper . setPlayer ( "dragon" ) helper . build ( "wall" ) #move down to an emty…" at bounding box center [659, 255] width 256 height 285
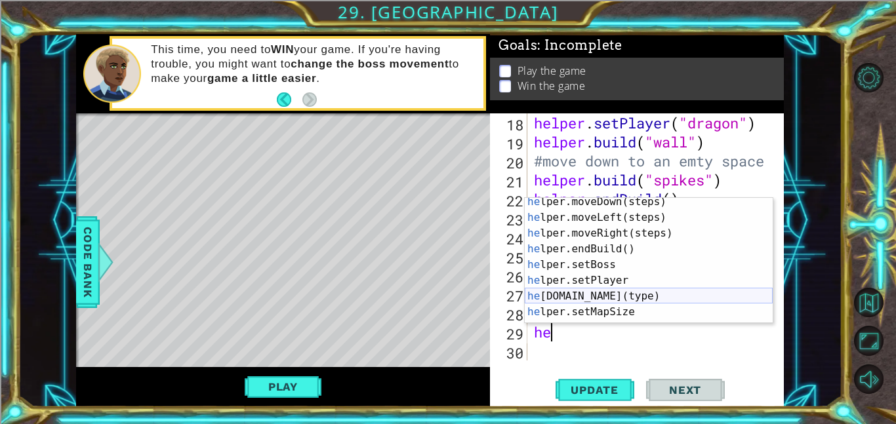
scroll to position [49, 0]
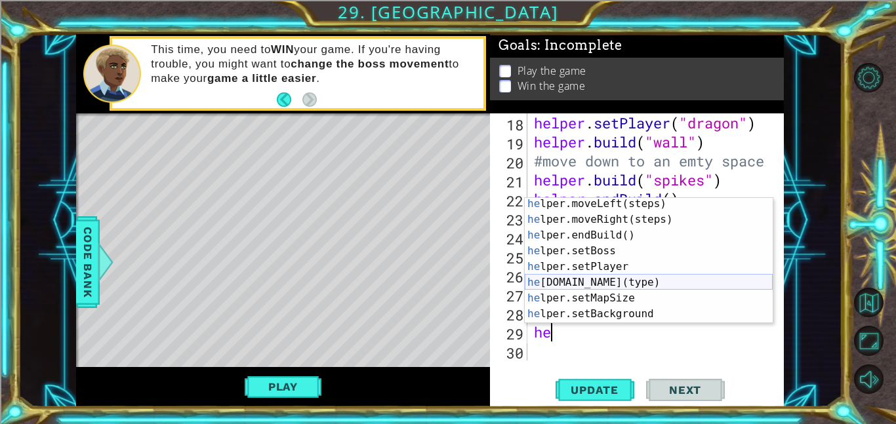
click at [605, 283] on div "he lper.moveLeft(steps) press enter he lper.moveRight(steps) press enter he lpe…" at bounding box center [649, 274] width 248 height 157
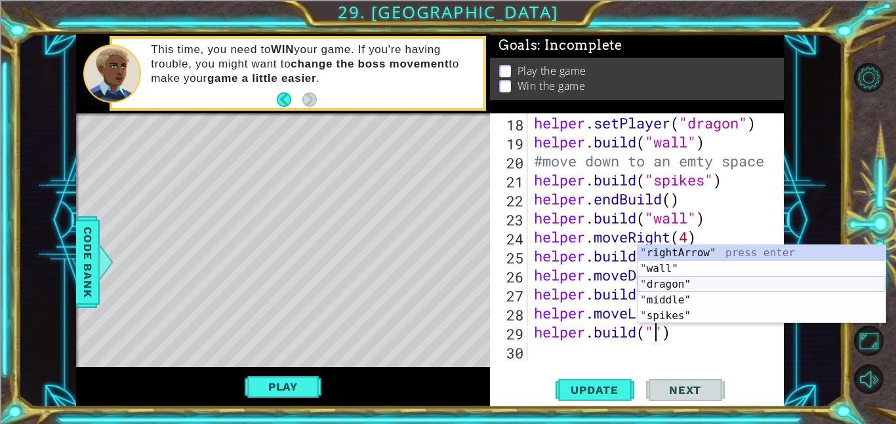
click at [685, 288] on div "" rightArrow" press enter " wall" press enter " dragon" press enter " middle" p…" at bounding box center [761, 300] width 248 height 110
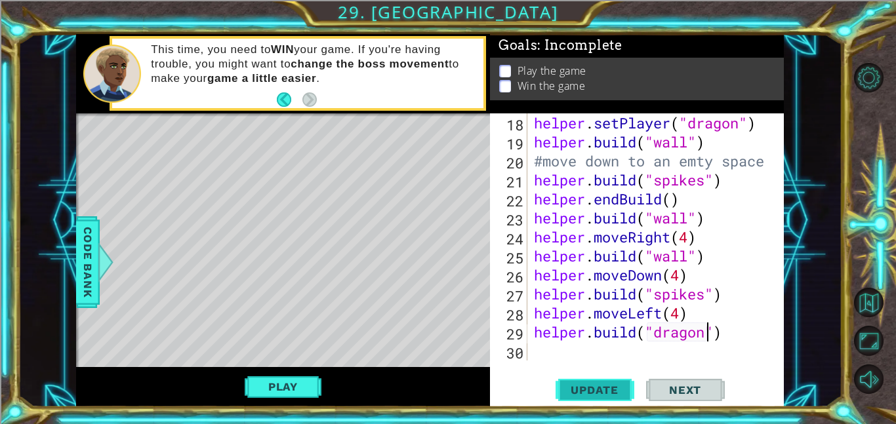
click at [593, 394] on span "Update" at bounding box center [594, 390] width 74 height 13
click at [603, 393] on span "Update" at bounding box center [594, 390] width 74 height 13
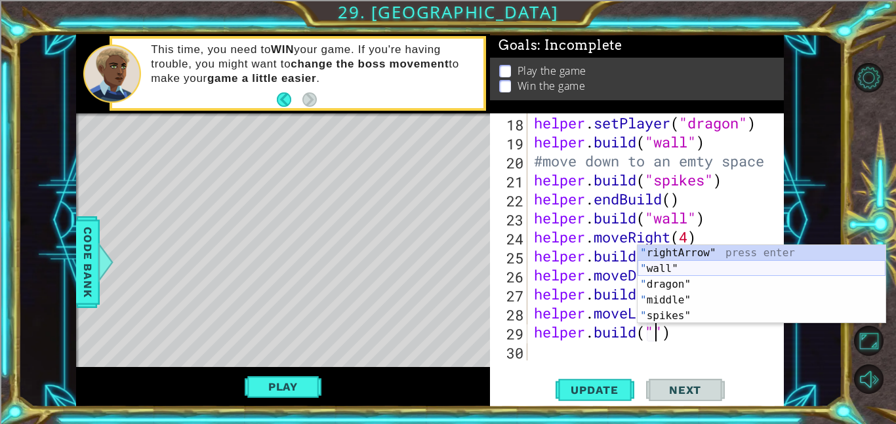
click at [663, 272] on div "" rightArrow" press enter " wall" press enter " dragon" press enter " middle" p…" at bounding box center [761, 300] width 248 height 110
type textarea "[DOMAIN_NAME]("wall")"
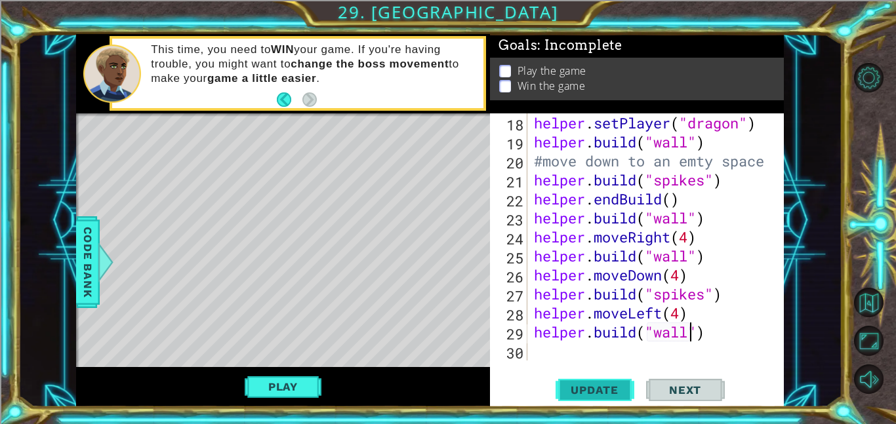
click at [623, 384] on span "Update" at bounding box center [594, 390] width 74 height 13
click at [574, 353] on div "helper . setPlayer ( "dragon" ) helper . build ( "wall" ) #move down to an emty…" at bounding box center [659, 255] width 256 height 285
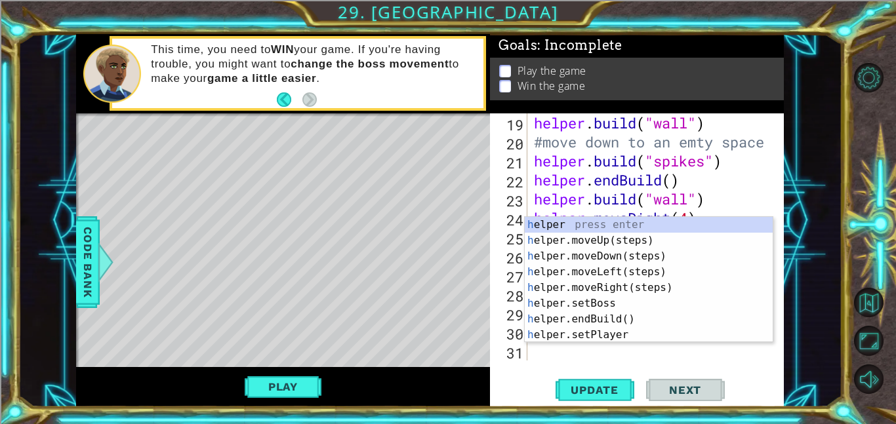
scroll to position [0, 0]
type textarea "he"
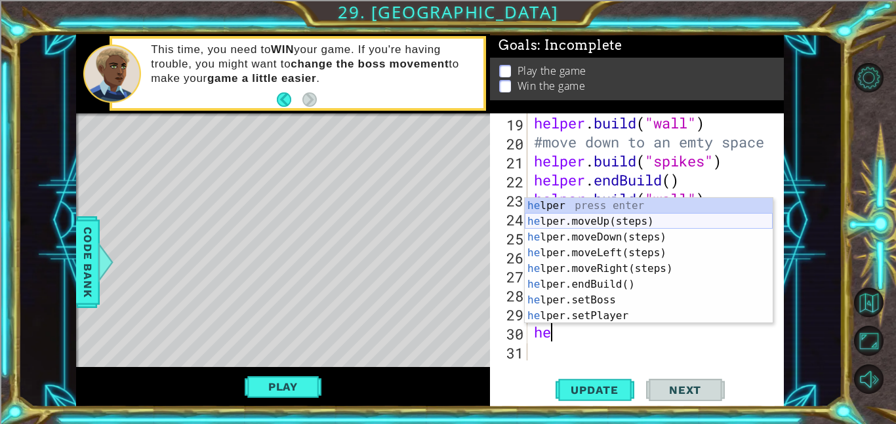
click at [606, 227] on div "he lper press enter he lper.moveUp(steps) press enter he lper.moveDown(steps) p…" at bounding box center [649, 276] width 248 height 157
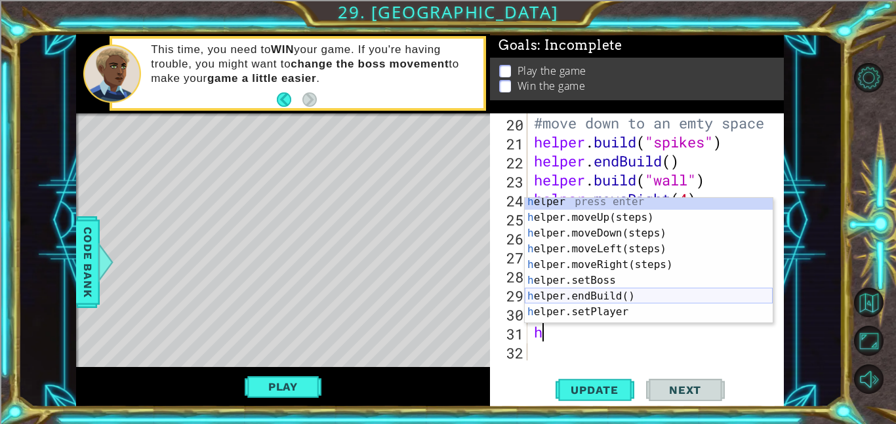
scroll to position [54, 0]
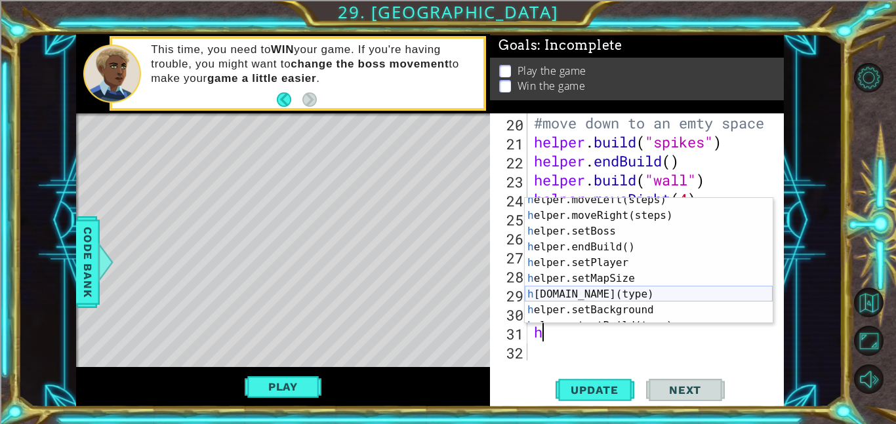
click at [677, 293] on div "h elper.moveLeft(steps) press enter h elper.moveRight(steps) press enter h elpe…" at bounding box center [649, 270] width 248 height 157
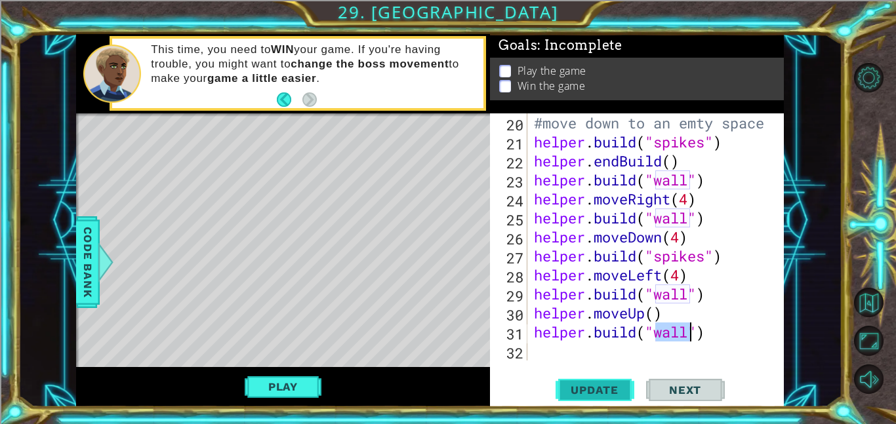
type textarea "[DOMAIN_NAME]("wall")"
click at [608, 385] on span "Update" at bounding box center [594, 390] width 74 height 13
click at [558, 357] on div "#move down to an emty space helper . build ( "spikes" ) helper . endBuild ( ) h…" at bounding box center [659, 255] width 256 height 285
type textarea "h"
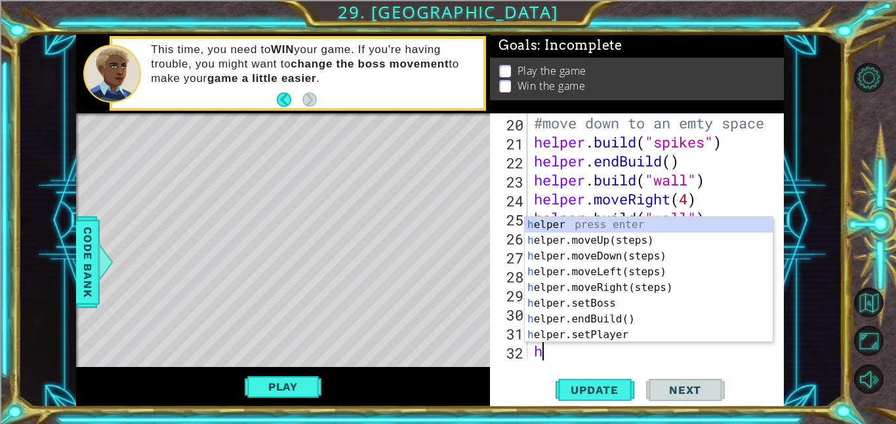
scroll to position [437, 0]
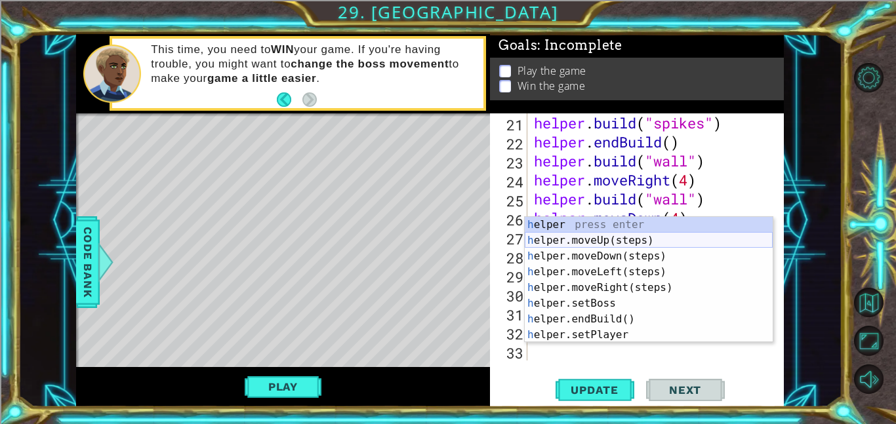
click at [603, 241] on div "h elper press enter h elper.moveUp(steps) press enter h elper.moveDown(steps) p…" at bounding box center [649, 295] width 248 height 157
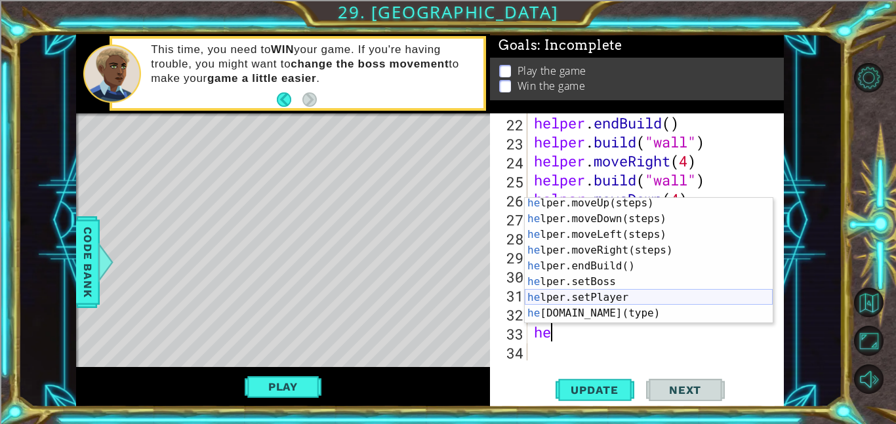
scroll to position [24, 0]
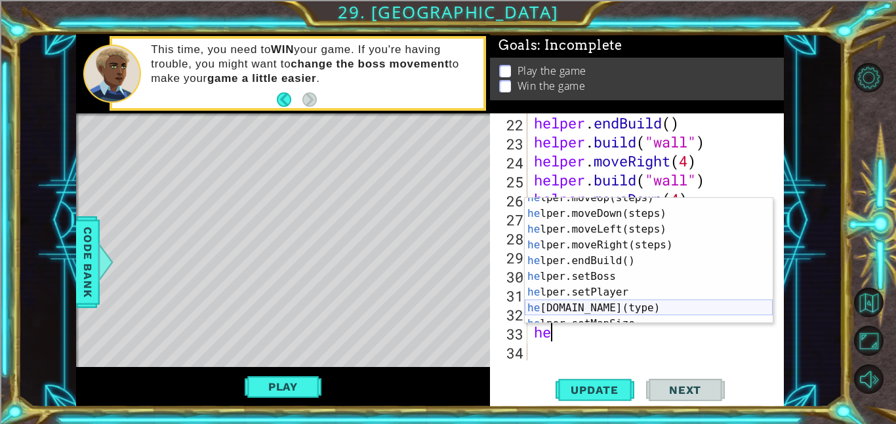
click at [589, 306] on div "he lper.moveUp(steps) press enter he lper.moveDown(steps) press enter he lper.m…" at bounding box center [649, 268] width 248 height 157
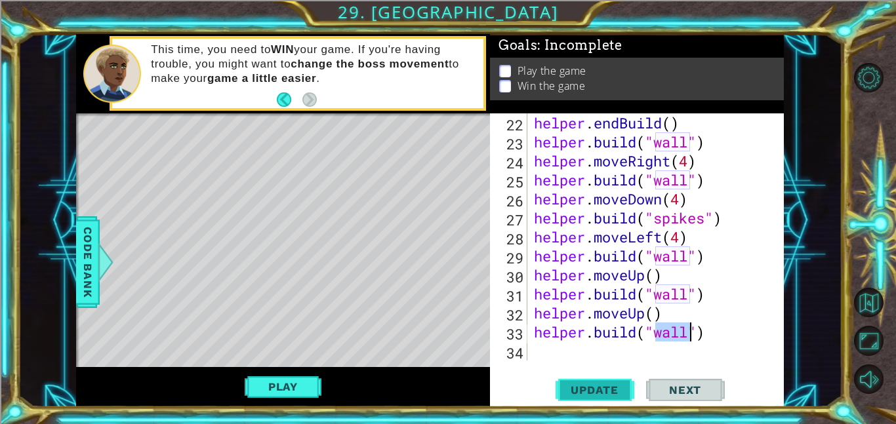
type textarea "[DOMAIN_NAME]("wall")"
click at [584, 386] on span "Update" at bounding box center [594, 390] width 74 height 13
click at [585, 382] on button "Update" at bounding box center [594, 390] width 79 height 30
click at [553, 349] on div "helper . endBuild ( ) helper . build ( "wall" ) helper . moveRight ( 4 ) helper…" at bounding box center [659, 255] width 256 height 285
type textarea "h"
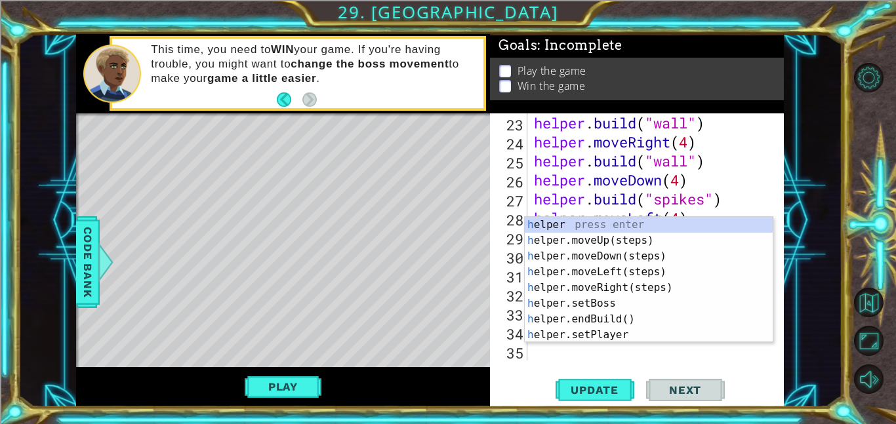
scroll to position [475, 0]
click at [600, 241] on div "h elper press enter h elper.moveUp(steps) press enter h elper.moveDown(steps) p…" at bounding box center [649, 295] width 248 height 157
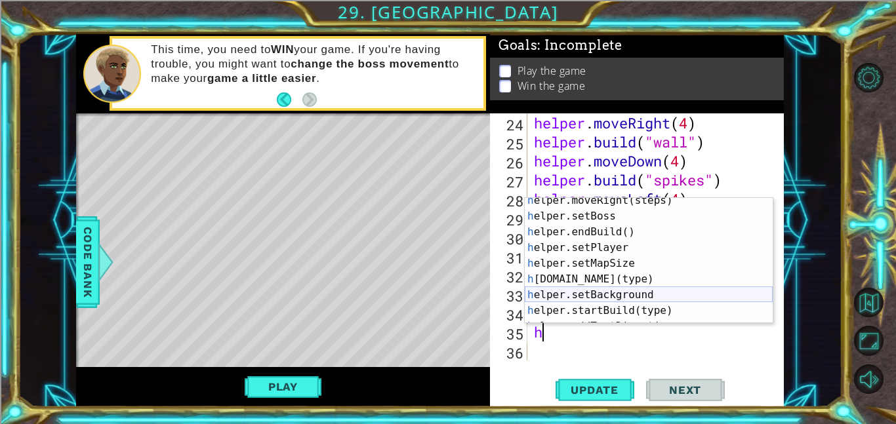
scroll to position [70, 0]
click at [614, 279] on div "h elper.moveRight(steps) press enter h elper.setBoss press enter h elper.endBui…" at bounding box center [649, 269] width 248 height 157
type textarea "[DOMAIN_NAME]("wall")"
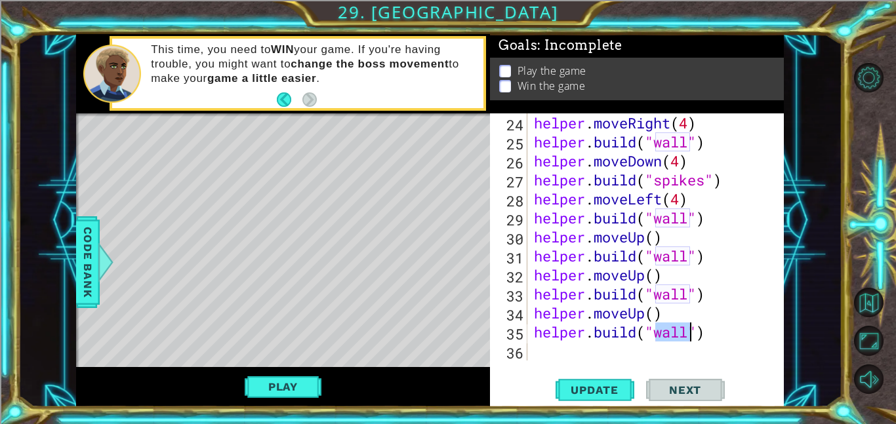
click at [544, 353] on div "helper . moveRight ( 4 ) helper . build ( "wall" ) helper . moveDown ( 4 ) help…" at bounding box center [659, 255] width 256 height 285
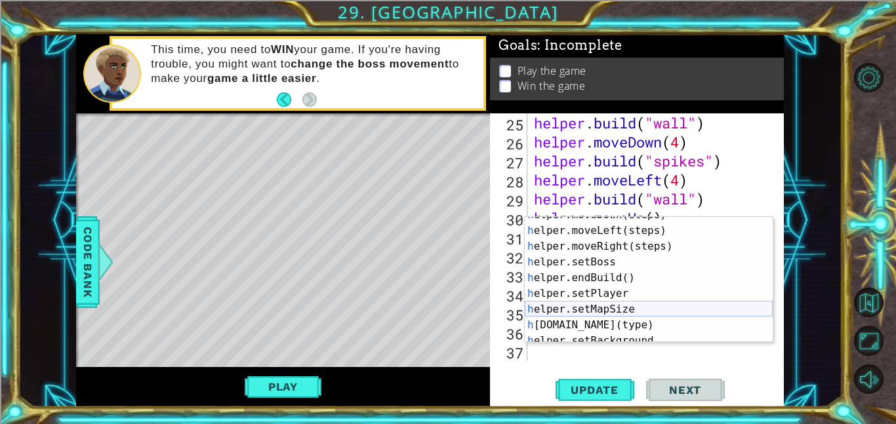
scroll to position [43, 0]
click at [608, 306] on div "h elper.moveDown(steps) press enter h elper.moveLeft(steps) press enter h elper…" at bounding box center [649, 284] width 248 height 157
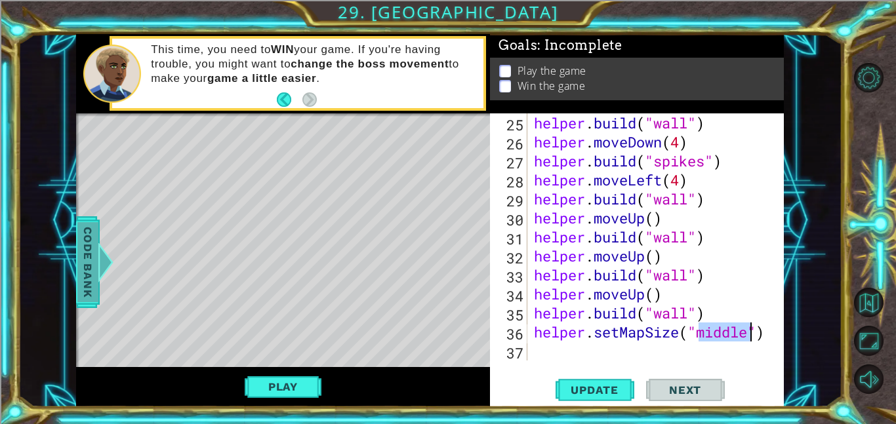
click at [77, 246] on span "Code Bank" at bounding box center [87, 262] width 21 height 80
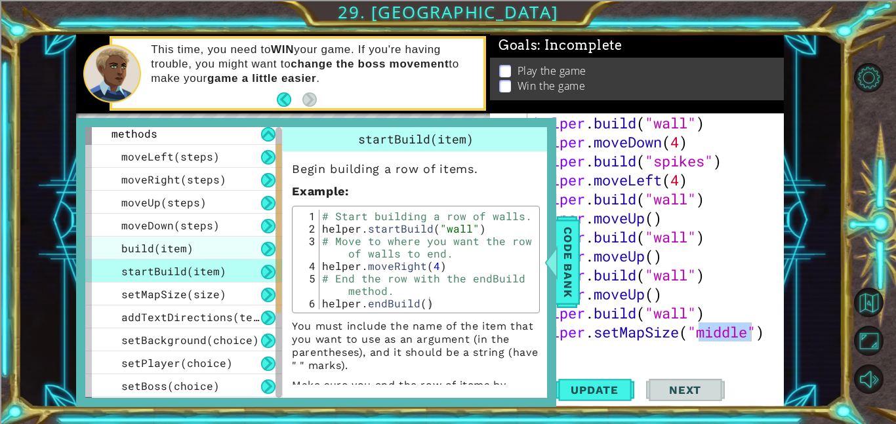
scroll to position [32, 0]
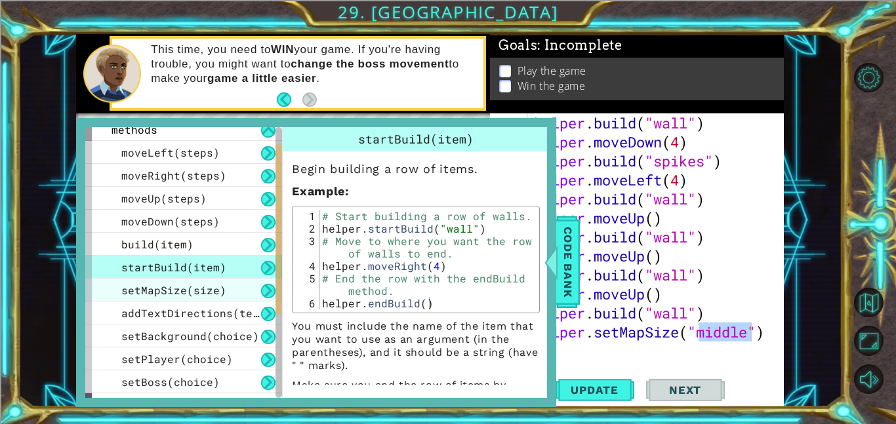
click at [177, 293] on span "setMapSize(size)" at bounding box center [173, 290] width 105 height 14
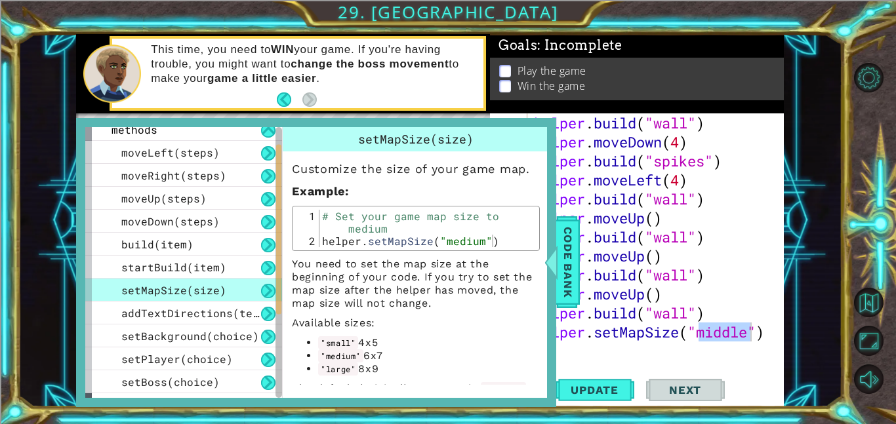
click at [734, 333] on div "helper . build ( "wall" ) helper . moveDown ( 4 ) helper . build ( "spikes" ) h…" at bounding box center [656, 236] width 250 height 247
click at [551, 275] on div at bounding box center [551, 262] width 16 height 39
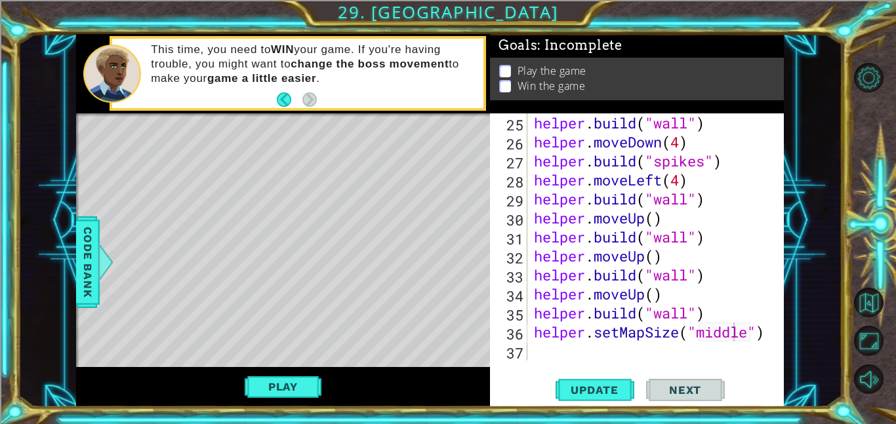
click at [750, 336] on div "helper . build ( "wall" ) helper . moveDown ( 4 ) helper . build ( "spikes" ) h…" at bounding box center [659, 255] width 256 height 285
click at [605, 380] on button "Update" at bounding box center [594, 390] width 79 height 30
click at [596, 388] on span "Update" at bounding box center [594, 390] width 74 height 13
click at [716, 316] on div "helper . build ( "wall" ) helper . moveDown ( 4 ) helper . build ( "spikes" ) h…" at bounding box center [659, 255] width 256 height 285
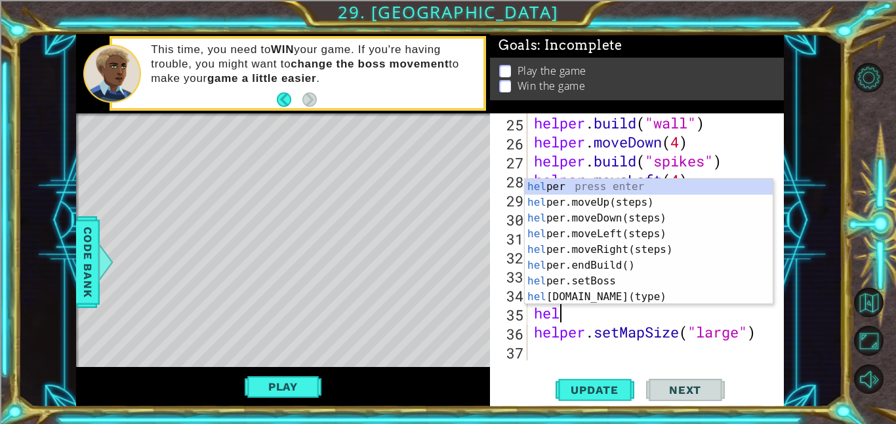
scroll to position [0, 0]
type textarea "h"
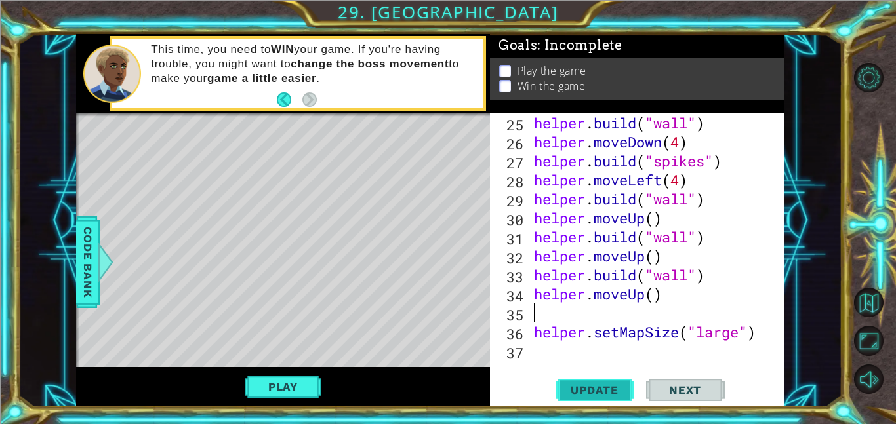
click at [595, 395] on span "Update" at bounding box center [594, 390] width 74 height 13
click at [603, 386] on span "Update" at bounding box center [594, 390] width 74 height 13
click at [287, 391] on button "Play" at bounding box center [283, 386] width 77 height 25
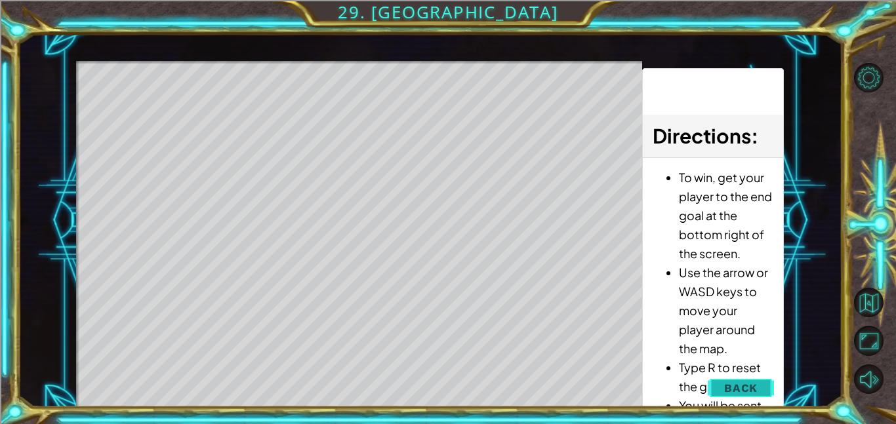
click at [751, 386] on span "Back" at bounding box center [740, 388] width 33 height 13
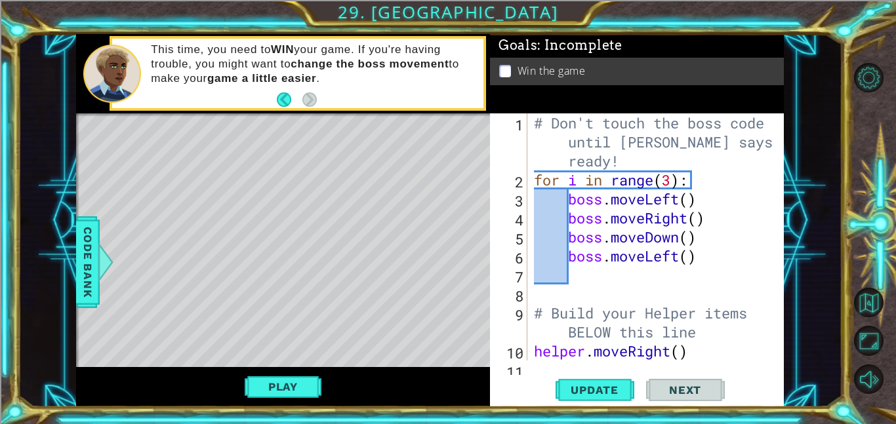
click at [594, 266] on div "# Don't touch the boss code until [PERSON_NAME] says you're ready! for i in ran…" at bounding box center [659, 274] width 256 height 323
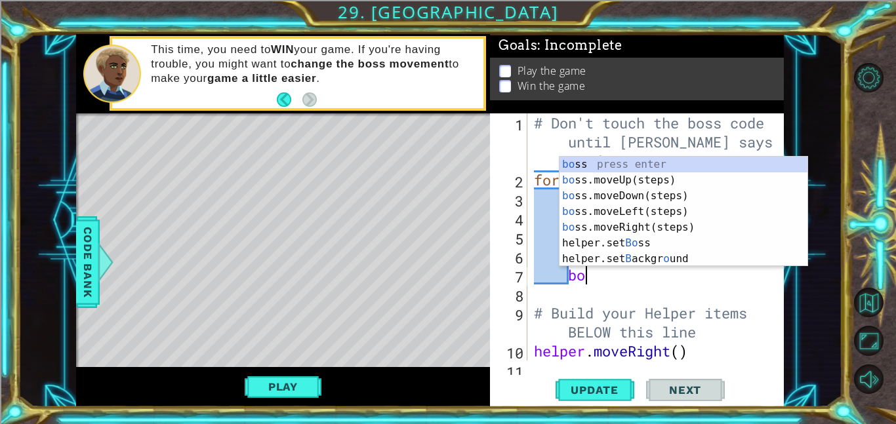
scroll to position [0, 2]
type textarea "boss"
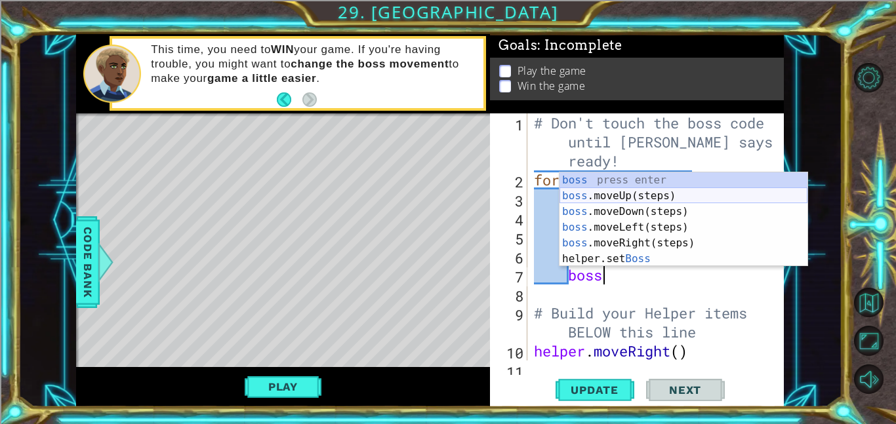
click at [624, 197] on div "boss press enter boss .moveUp(steps) press enter boss .moveDown(steps) press en…" at bounding box center [683, 235] width 248 height 126
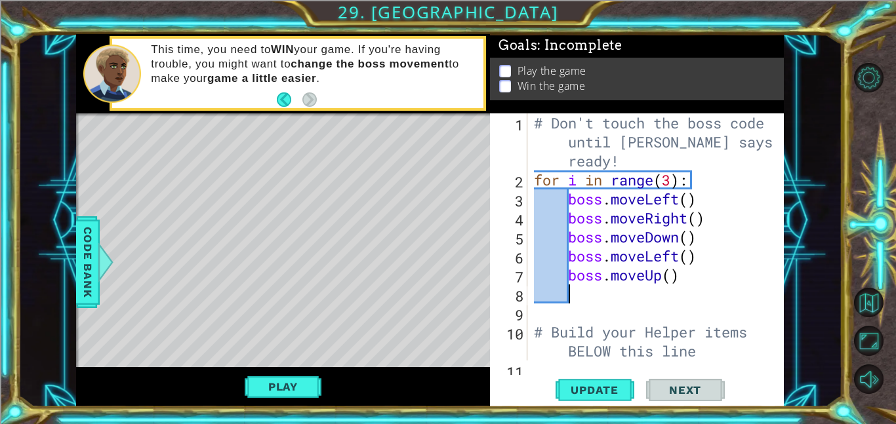
click at [675, 280] on div "# Don't touch the boss code until [PERSON_NAME] says you're ready! for i in ran…" at bounding box center [659, 274] width 256 height 323
type textarea "boss.moveUp(4)"
click at [602, 388] on span "Update" at bounding box center [594, 390] width 74 height 13
click at [282, 386] on button "Play" at bounding box center [283, 386] width 77 height 25
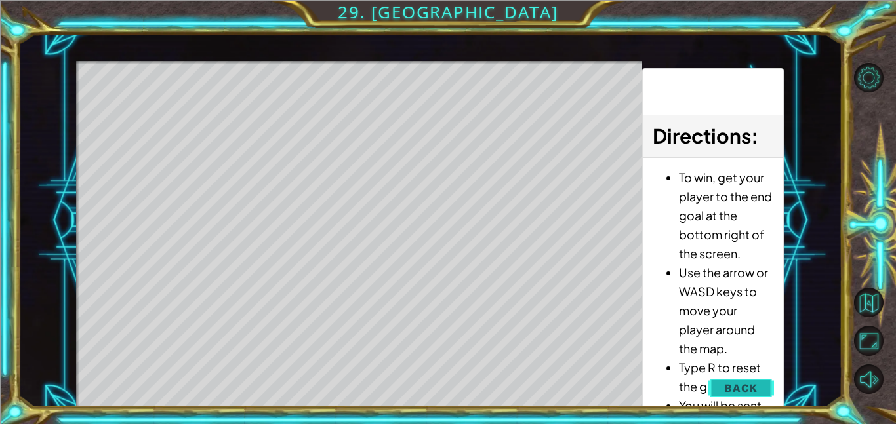
click at [747, 385] on span "Back" at bounding box center [740, 388] width 33 height 13
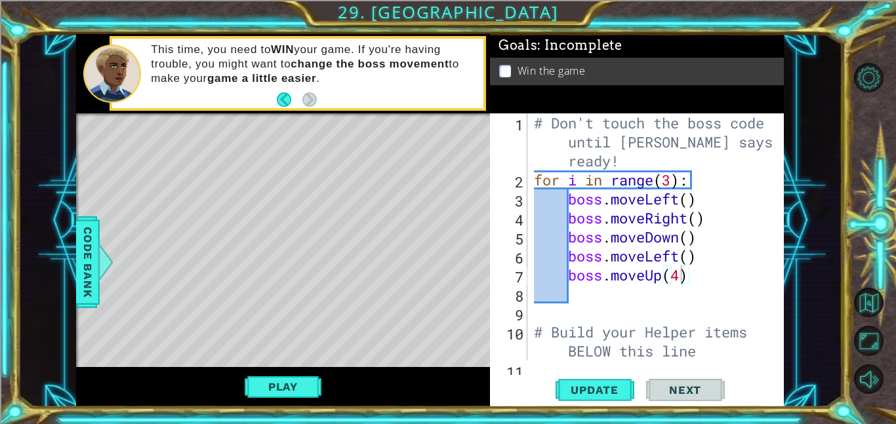
click at [584, 293] on div "# Don't touch the boss code until [PERSON_NAME] says you're ready! for i in ran…" at bounding box center [659, 274] width 256 height 323
click at [296, 392] on button "Play" at bounding box center [283, 386] width 77 height 25
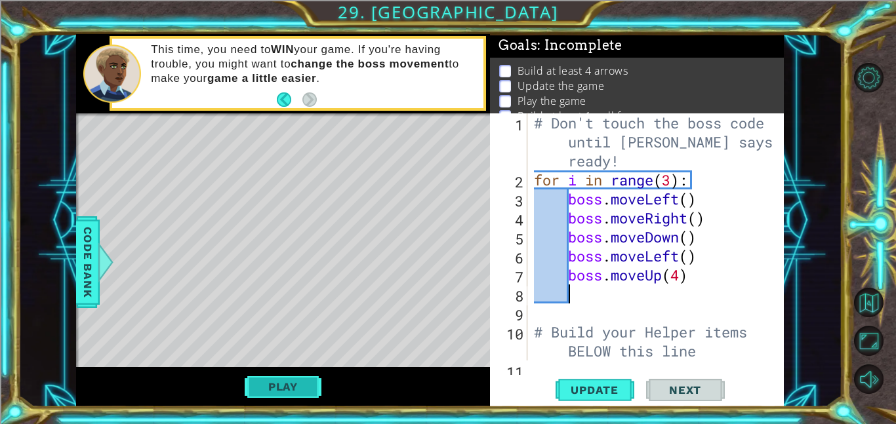
click at [296, 392] on button "Play" at bounding box center [283, 386] width 77 height 25
